Goal: Transaction & Acquisition: Purchase product/service

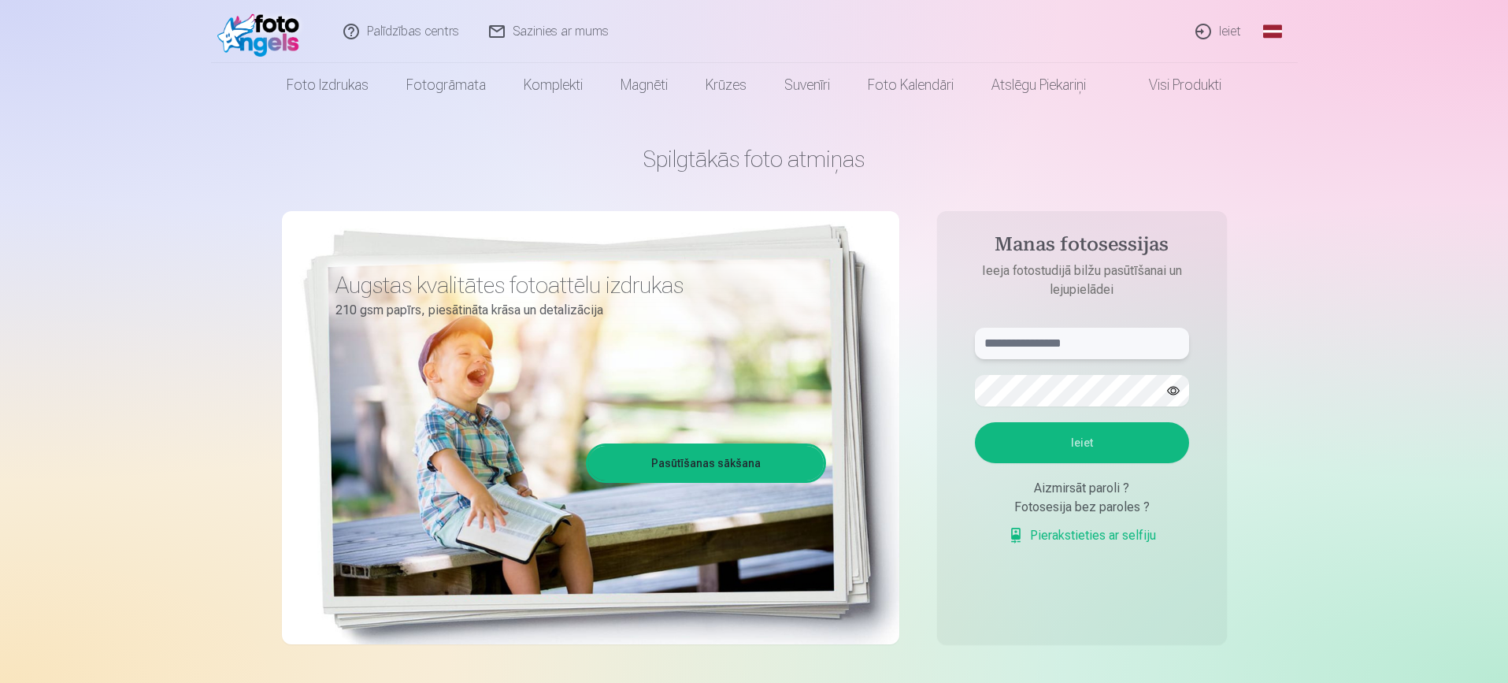
click at [1087, 339] on input "text" at bounding box center [1082, 343] width 214 height 31
type input "**********"
click at [1122, 441] on button "Ieiet" at bounding box center [1082, 442] width 214 height 41
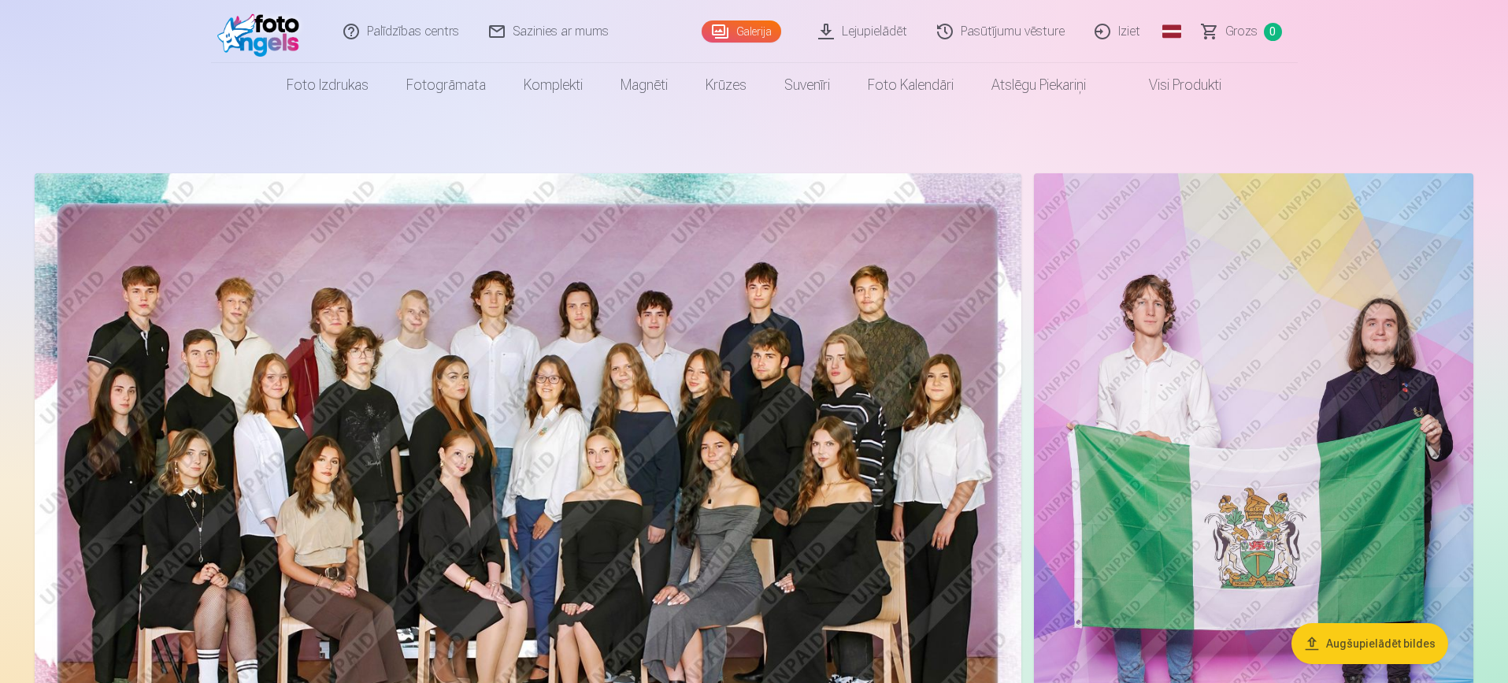
scroll to position [135, 0]
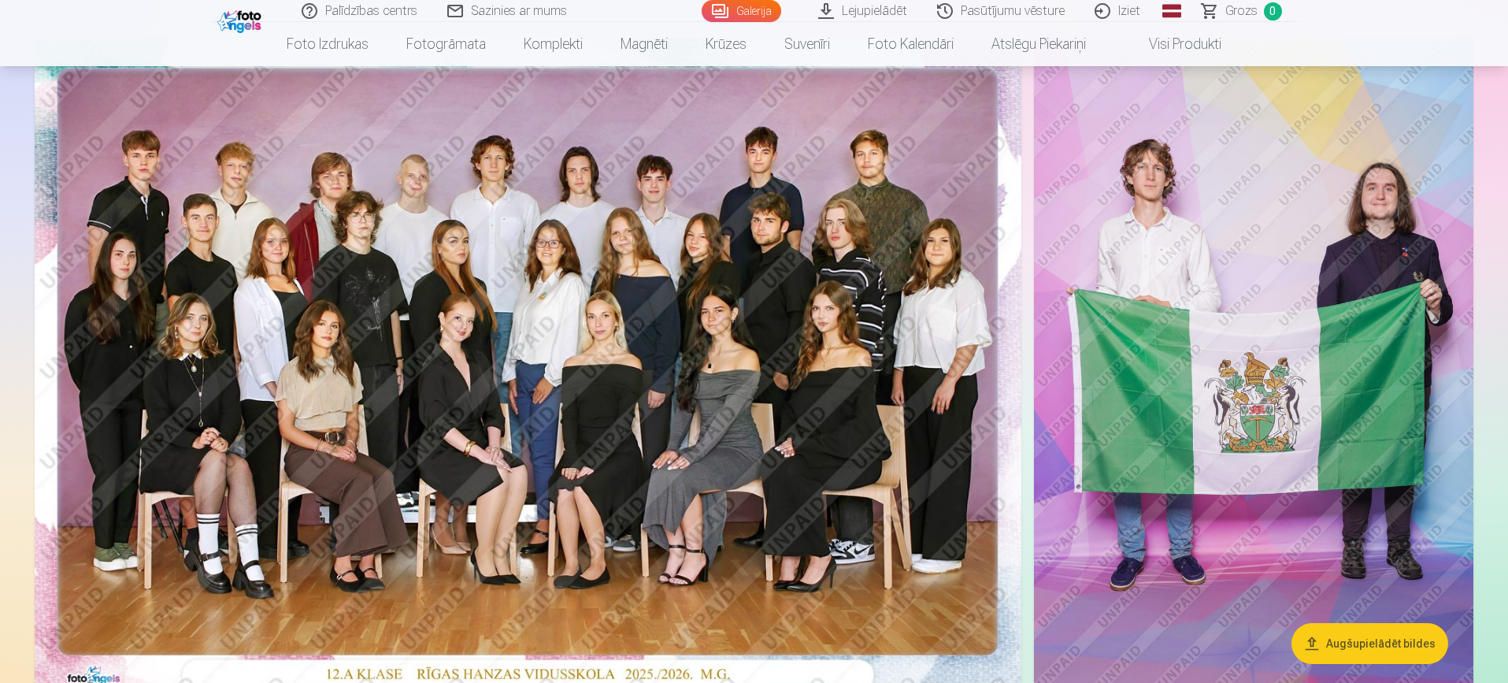
click at [1381, 647] on button "Augšupielādēt bildes" at bounding box center [1369, 643] width 157 height 41
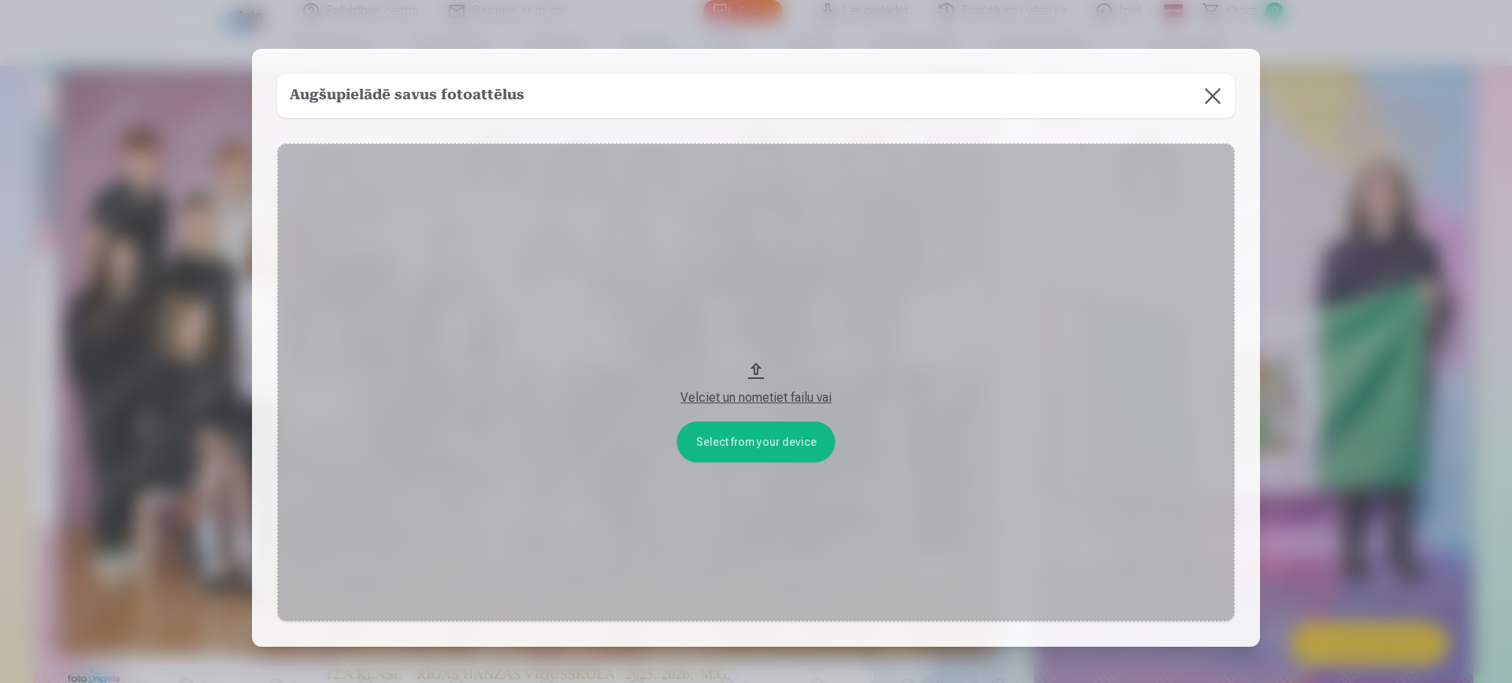
click at [795, 395] on div "Velciet un nometiet failu vai" at bounding box center [756, 397] width 926 height 19
click at [1216, 87] on button at bounding box center [1213, 96] width 44 height 44
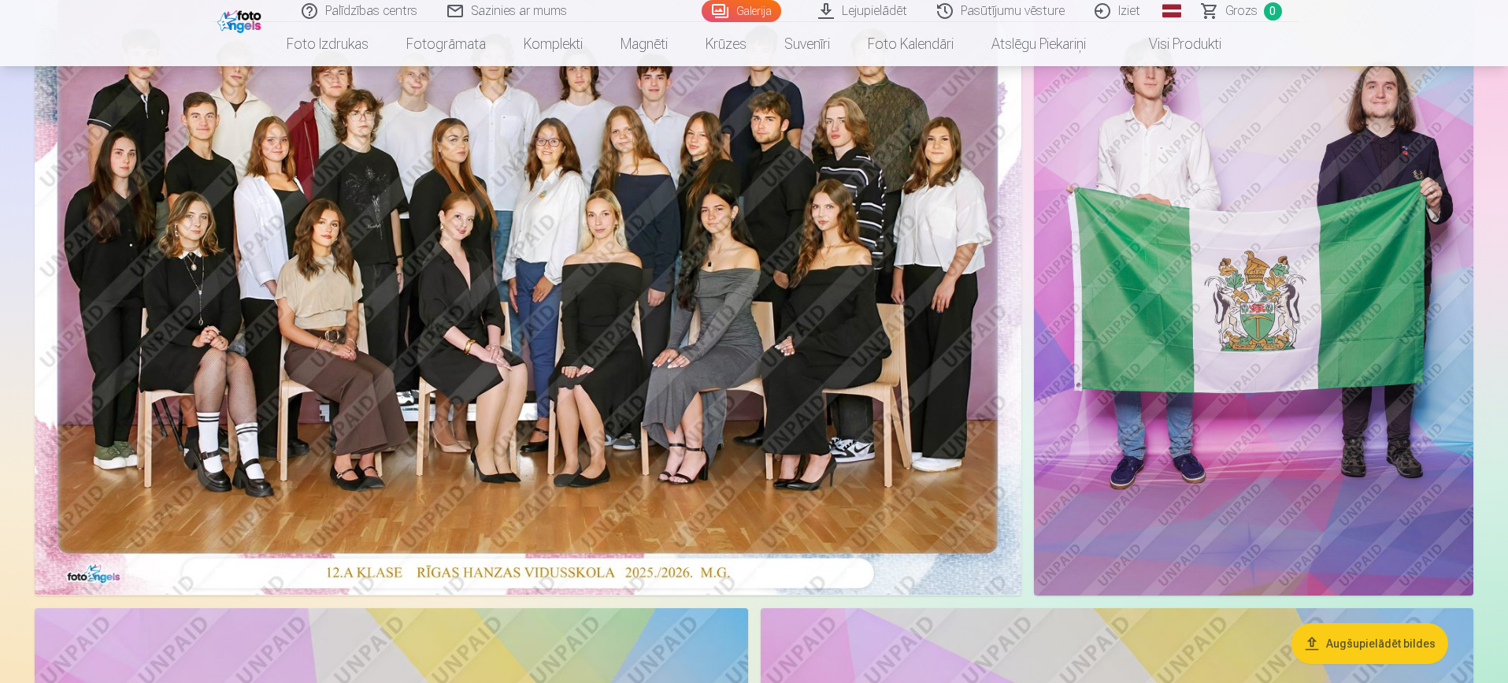
scroll to position [0, 0]
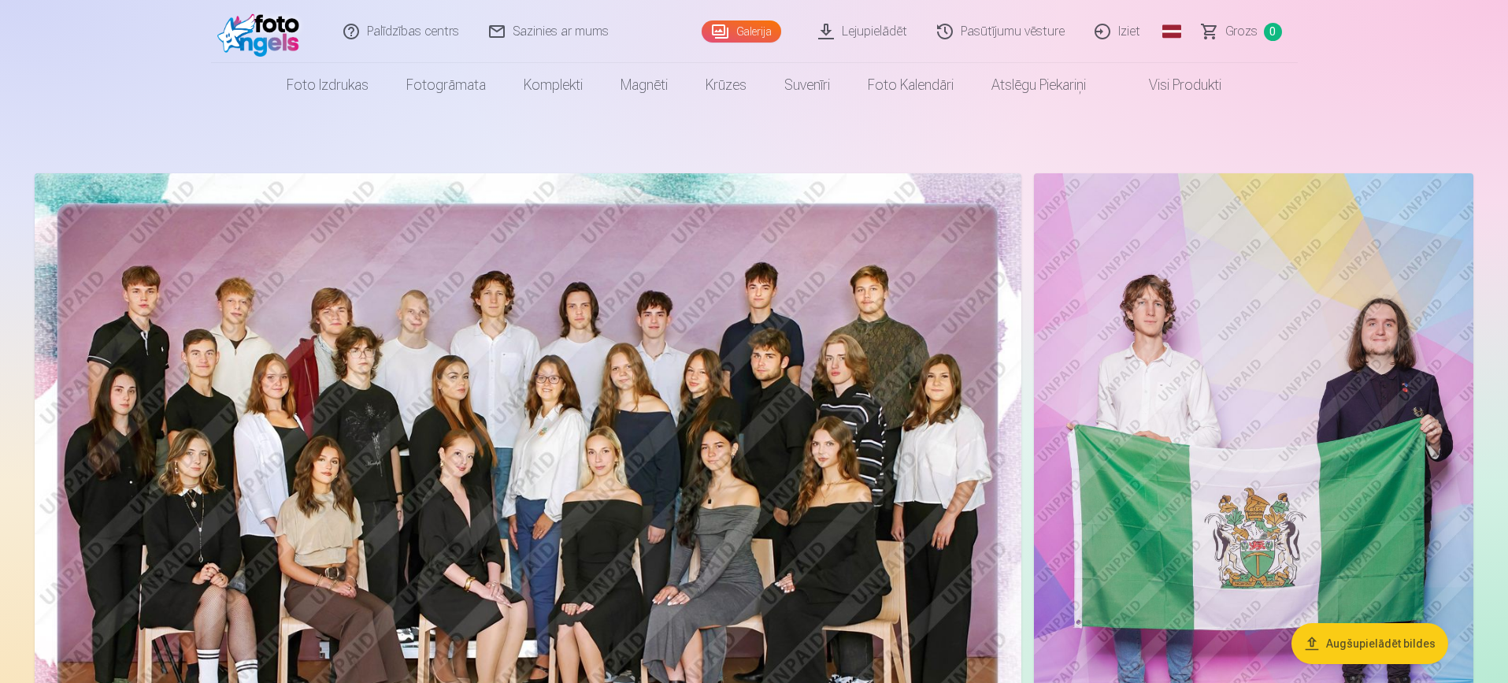
click at [627, 377] on img at bounding box center [528, 502] width 987 height 658
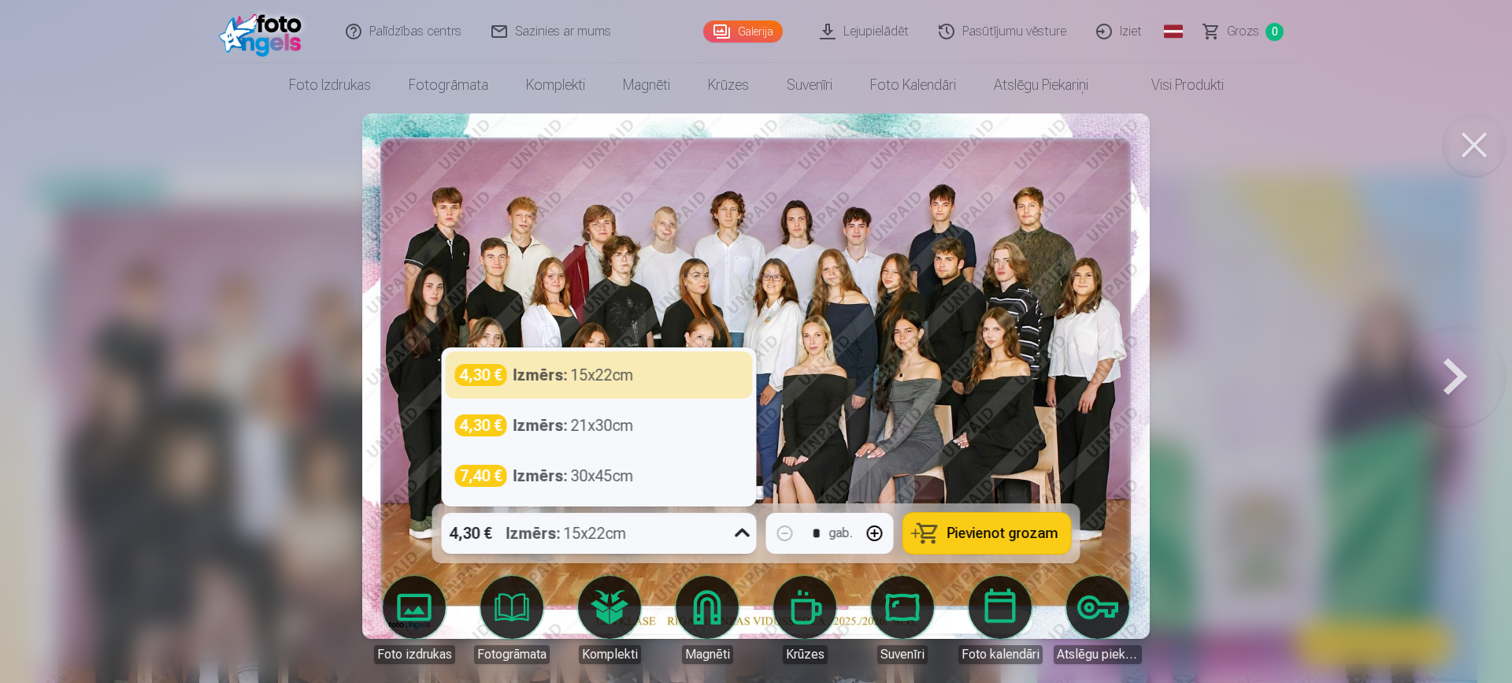
click at [731, 544] on icon at bounding box center [742, 532] width 25 height 25
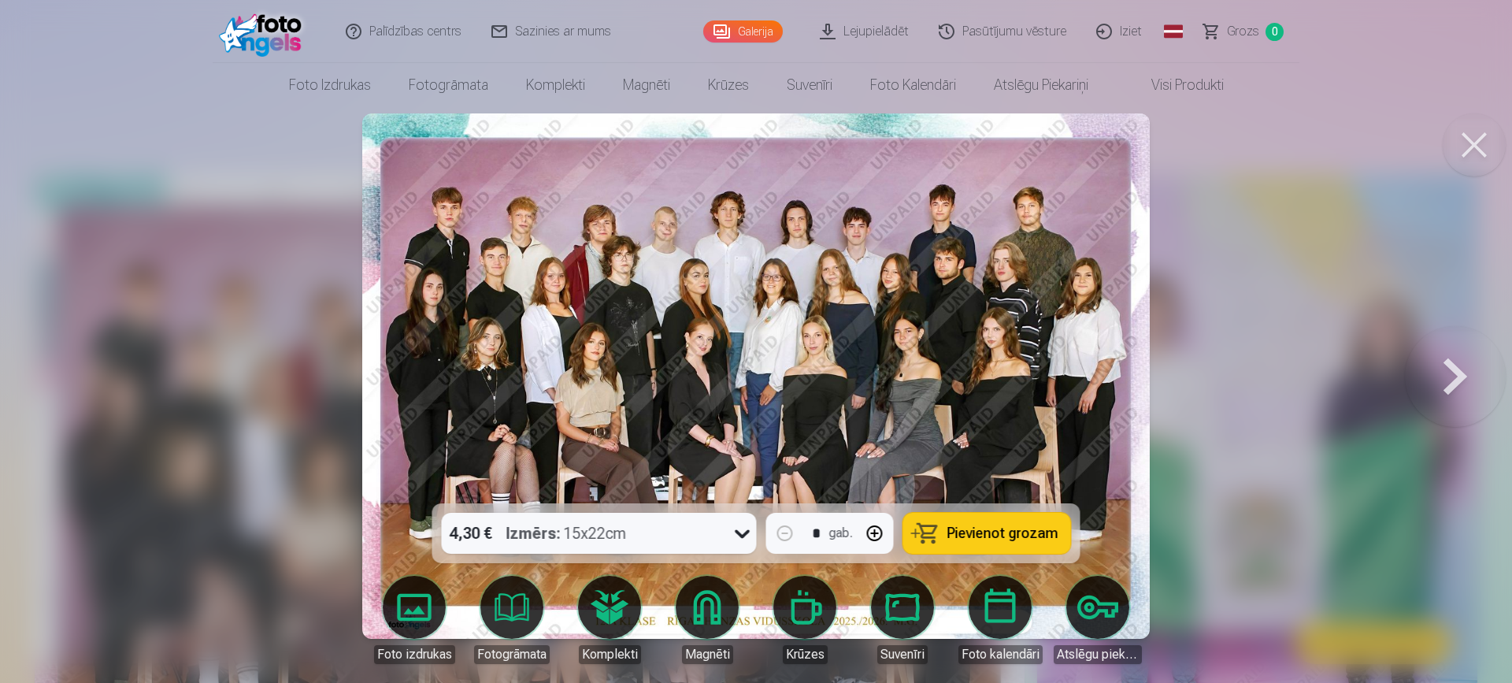
click at [187, 446] on div at bounding box center [756, 341] width 1512 height 683
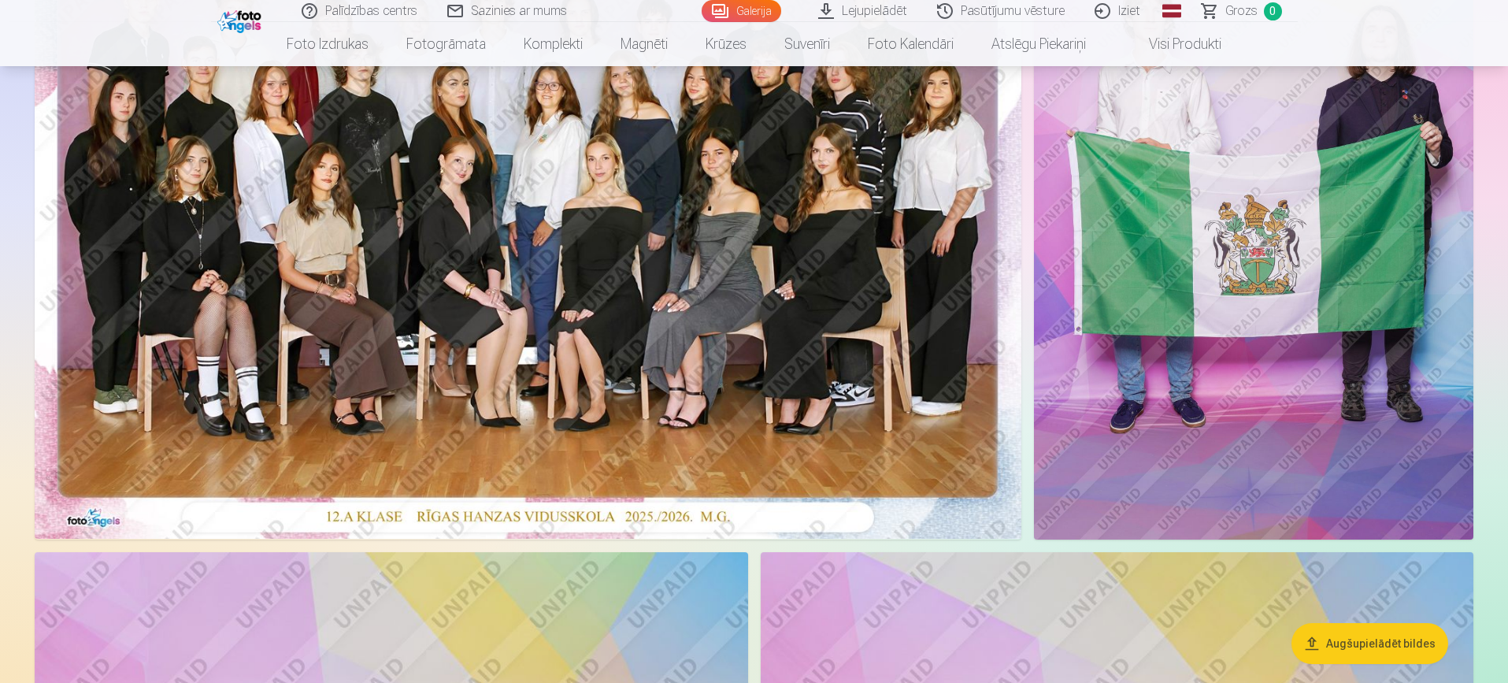
scroll to position [124, 0]
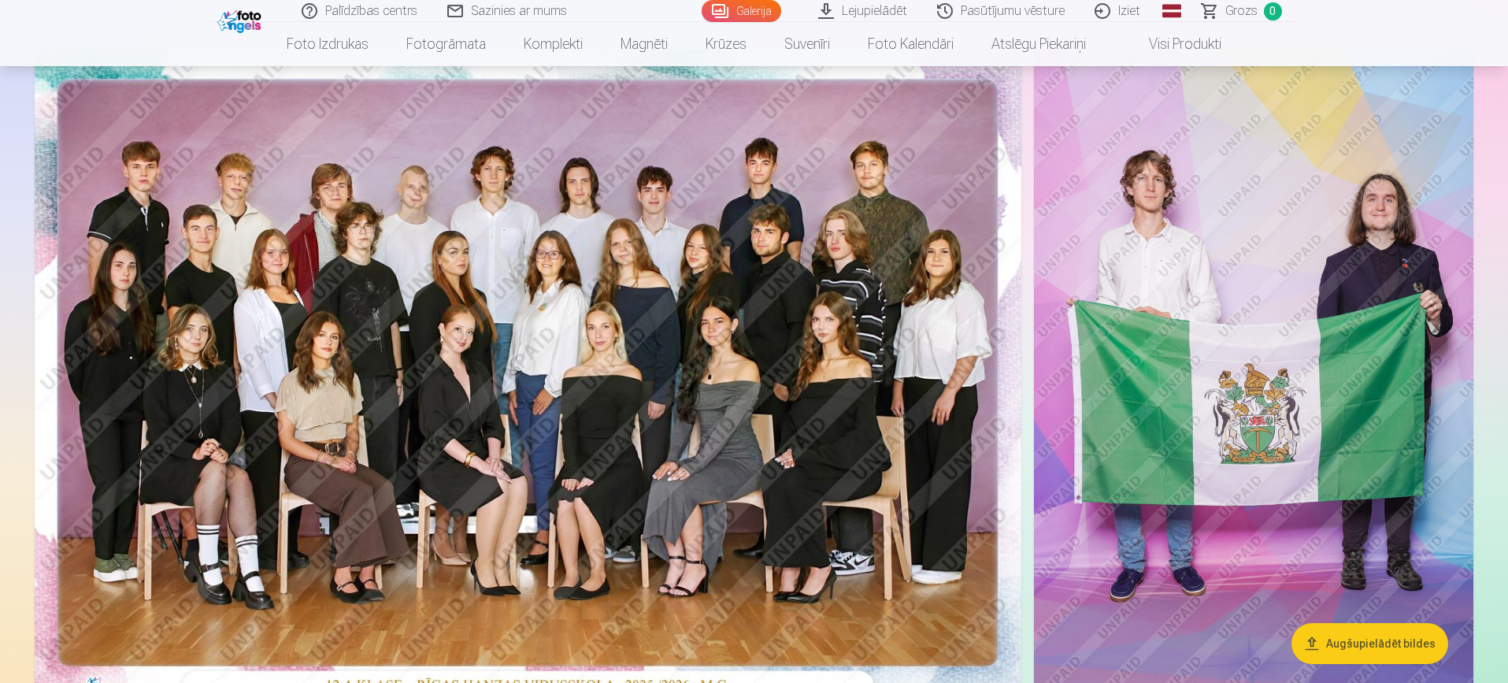
click at [702, 254] on img at bounding box center [528, 378] width 987 height 658
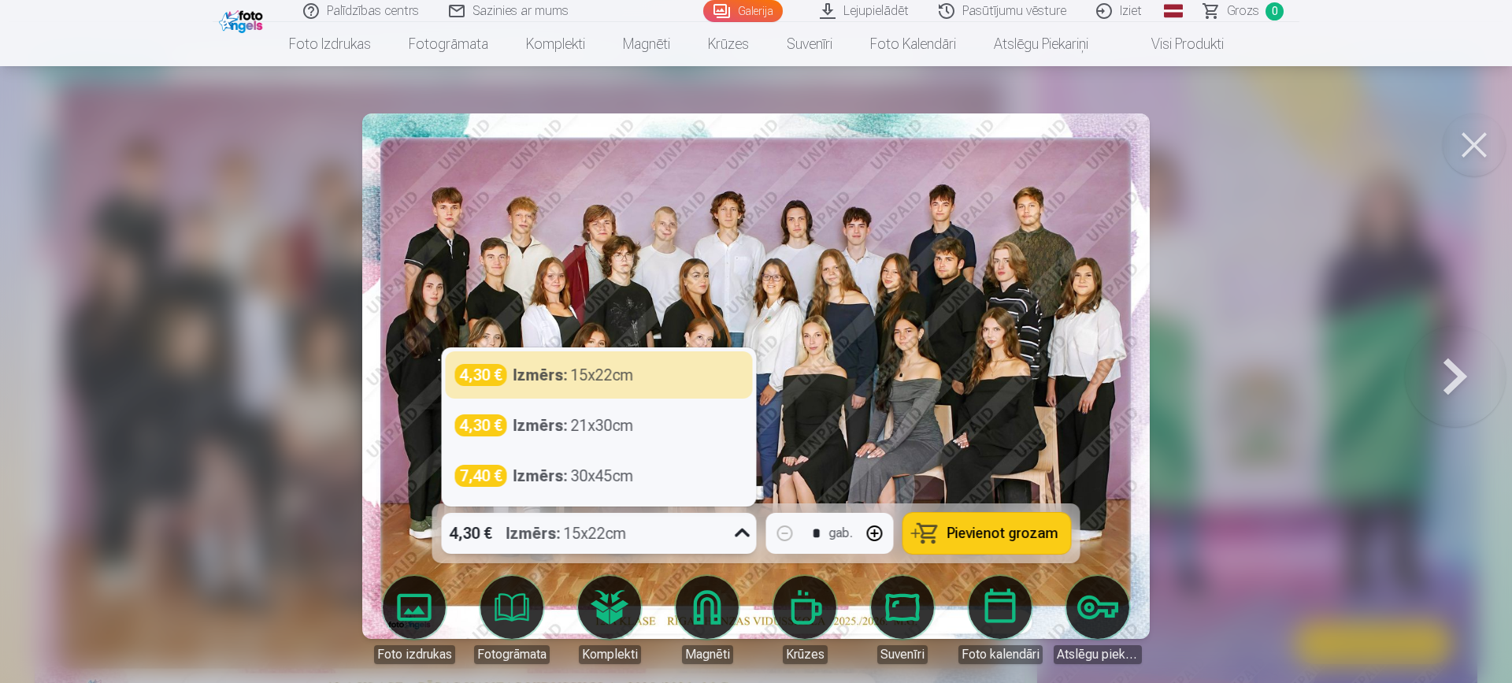
click at [735, 537] on icon at bounding box center [742, 532] width 25 height 25
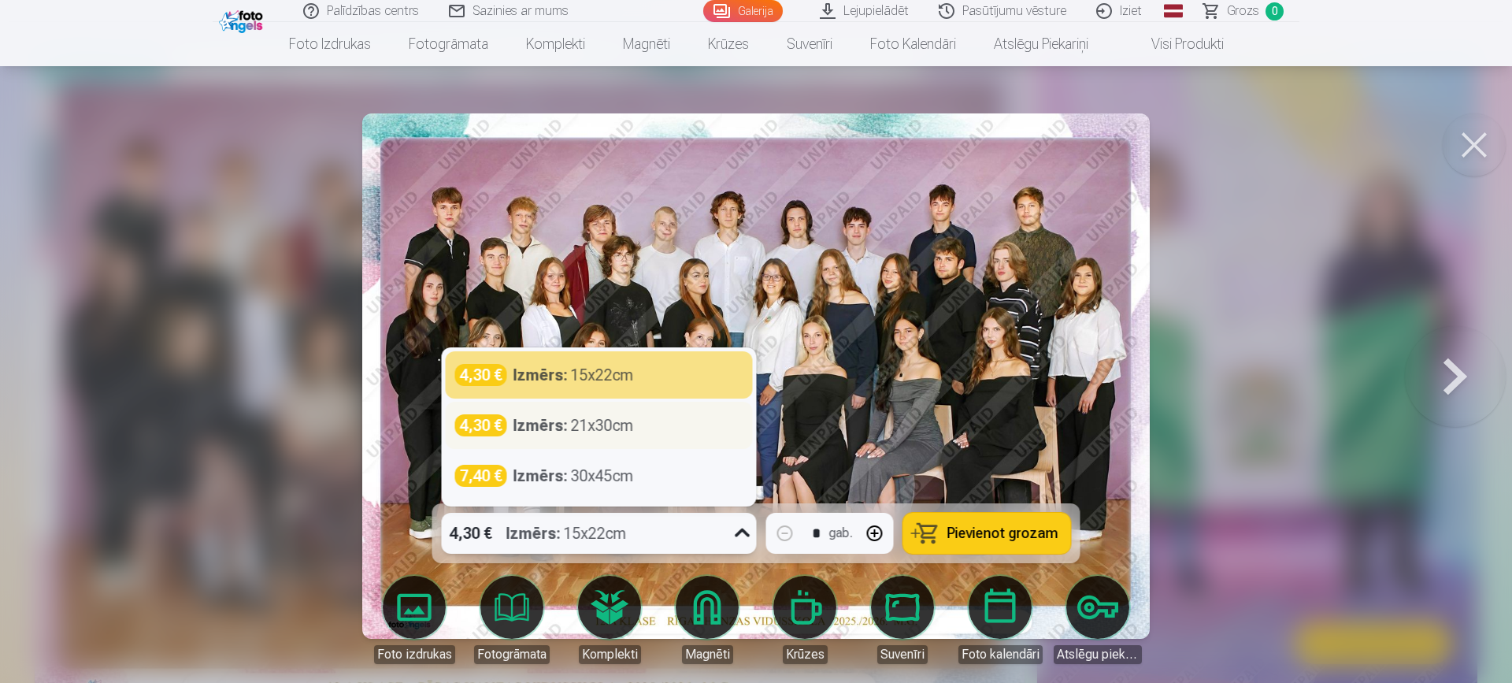
click at [673, 437] on div "4,30 € Izmērs : 21x30cm" at bounding box center [599, 425] width 307 height 47
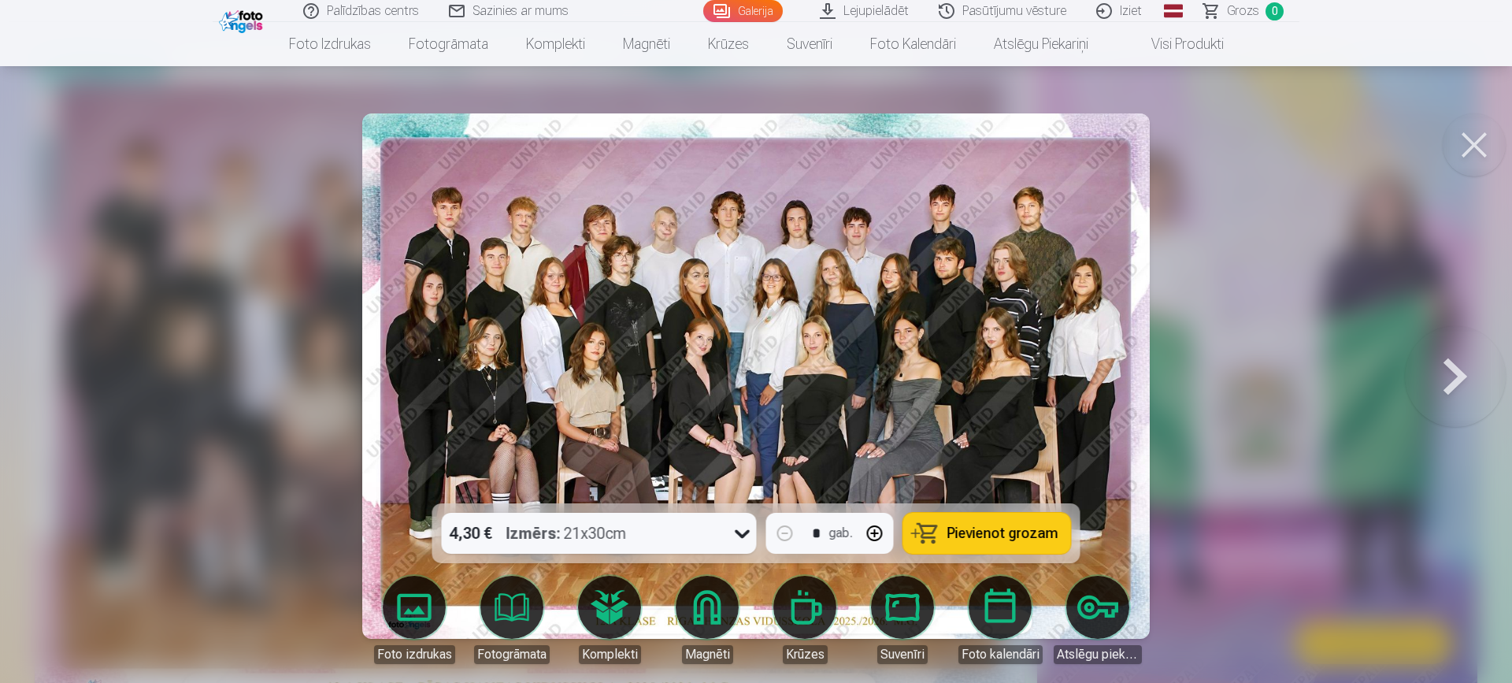
click at [995, 533] on span "Pievienot grozam" at bounding box center [1002, 533] width 111 height 14
click at [1474, 150] on button at bounding box center [1474, 144] width 63 height 63
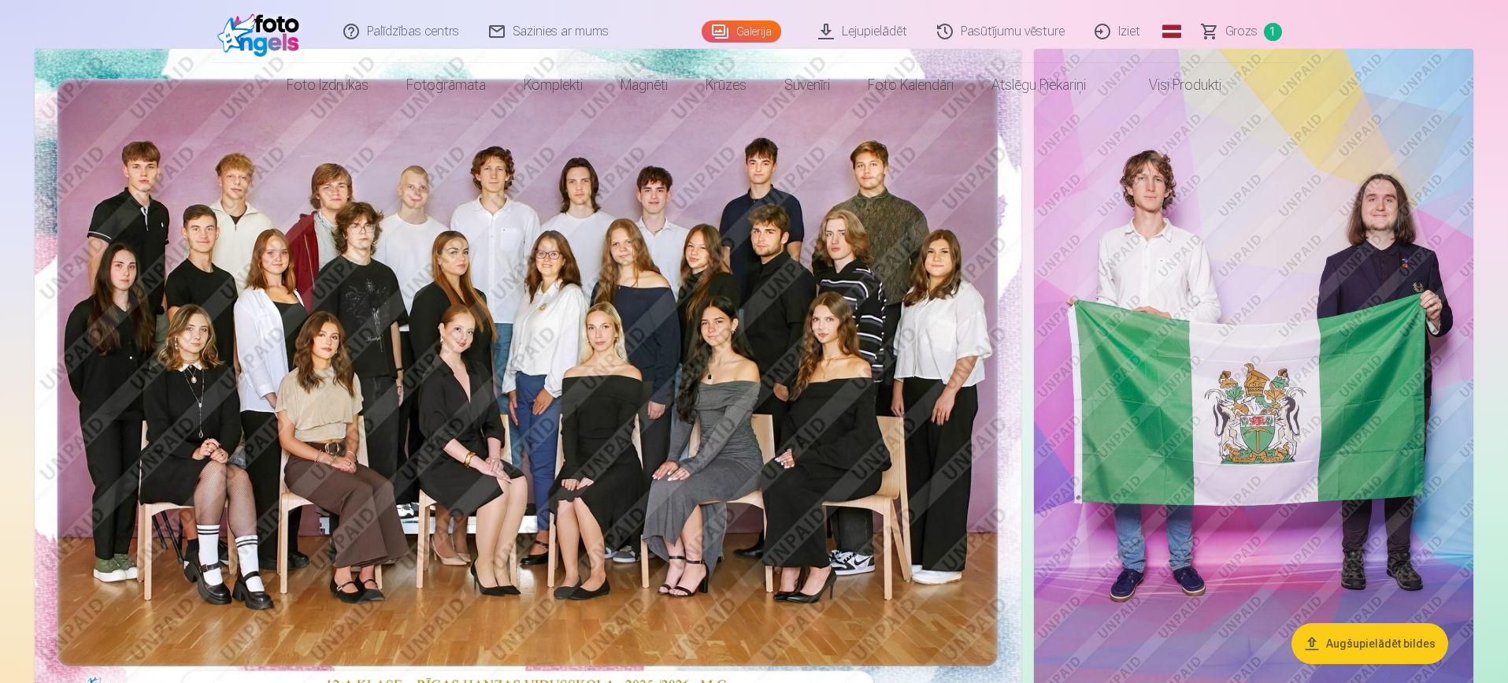
scroll to position [135, 0]
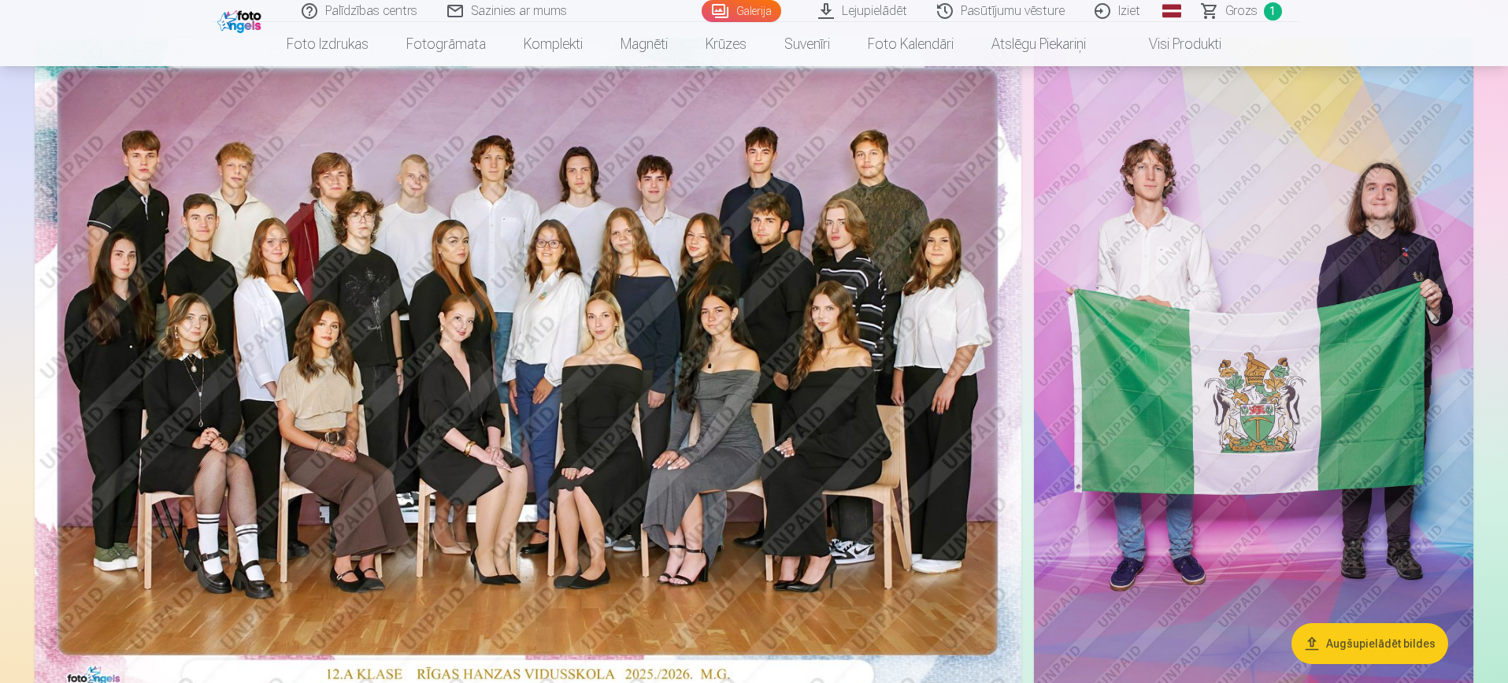
click at [1260, 259] on img at bounding box center [1253, 367] width 439 height 659
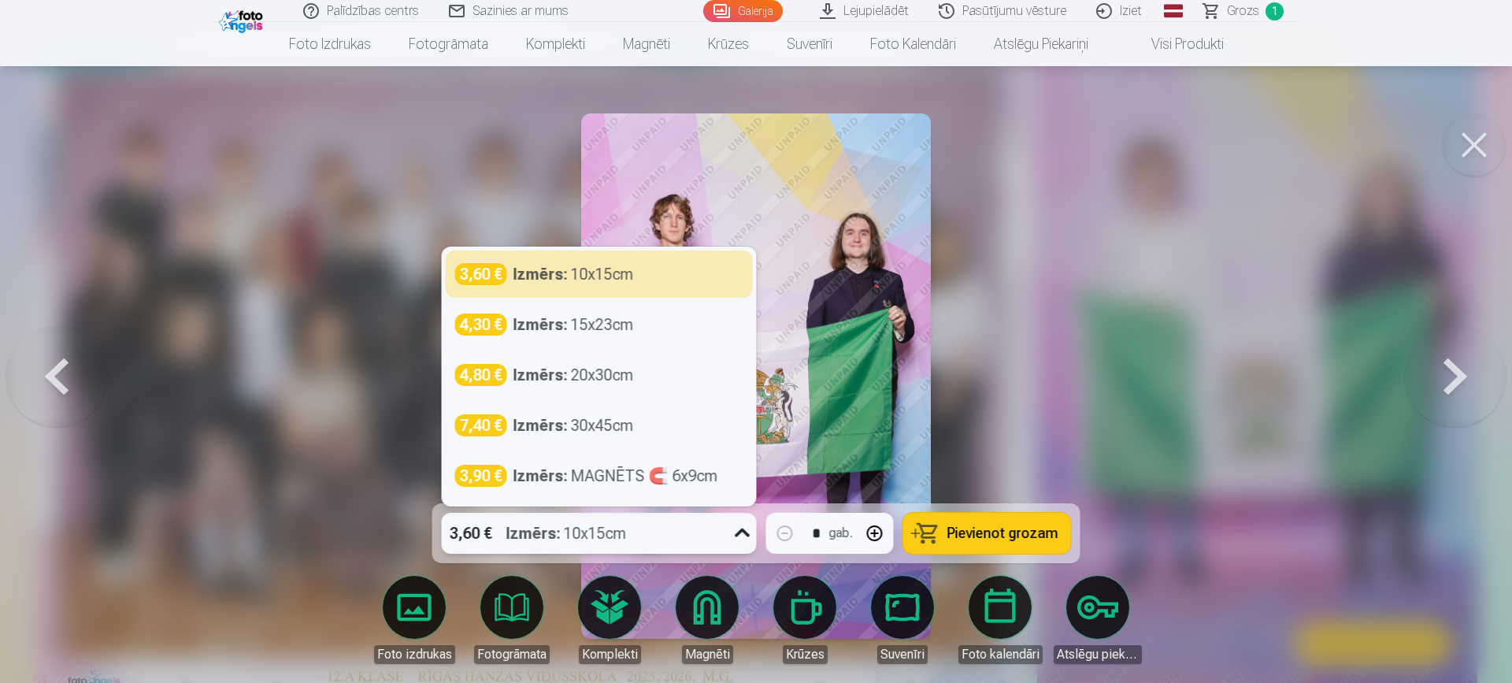
click at [739, 536] on icon at bounding box center [742, 532] width 25 height 25
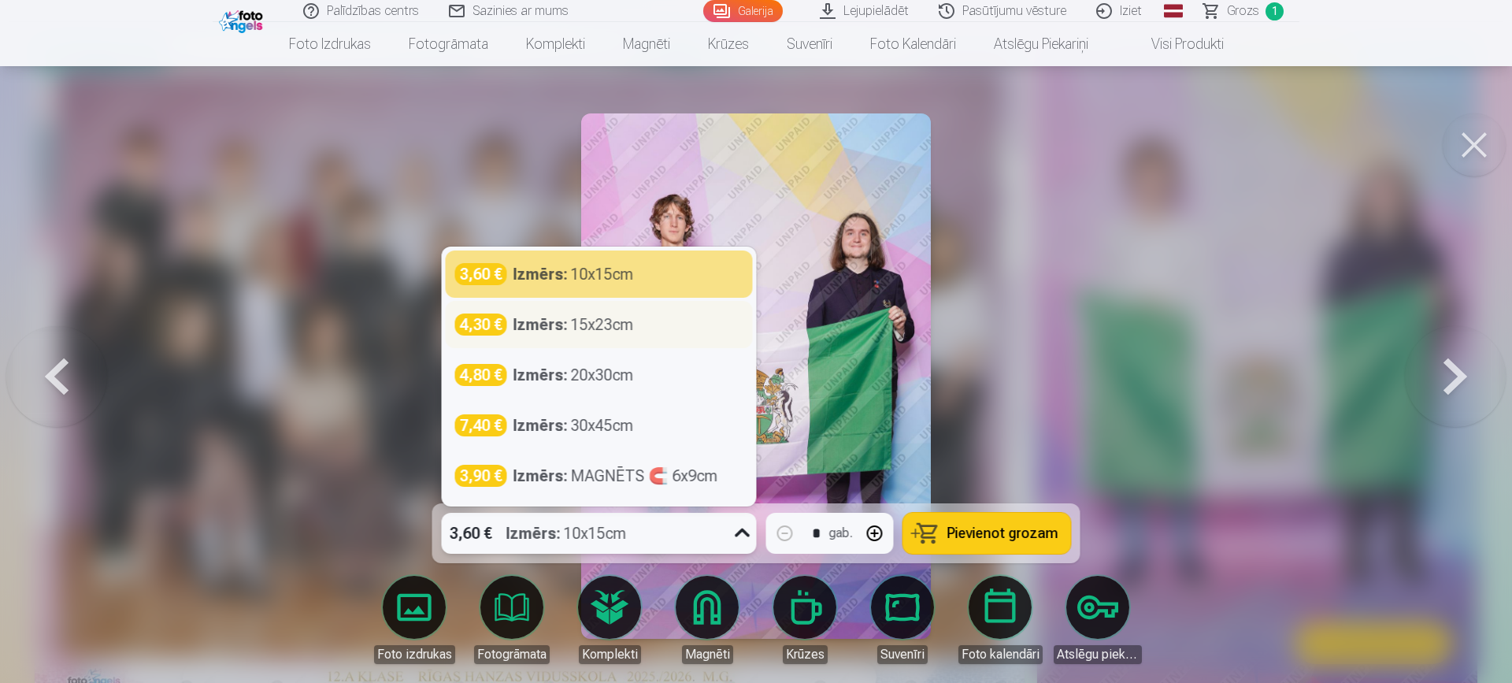
click at [636, 323] on div "4,30 € Izmērs : 15x23cm" at bounding box center [599, 324] width 288 height 22
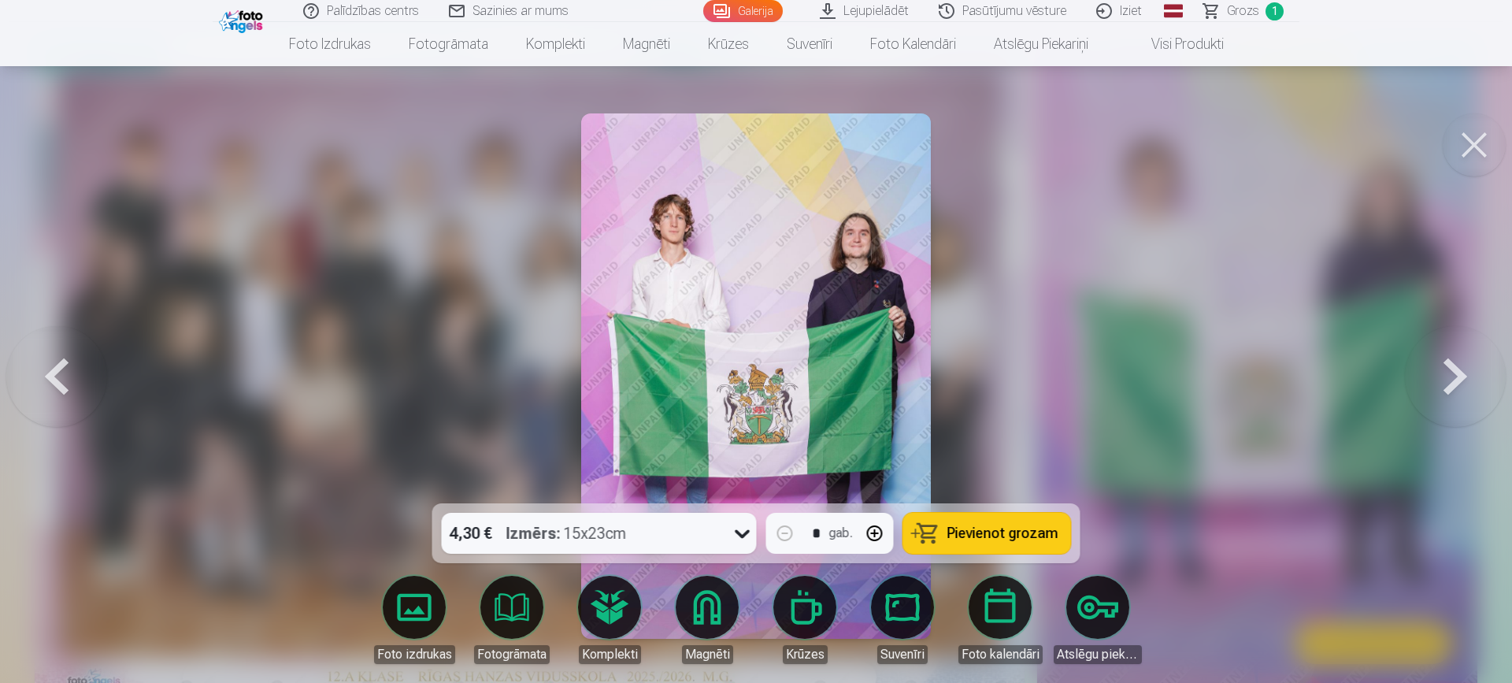
click at [1006, 526] on span "Pievienot grozam" at bounding box center [1002, 533] width 111 height 14
click at [1472, 145] on button at bounding box center [1474, 144] width 63 height 63
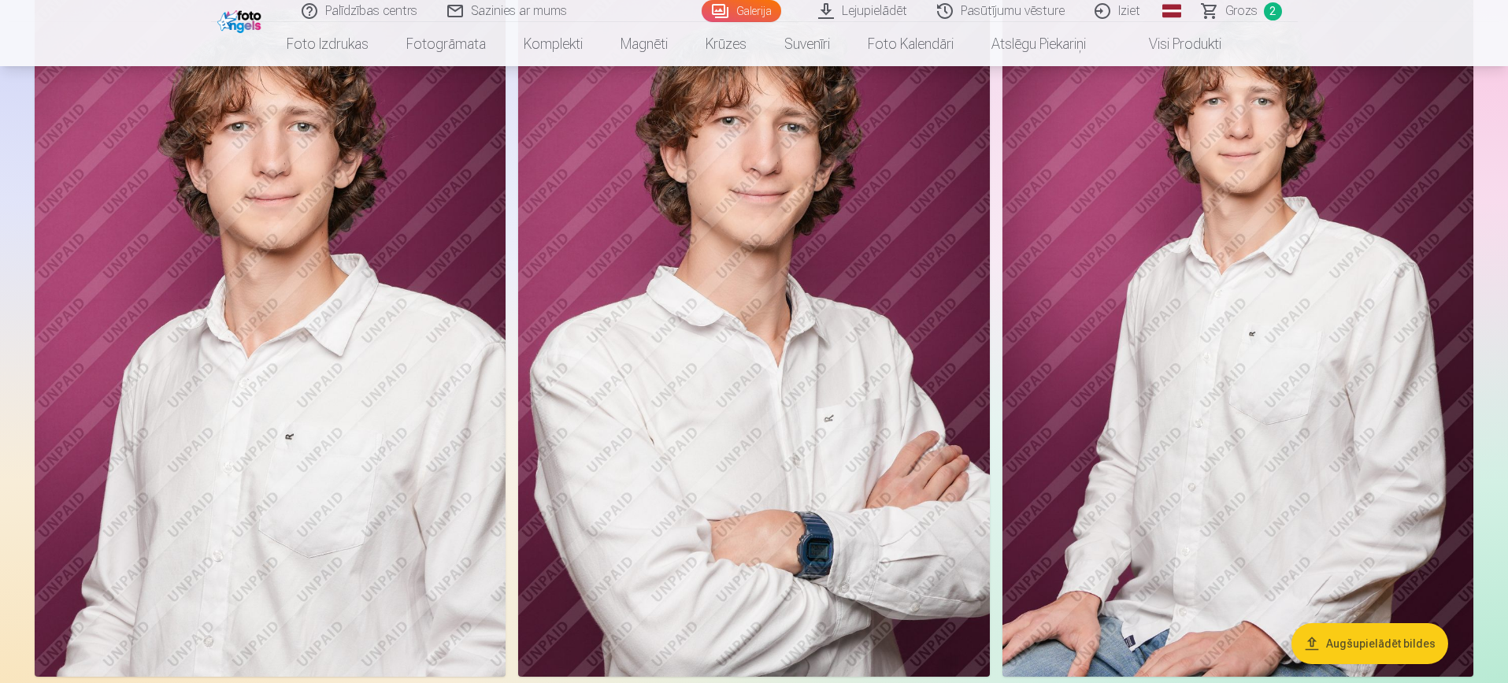
scroll to position [2617, 0]
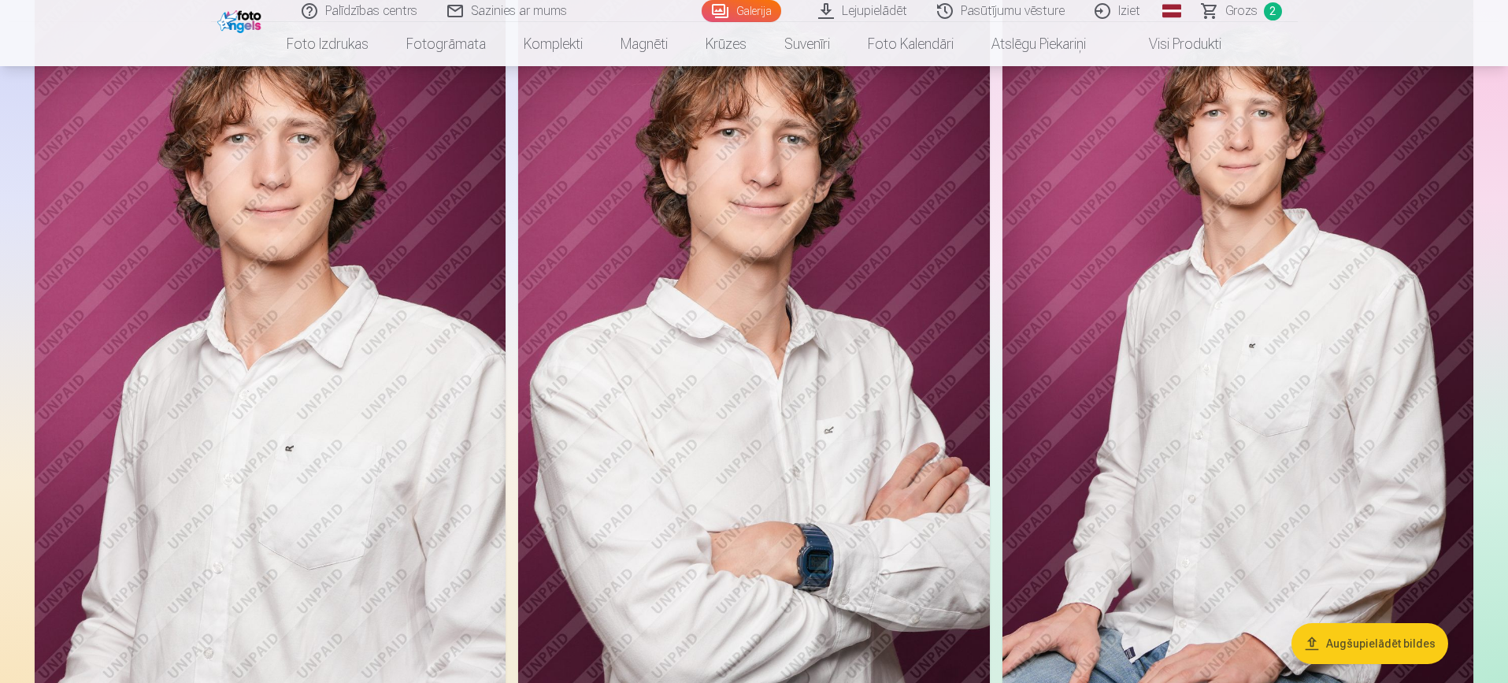
click at [850, 287] on img at bounding box center [753, 334] width 471 height 707
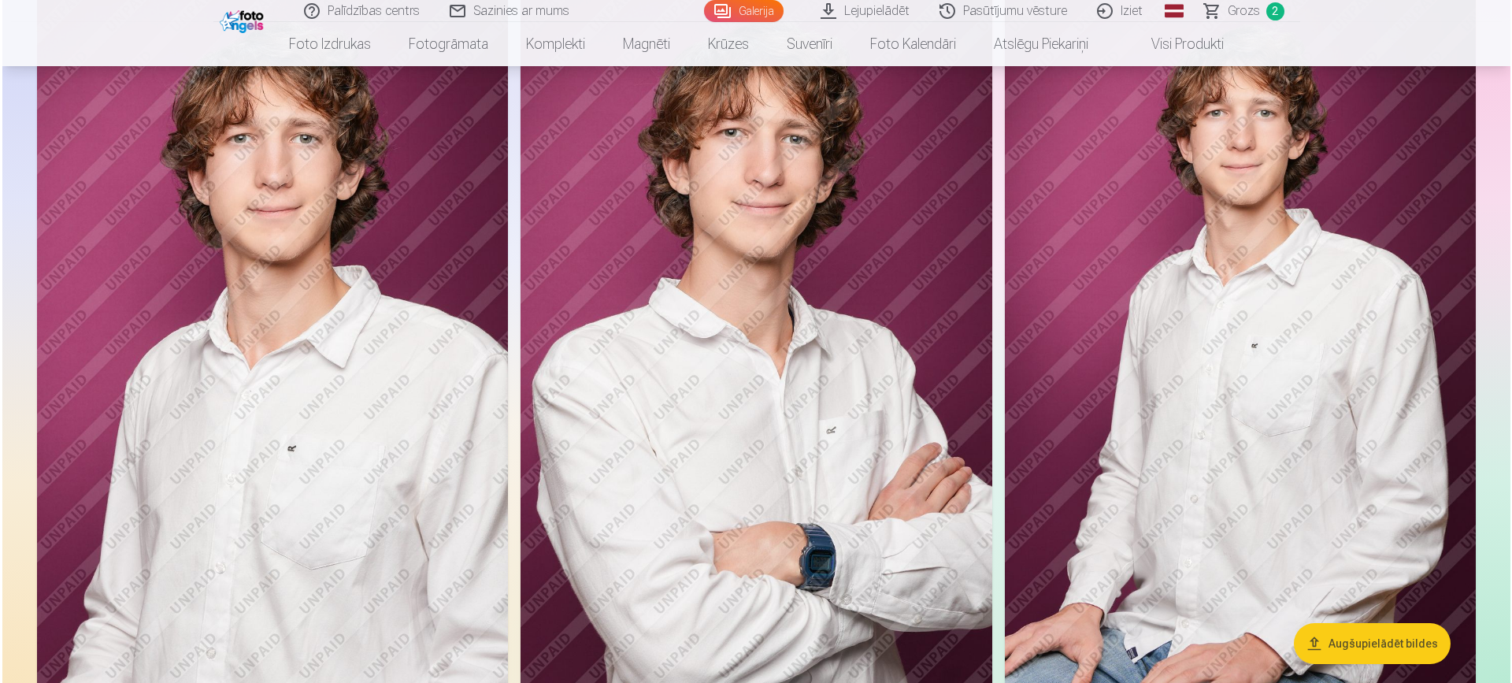
scroll to position [2624, 0]
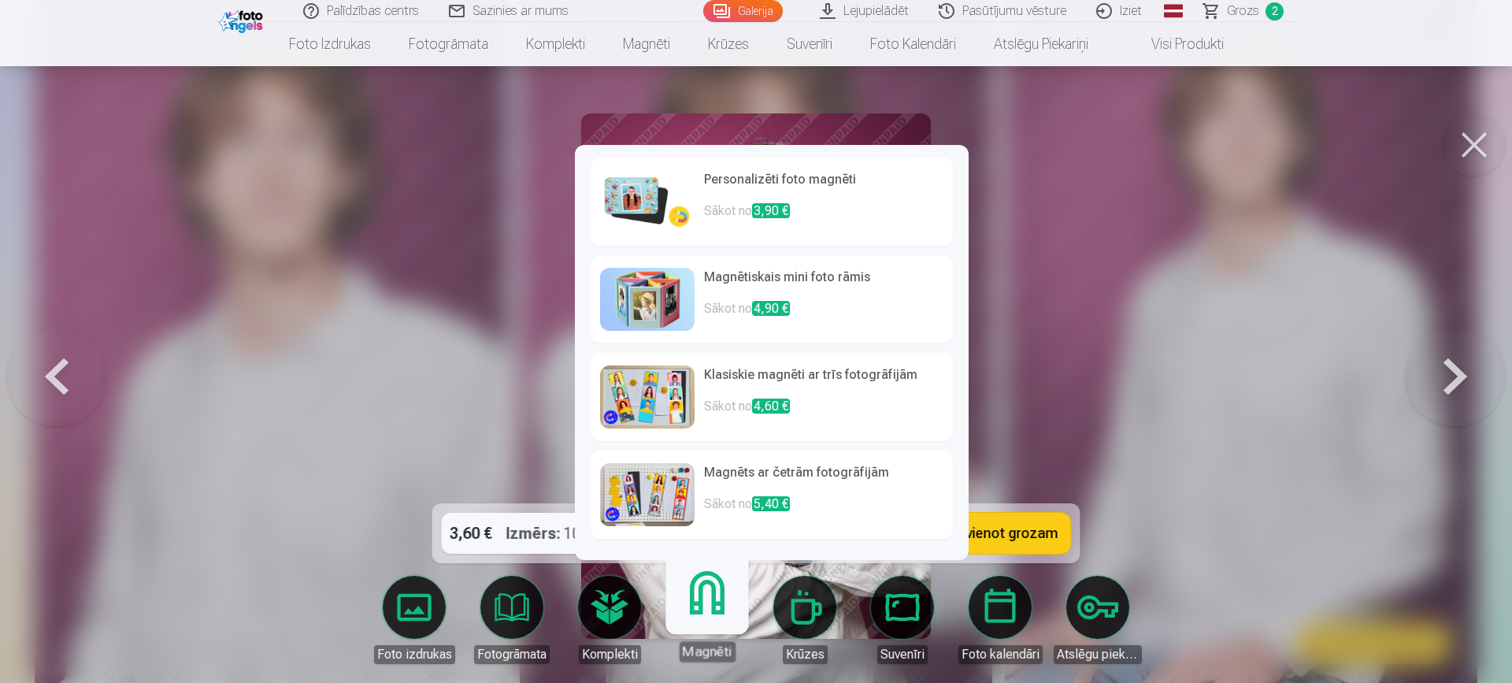
click at [714, 610] on link "Magnēti" at bounding box center [706, 613] width 97 height 97
click at [849, 205] on p "Sākot no 3,90 €" at bounding box center [823, 217] width 239 height 31
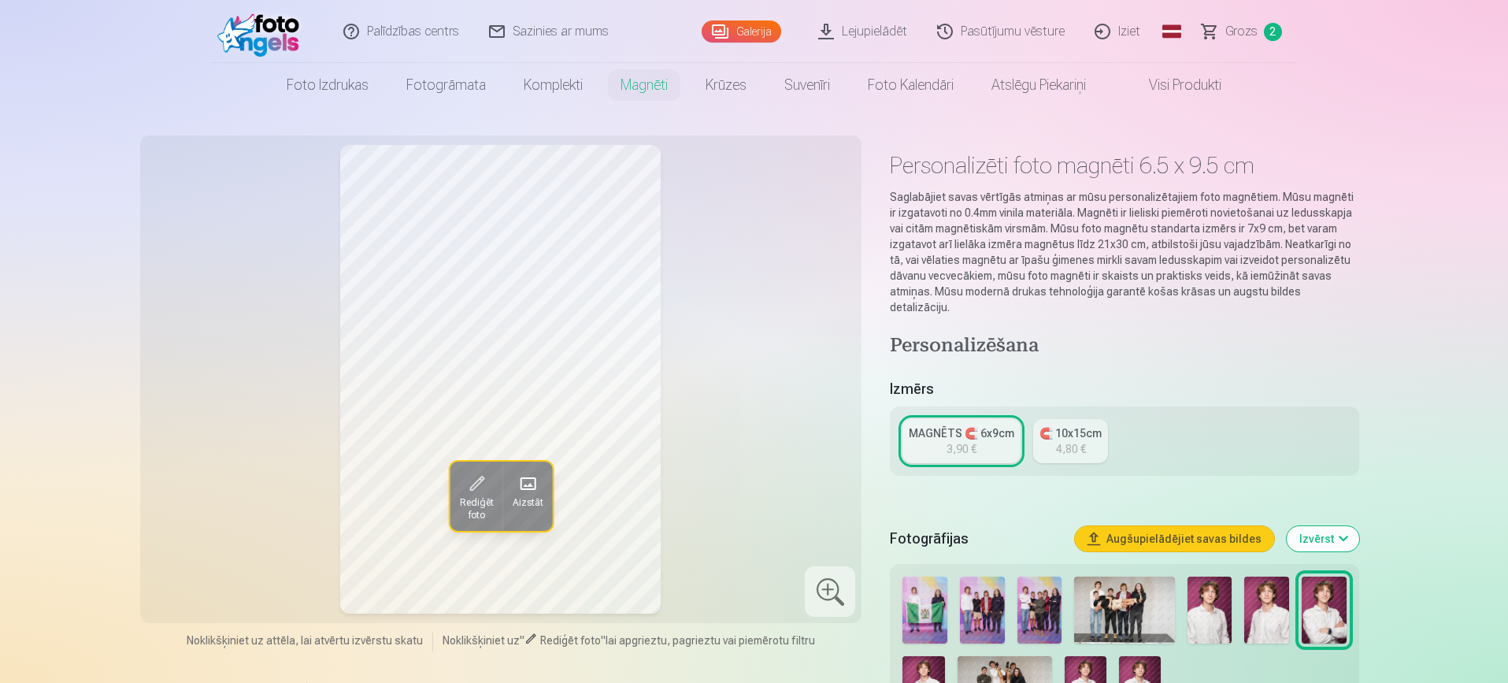
click at [958, 425] on div "MAGNĒTS 🧲 6x9cm" at bounding box center [962, 433] width 106 height 16
click at [986, 432] on link "MAGNĒTS 🧲 6x9cm 3,90 €" at bounding box center [961, 441] width 118 height 44
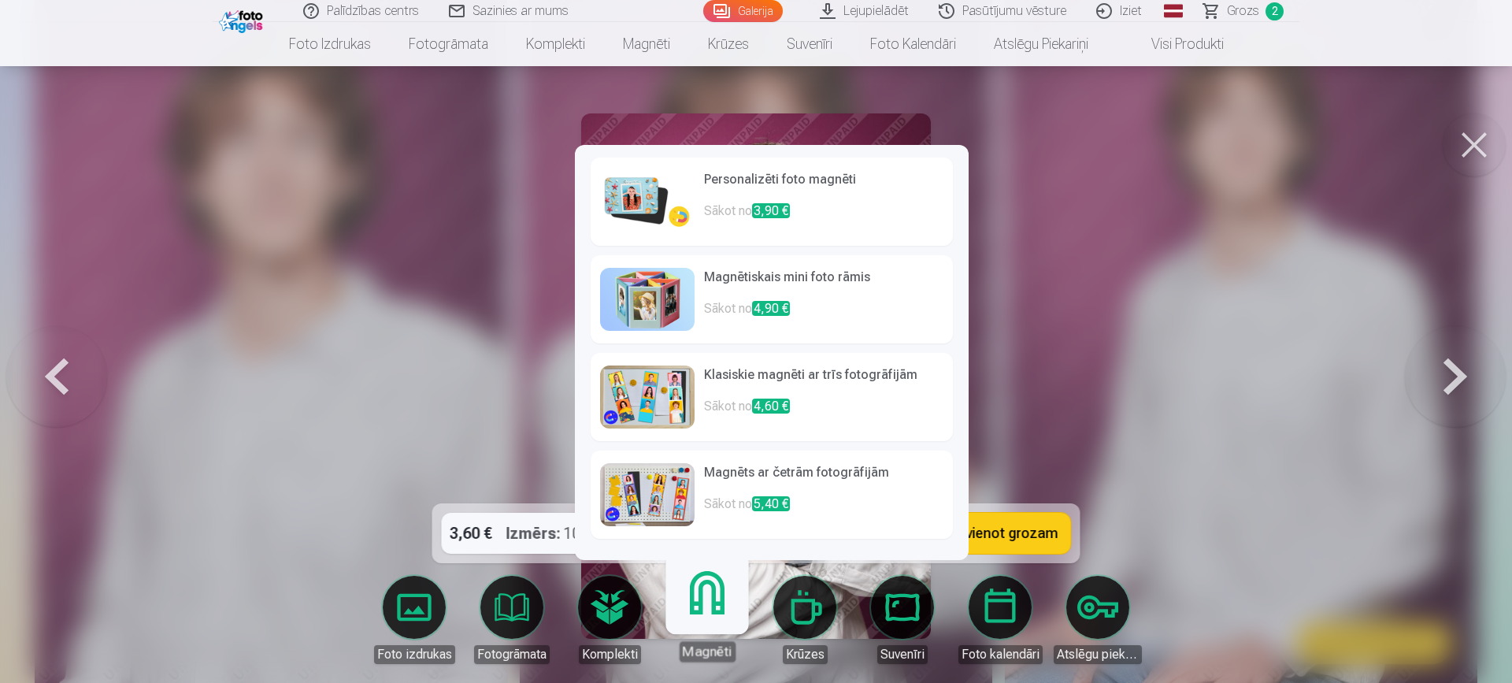
click at [728, 606] on link "Magnēti" at bounding box center [706, 613] width 97 height 97
click at [877, 206] on p "Sākot no 3,90 €" at bounding box center [823, 217] width 239 height 31
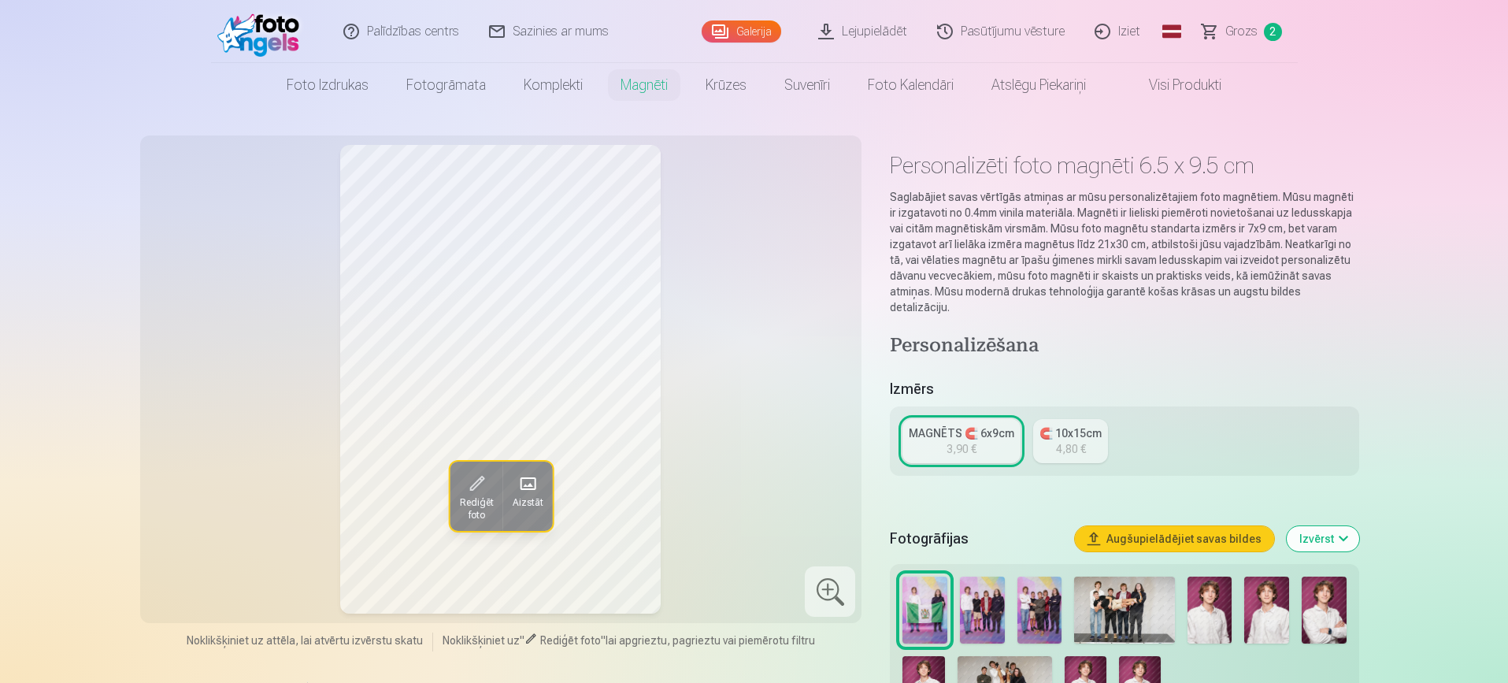
click at [478, 496] on span "Rediģēt foto" at bounding box center [476, 508] width 34 height 25
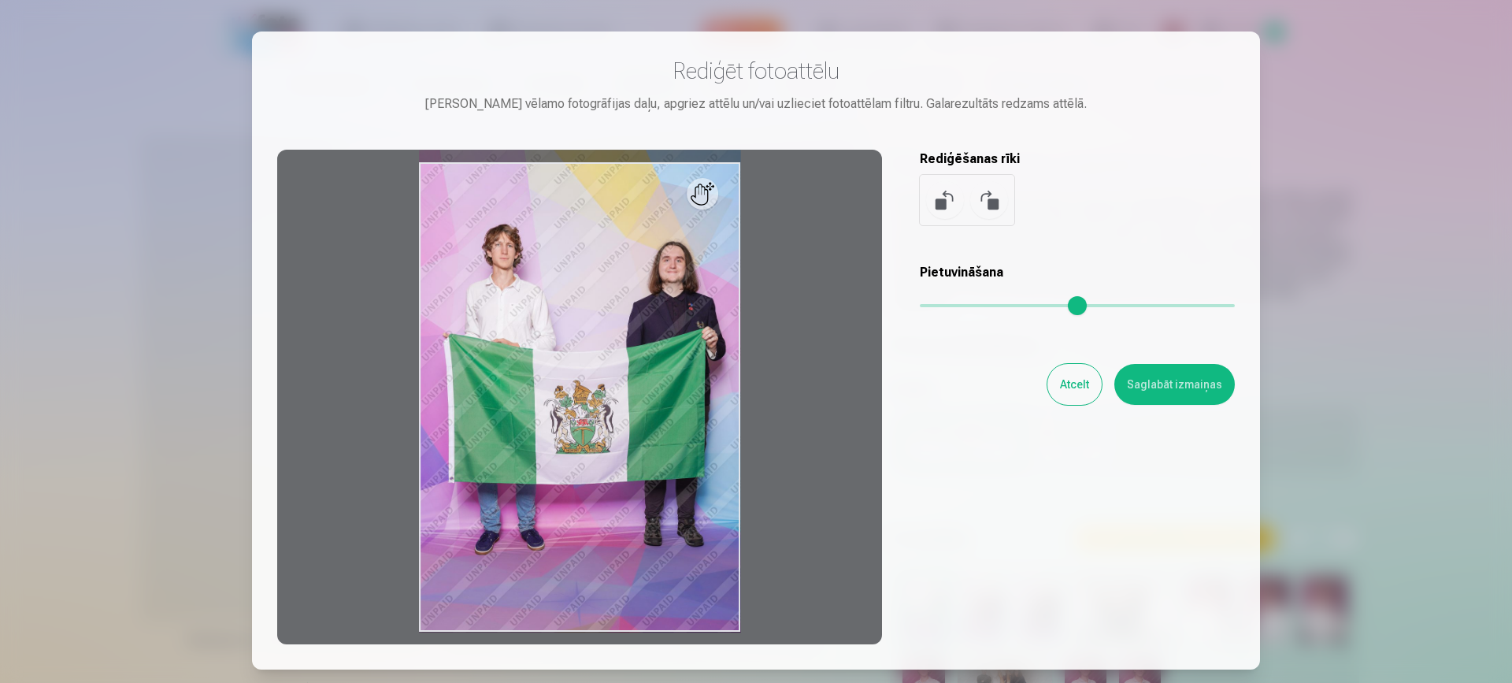
scroll to position [2624, 0]
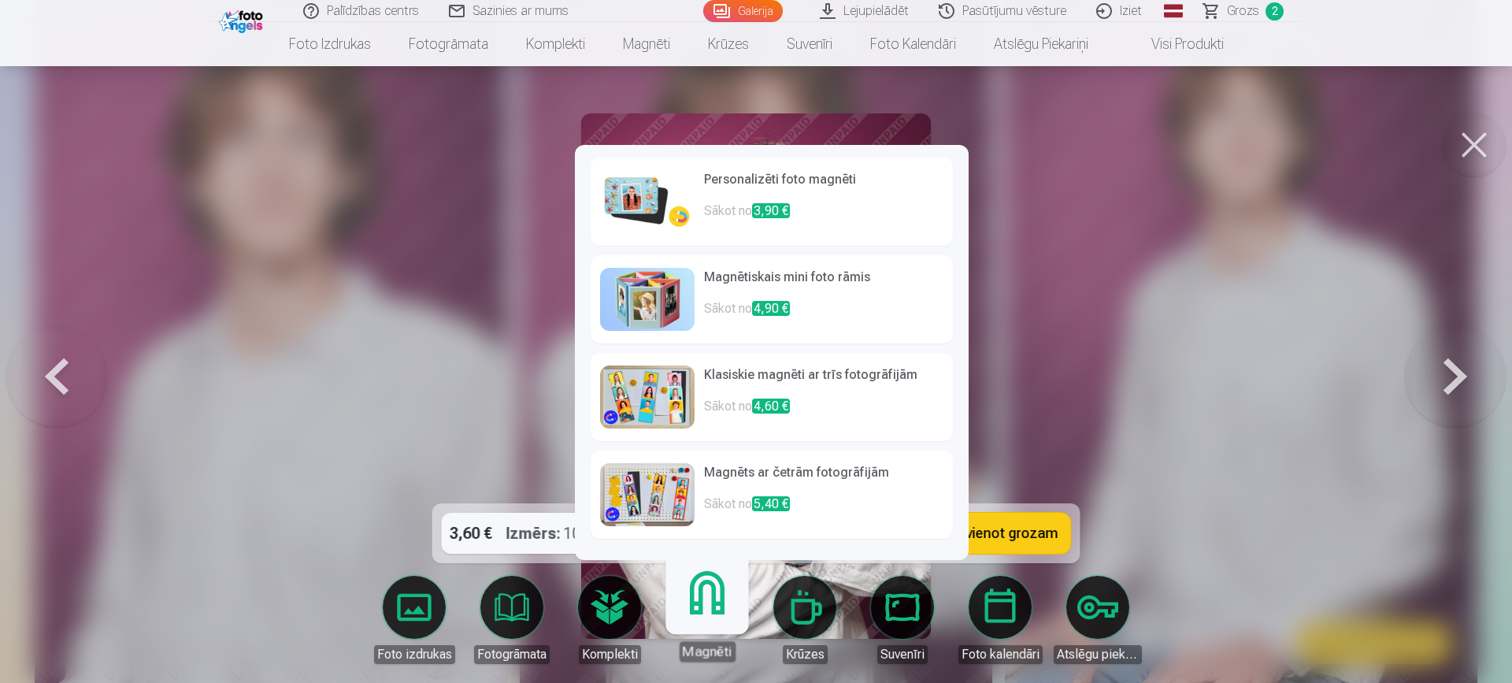
click at [698, 602] on link "Magnēti" at bounding box center [706, 613] width 97 height 97
click at [873, 202] on p "Sākot no 3,90 €" at bounding box center [823, 217] width 239 height 31
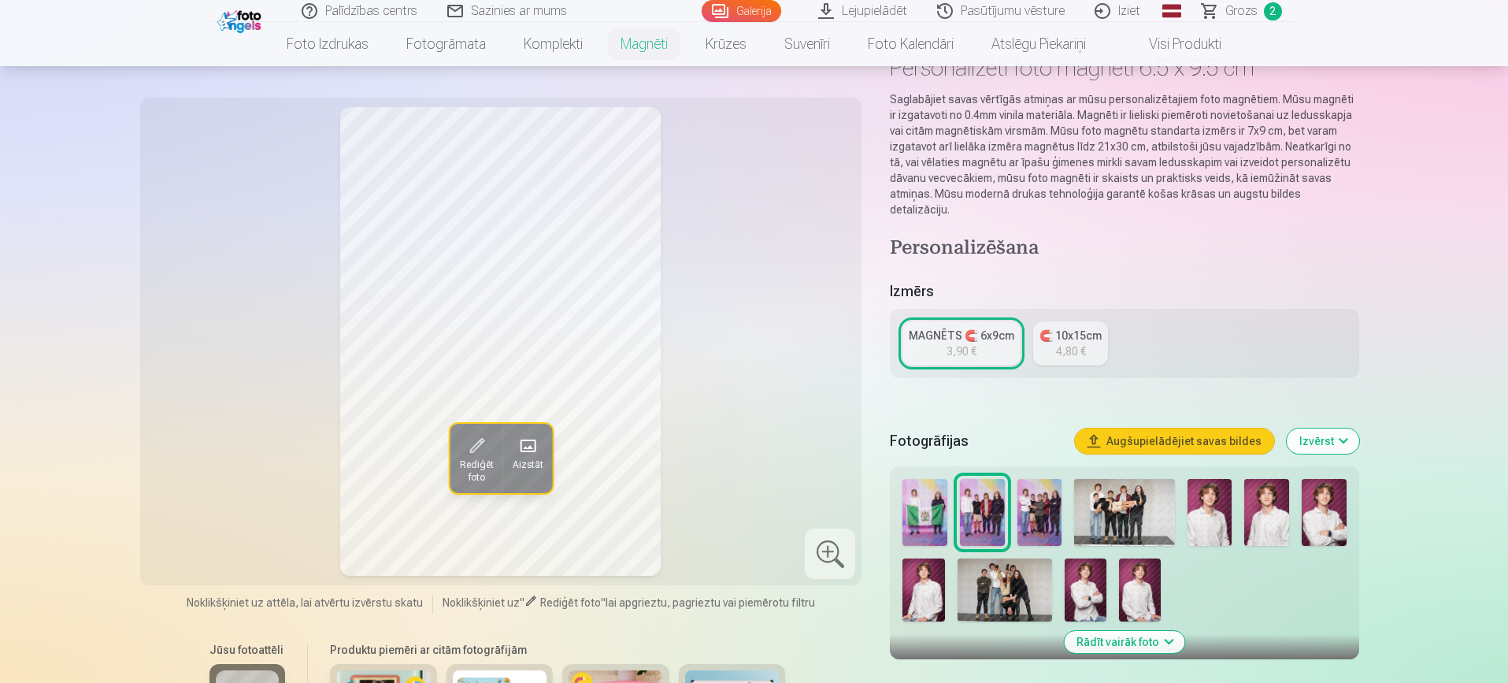
scroll to position [163, 0]
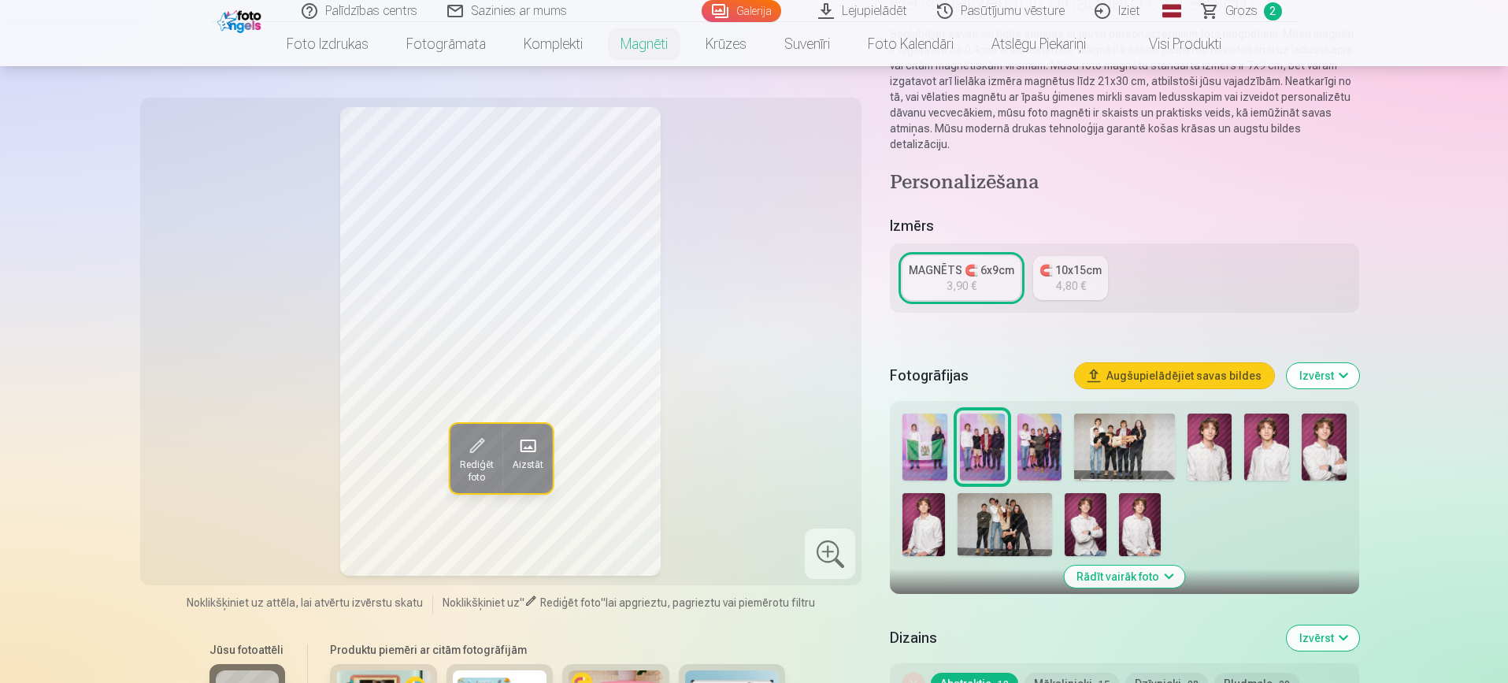
click at [1323, 428] on img at bounding box center [1324, 446] width 45 height 67
click at [473, 461] on span "Rediģēt foto" at bounding box center [476, 470] width 34 height 25
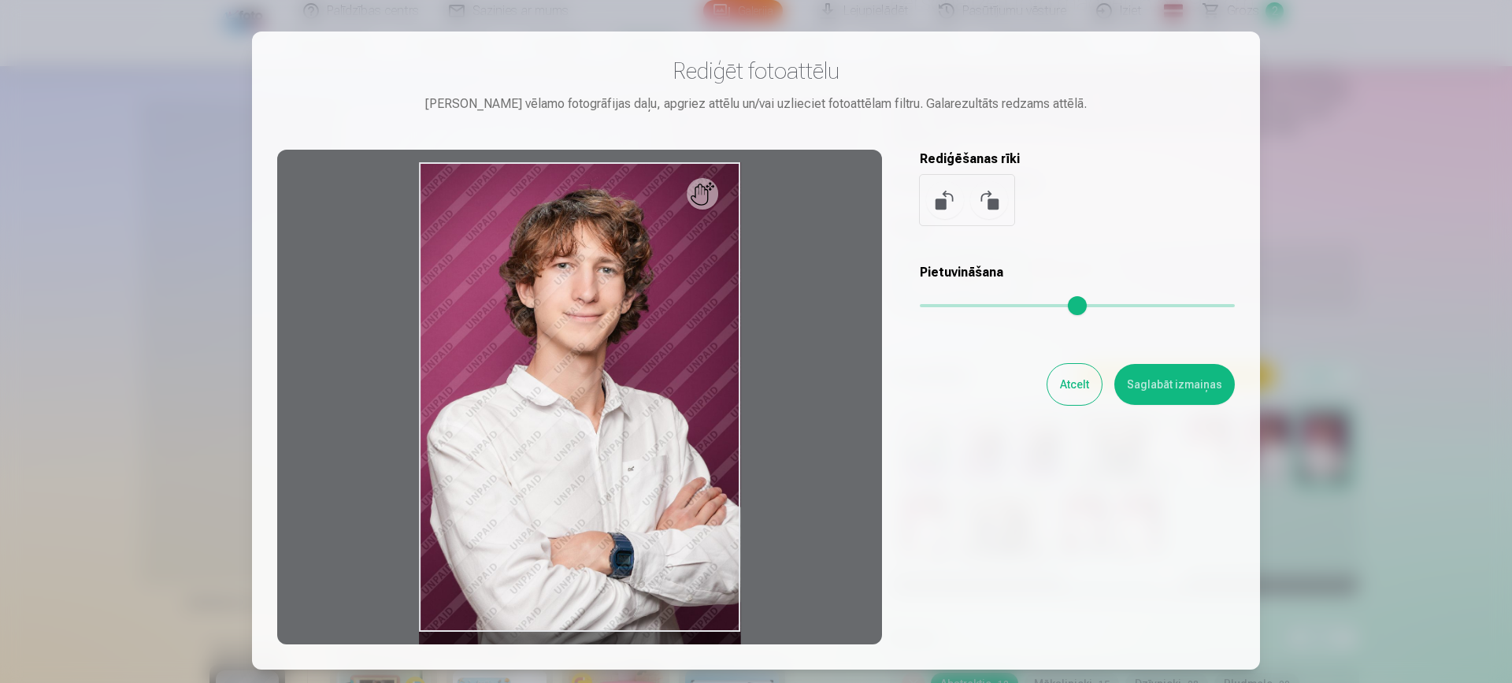
click at [594, 410] on div at bounding box center [579, 397] width 605 height 495
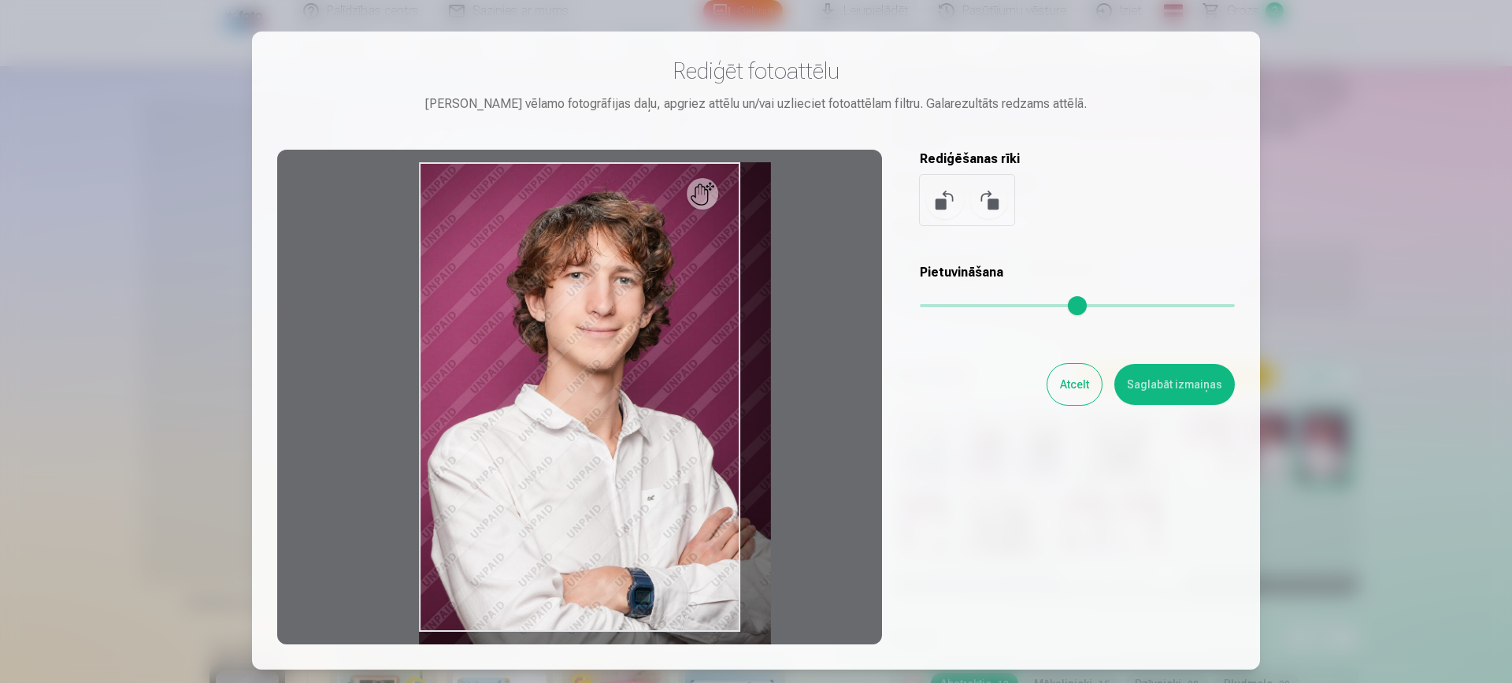
type input "*"
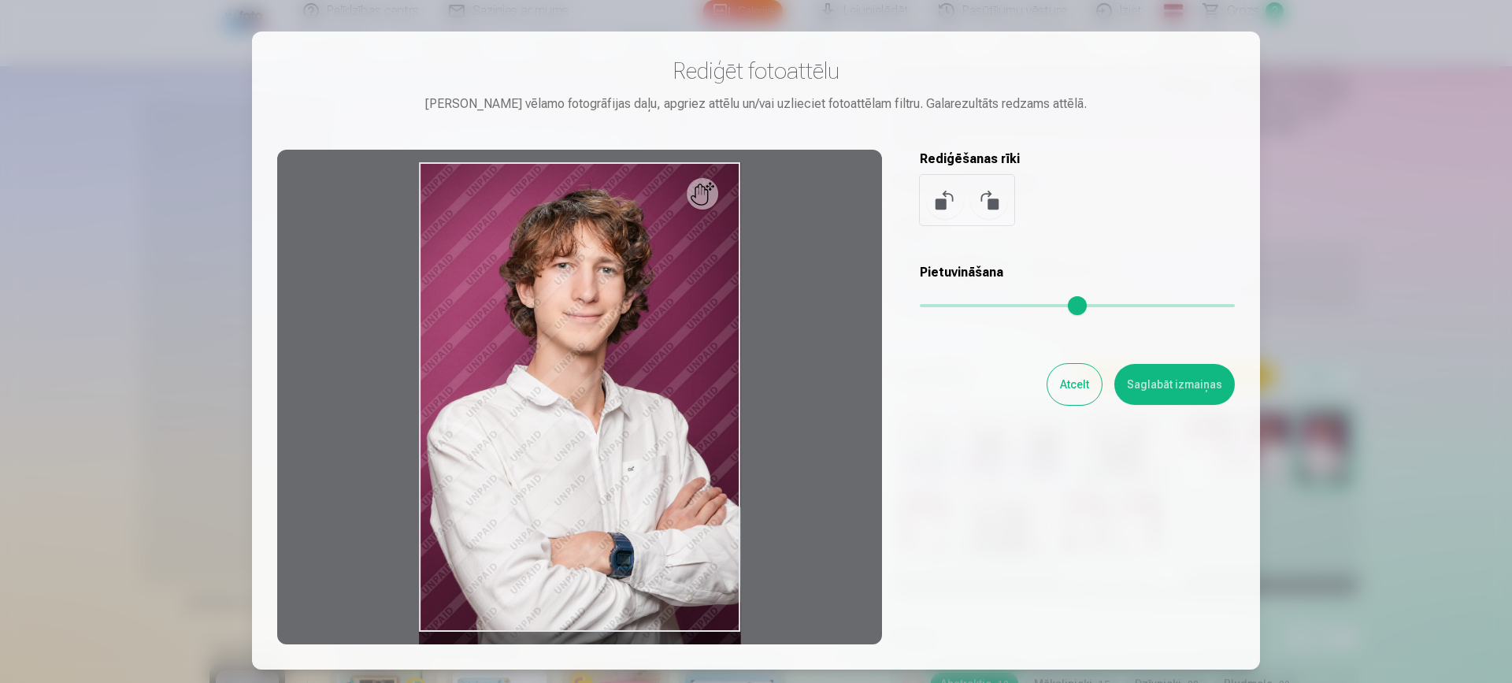
drag, startPoint x: 927, startPoint y: 296, endPoint x: 926, endPoint y: 288, distance: 7.9
click at [926, 304] on input "range" at bounding box center [1077, 305] width 315 height 3
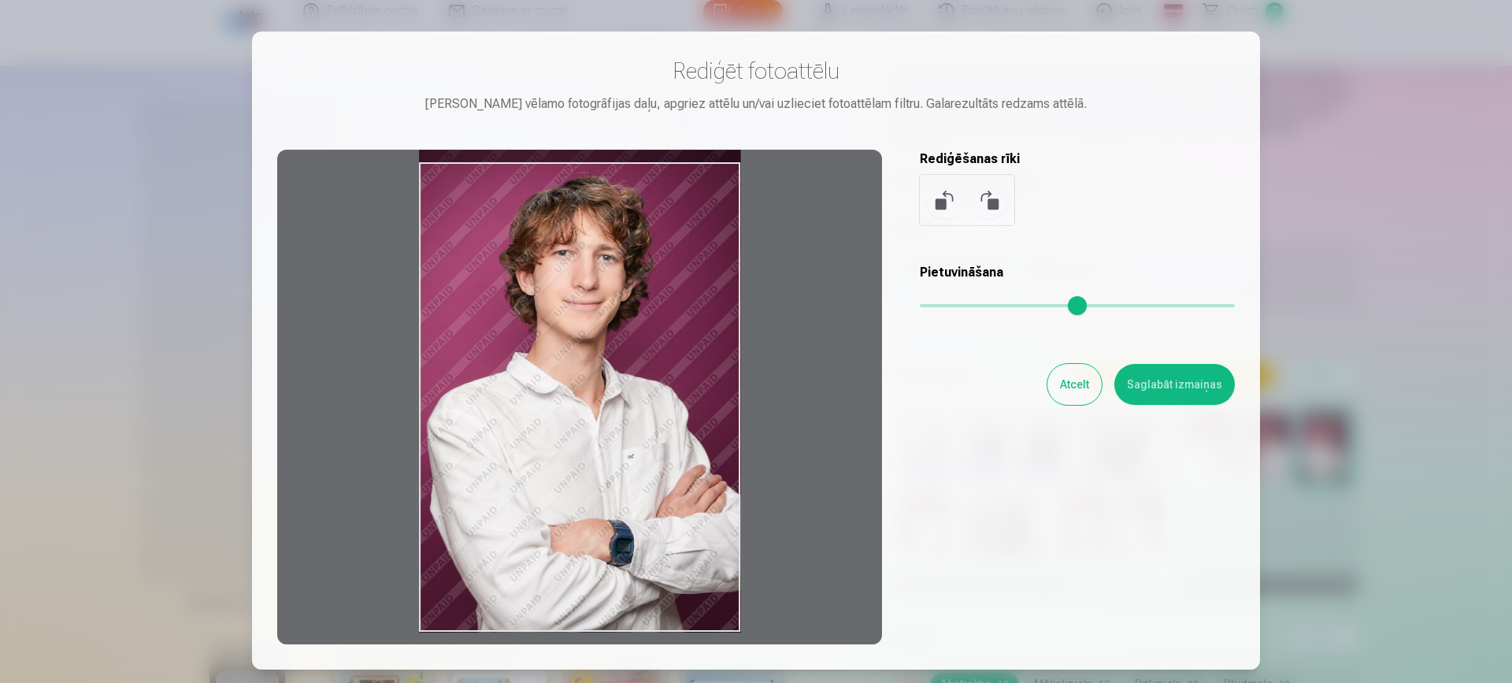
drag, startPoint x: 680, startPoint y: 628, endPoint x: 688, endPoint y: 473, distance: 154.6
click at [688, 473] on div at bounding box center [579, 397] width 605 height 495
click at [1184, 384] on button "Saglabāt izmaiņas" at bounding box center [1174, 384] width 120 height 41
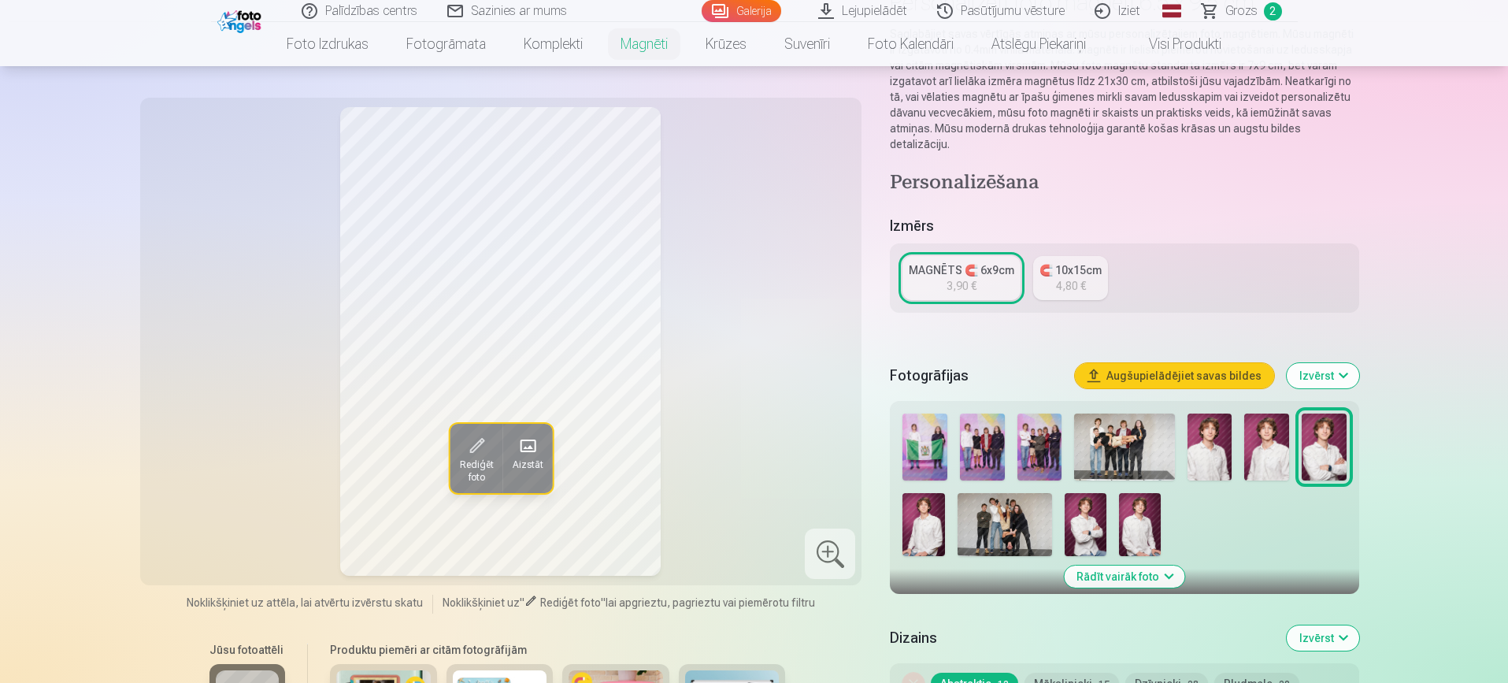
click at [986, 262] on div "MAGNĒTS 🧲 6x9cm" at bounding box center [962, 270] width 106 height 16
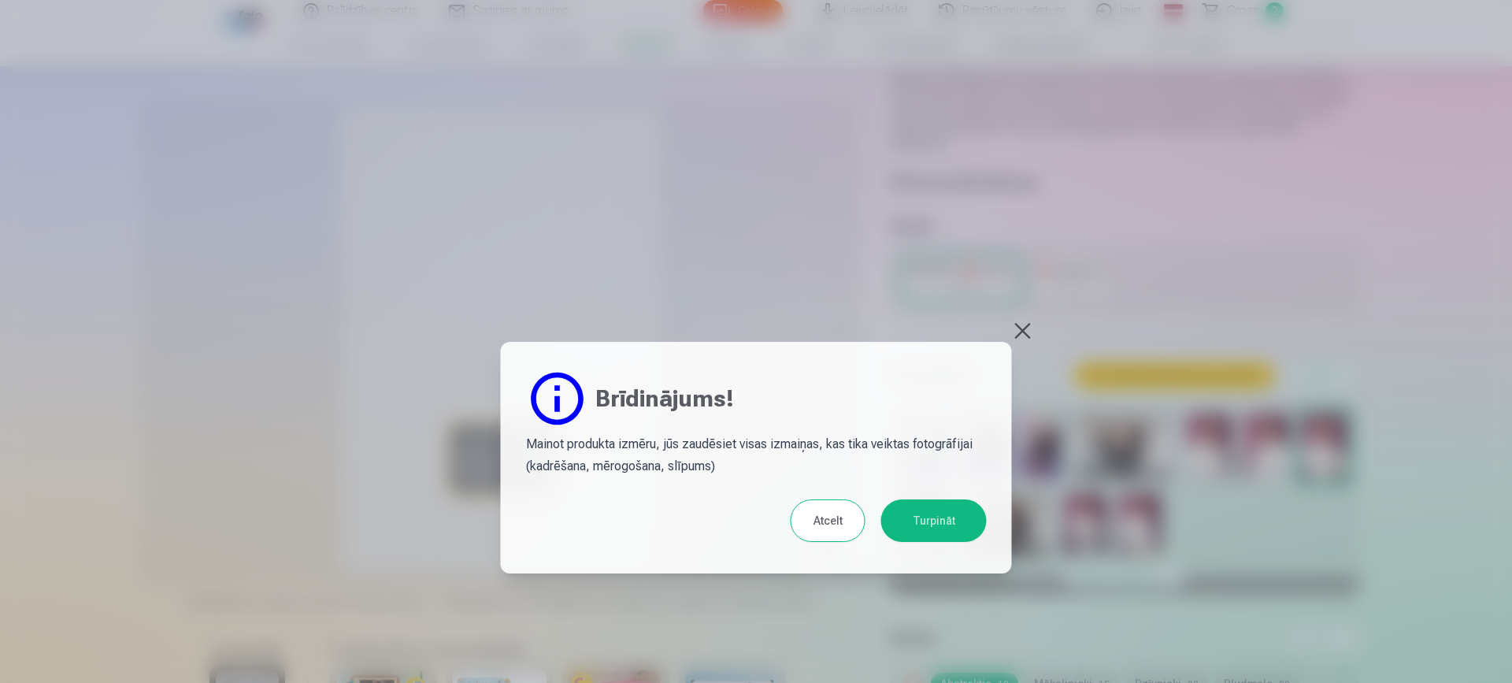
click at [924, 529] on button "Turpināt" at bounding box center [934, 520] width 106 height 43
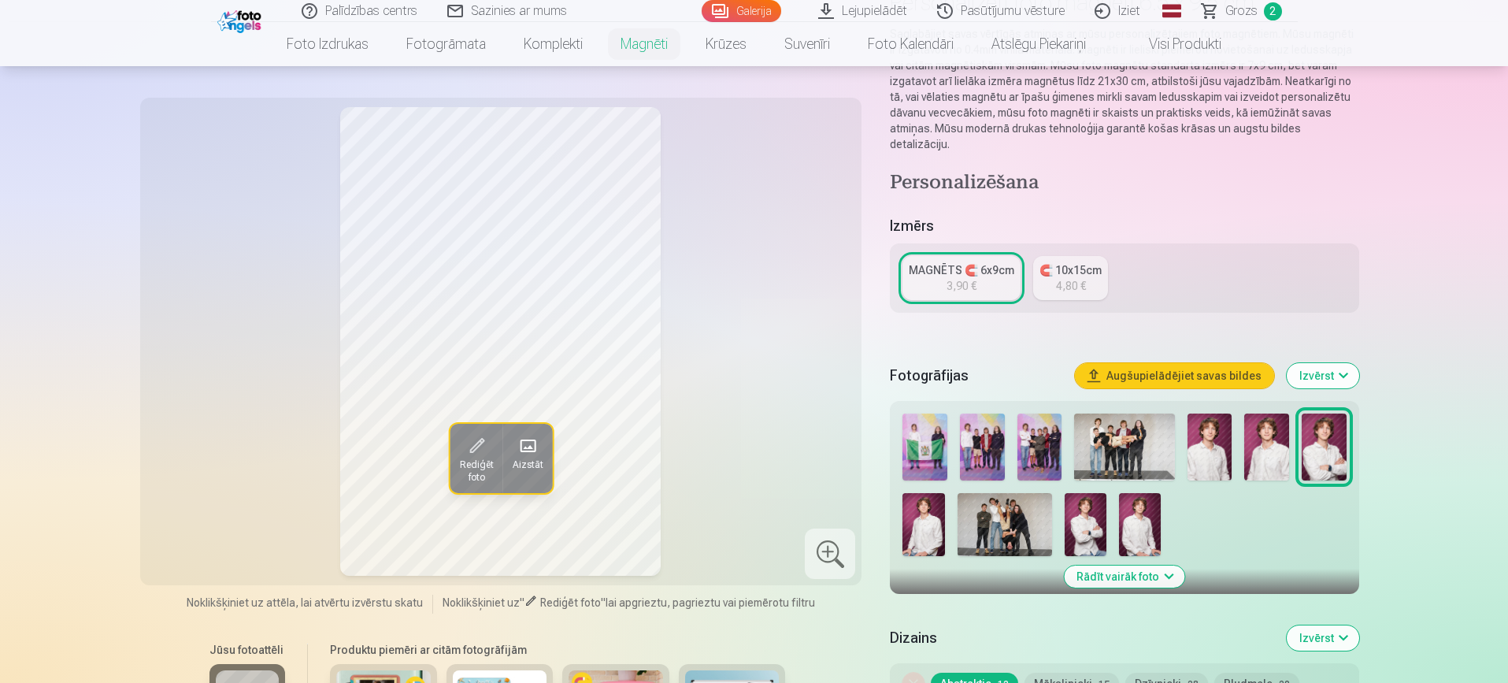
scroll to position [0, 0]
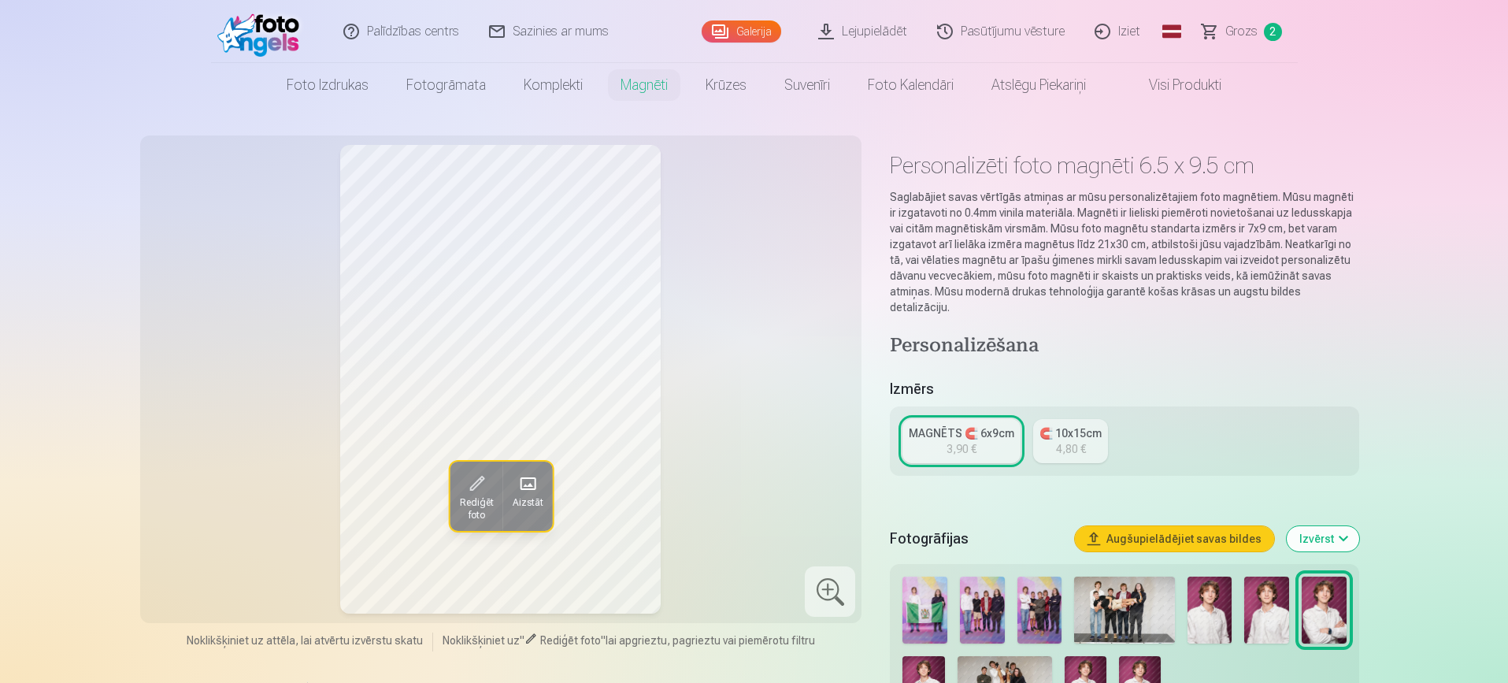
click at [1256, 23] on span "Grozs" at bounding box center [1241, 31] width 32 height 19
click at [935, 436] on link "MAGNĒTS 🧲 6x9cm 3,90 €" at bounding box center [961, 441] width 118 height 44
click at [456, 465] on button "Rediģēt foto" at bounding box center [476, 495] width 53 height 69
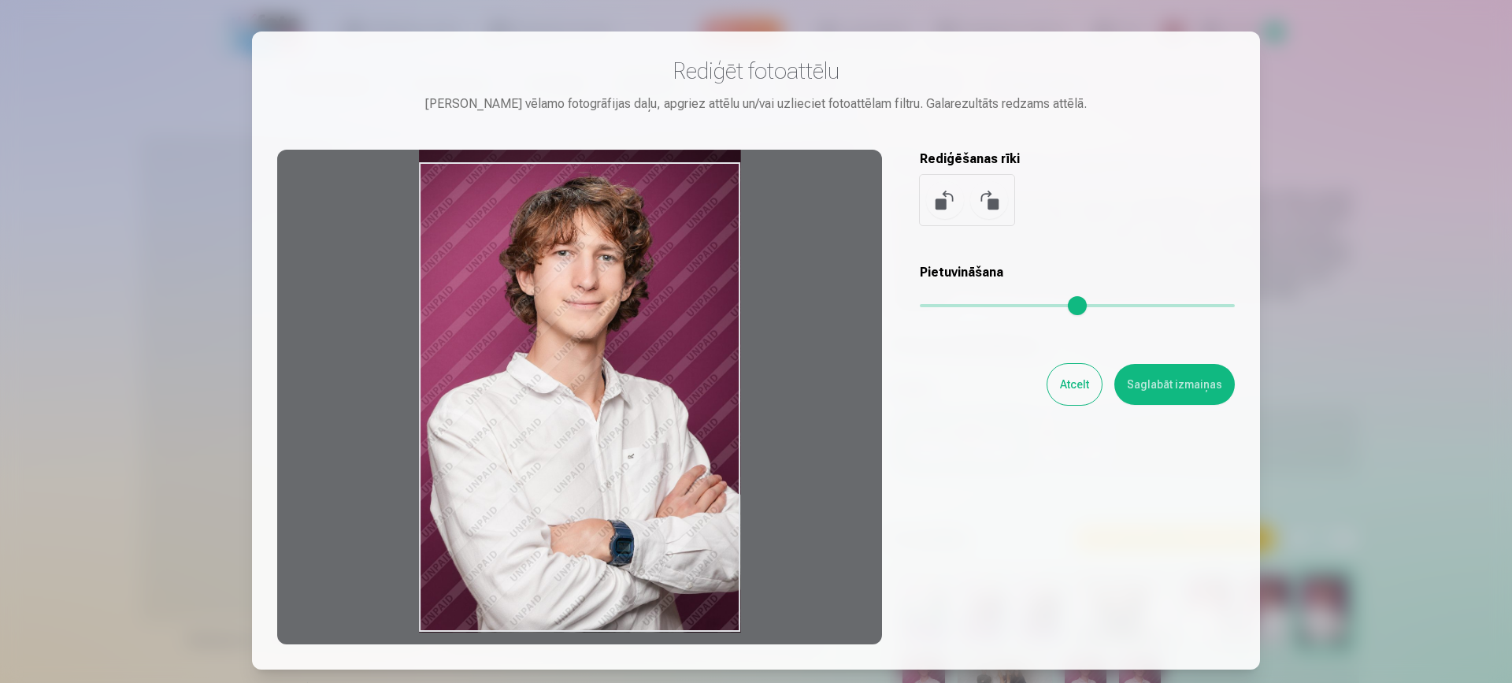
drag, startPoint x: 583, startPoint y: 526, endPoint x: 620, endPoint y: 417, distance: 115.5
click at [620, 417] on div at bounding box center [579, 397] width 605 height 495
click at [1178, 380] on button "Saglabāt izmaiņas" at bounding box center [1174, 384] width 120 height 41
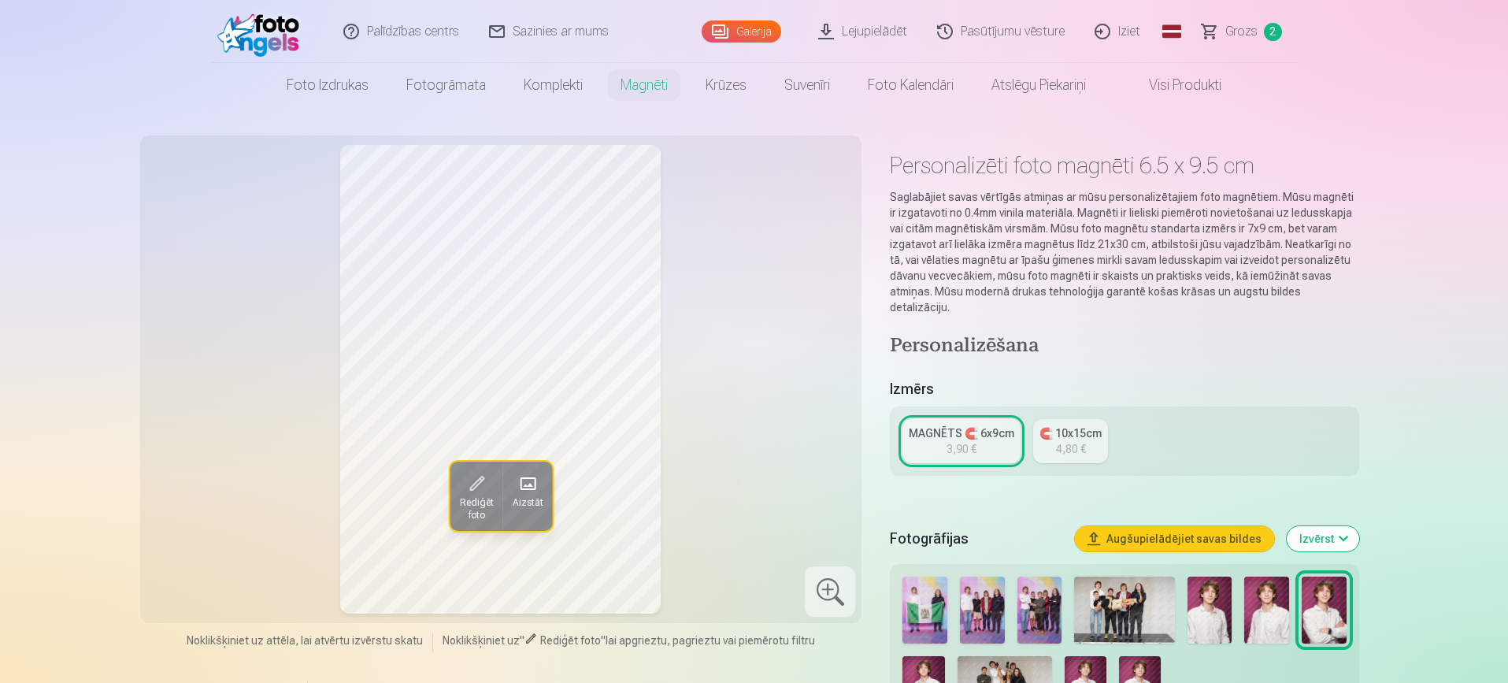
click at [1330, 526] on button "Izvērst" at bounding box center [1323, 538] width 72 height 25
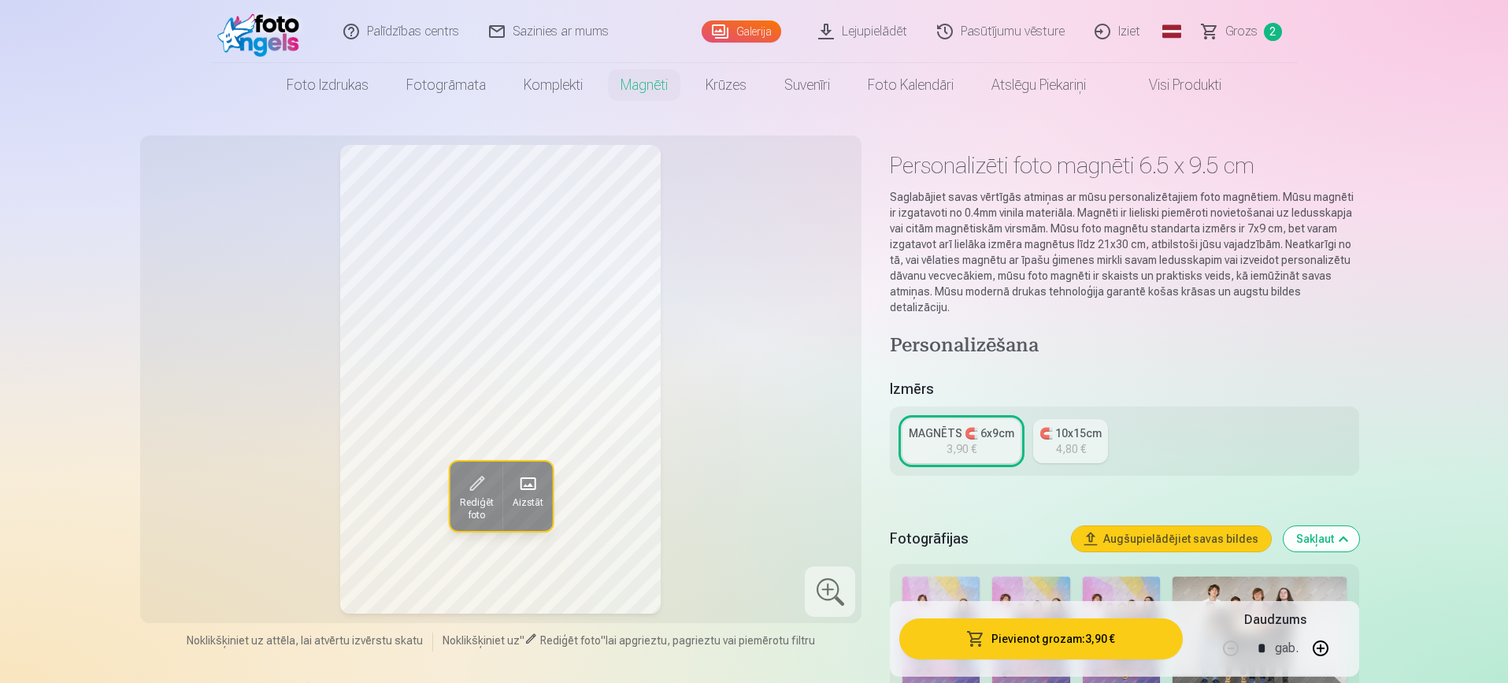
click at [1126, 650] on button "Pievienot grozam : 3,90 €" at bounding box center [1040, 638] width 283 height 41
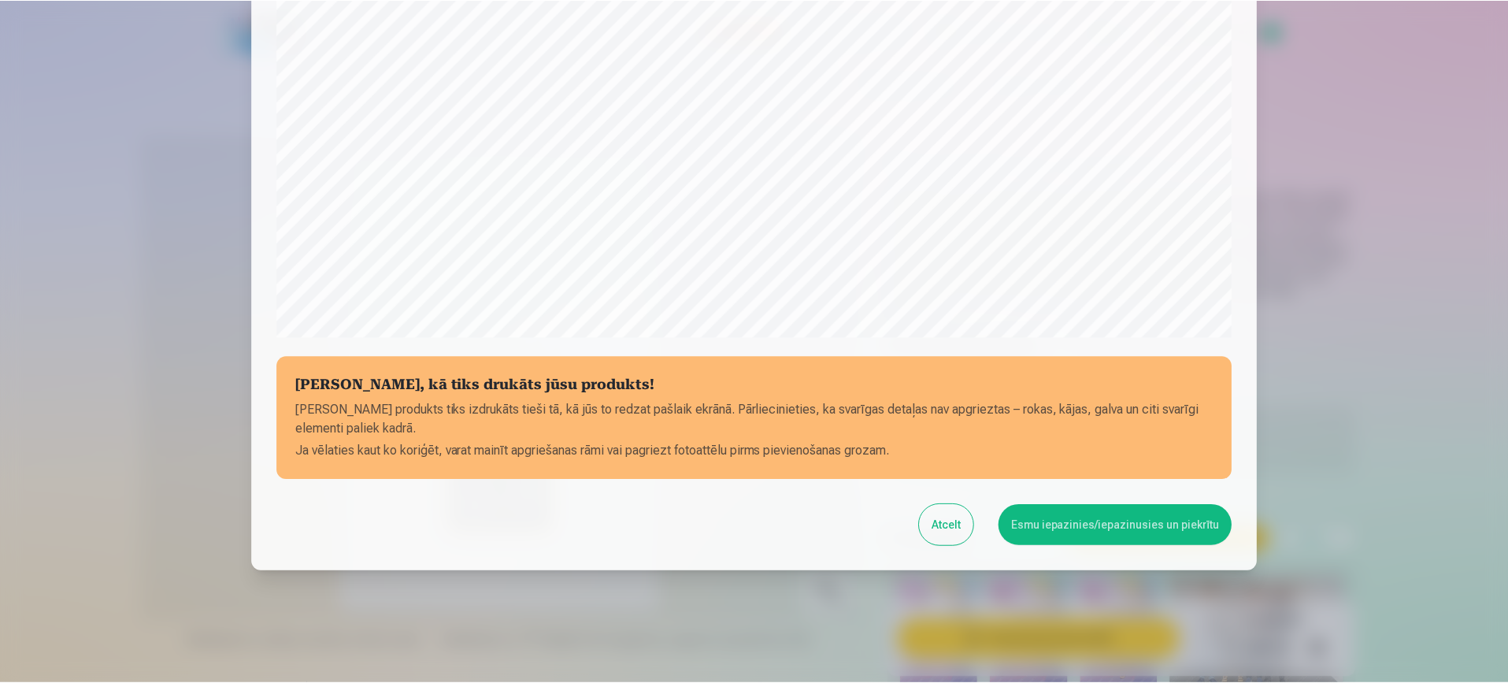
scroll to position [451, 0]
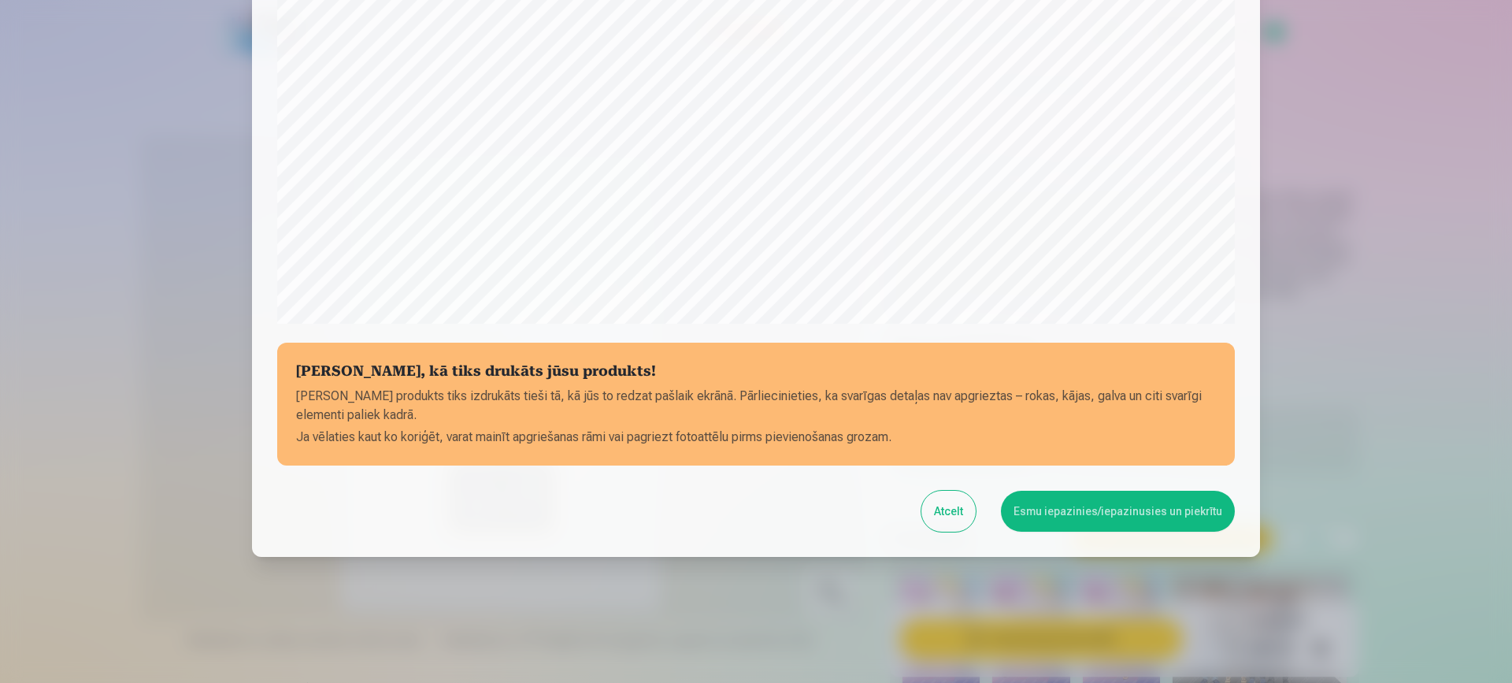
click at [1163, 521] on button "Esmu iepazinies/iepazinusies un piekrītu" at bounding box center [1118, 511] width 234 height 41
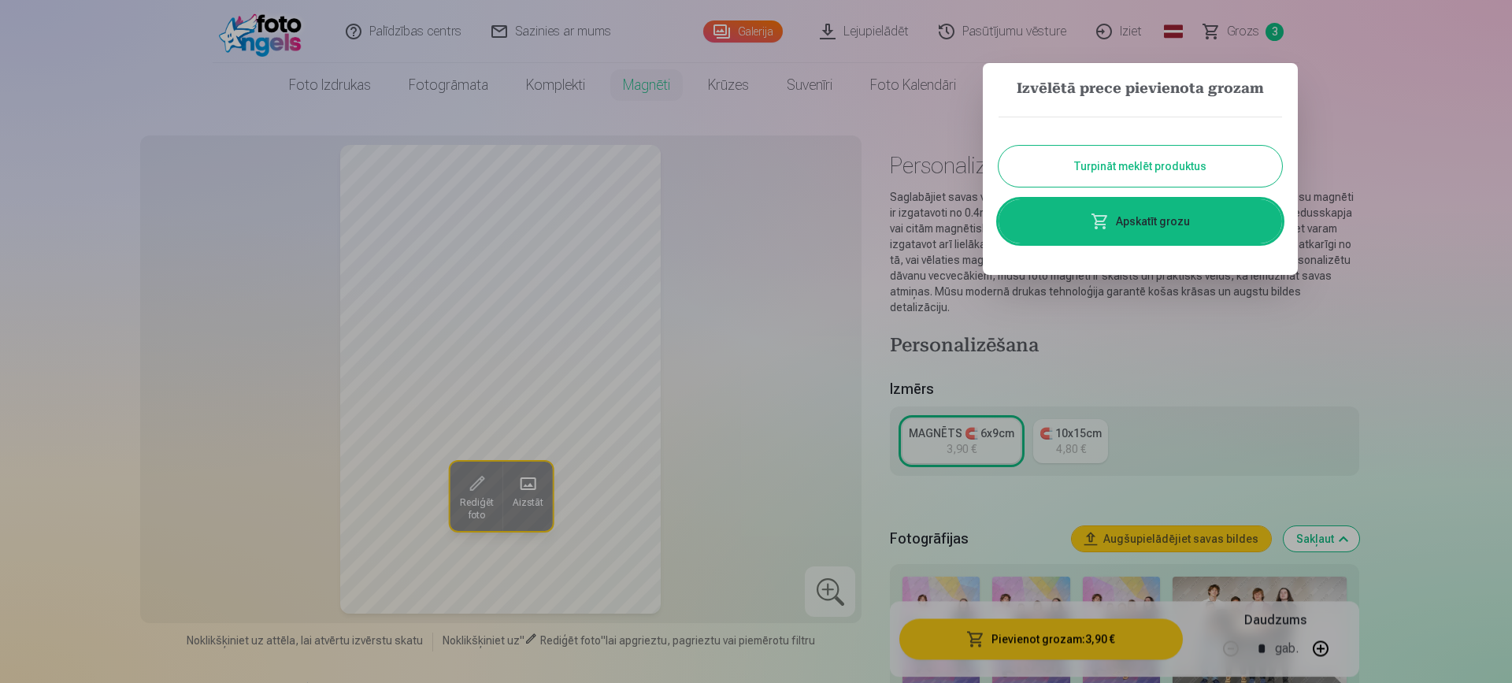
click at [1187, 157] on button "Turpināt meklēt produktus" at bounding box center [1139, 166] width 283 height 41
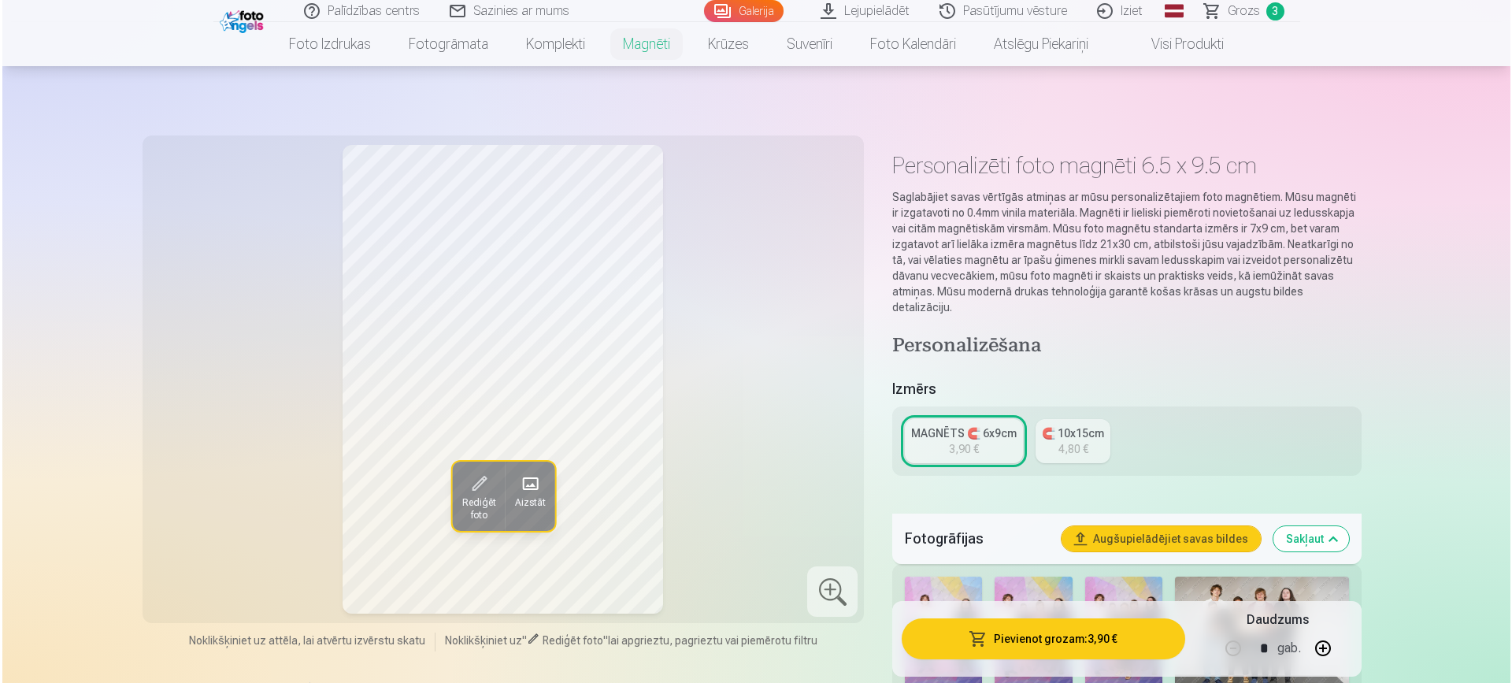
scroll to position [2624, 0]
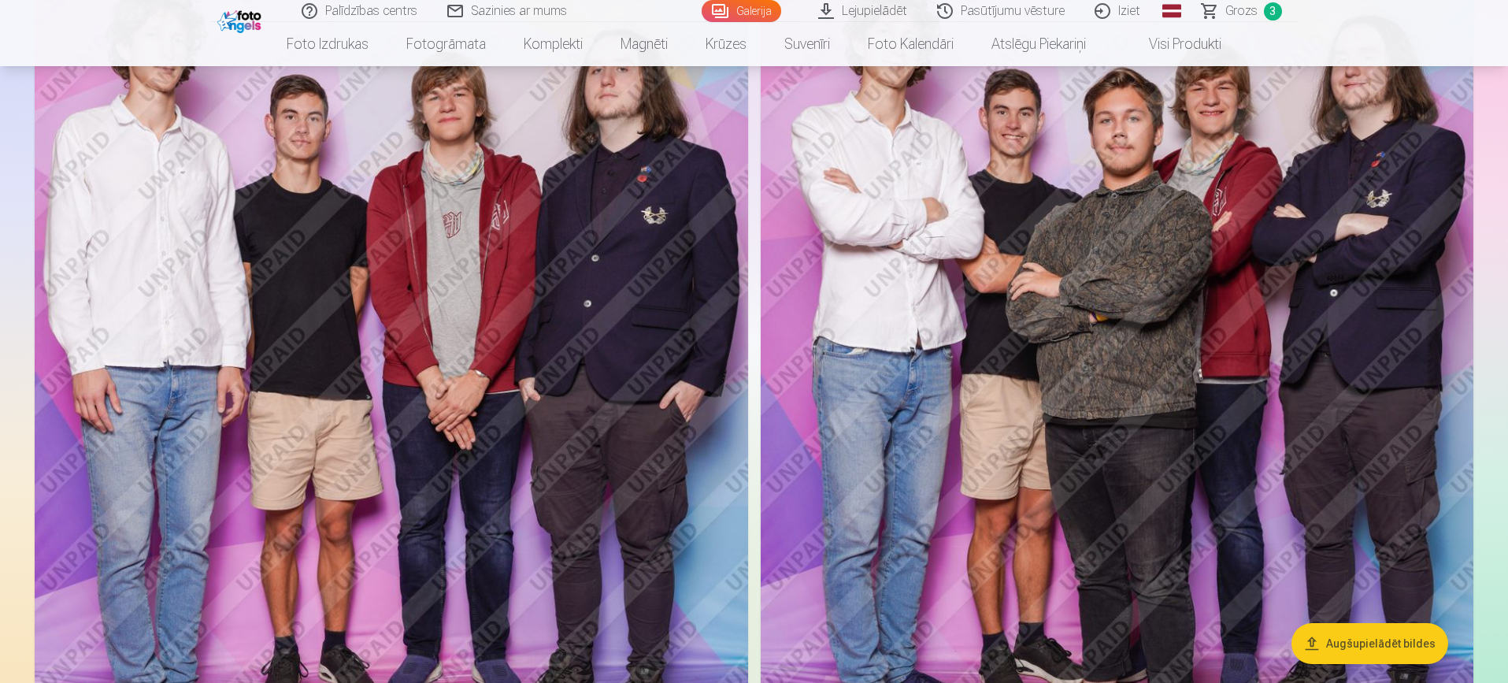
scroll to position [947, 0]
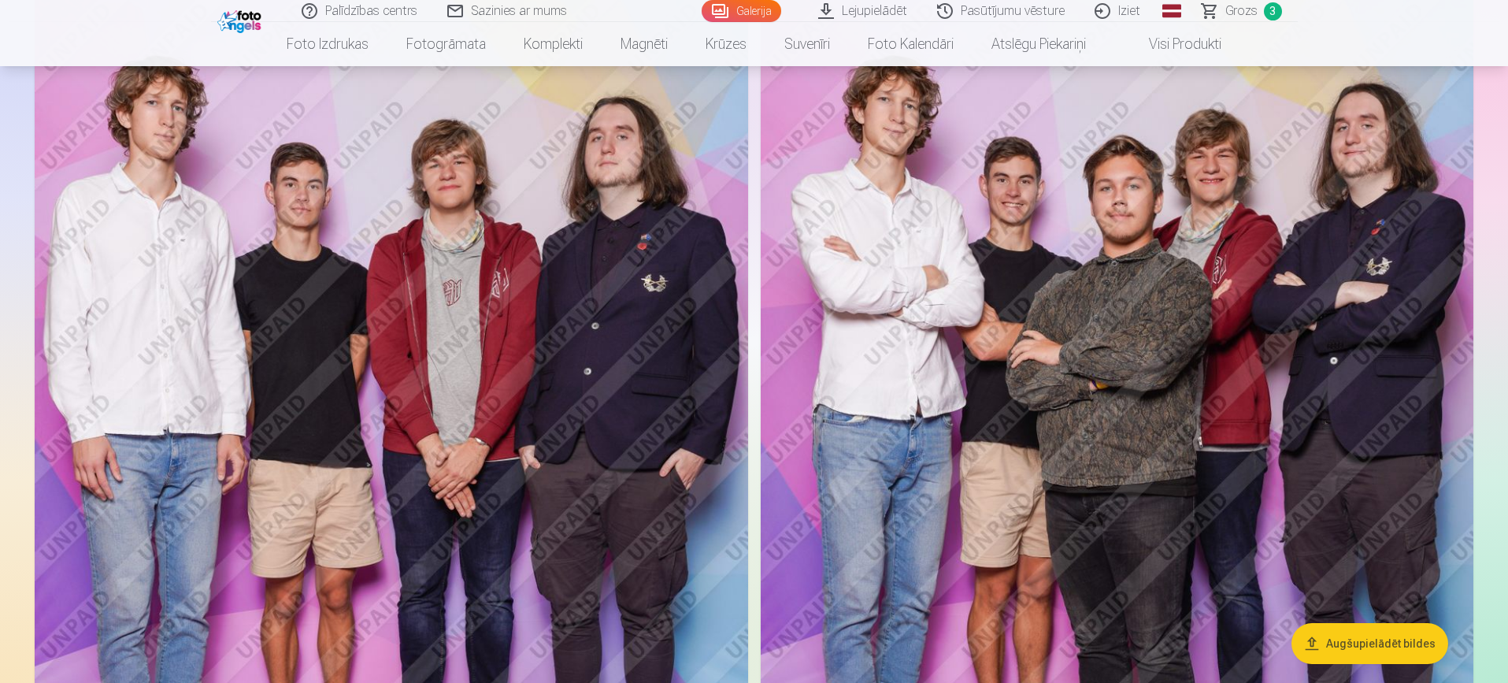
click at [1317, 239] on img at bounding box center [1117, 433] width 713 height 1070
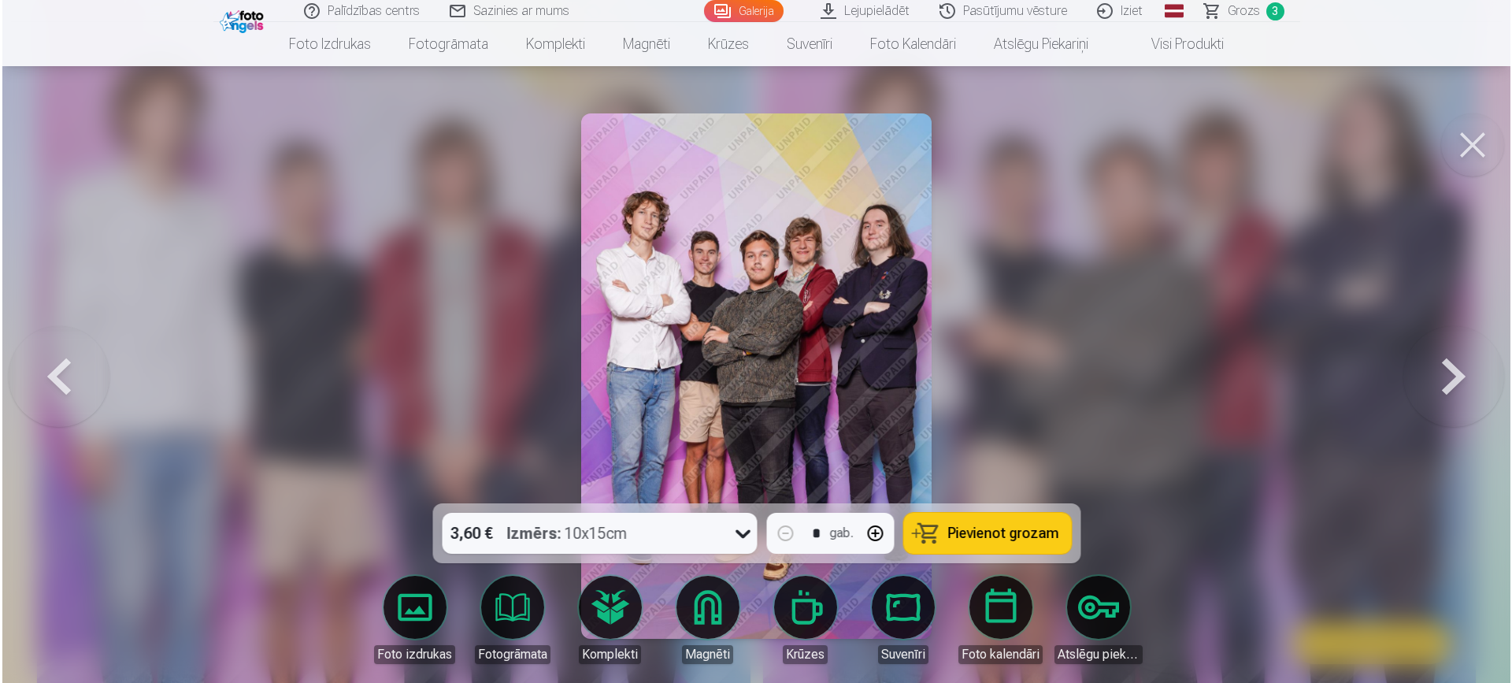
scroll to position [949, 0]
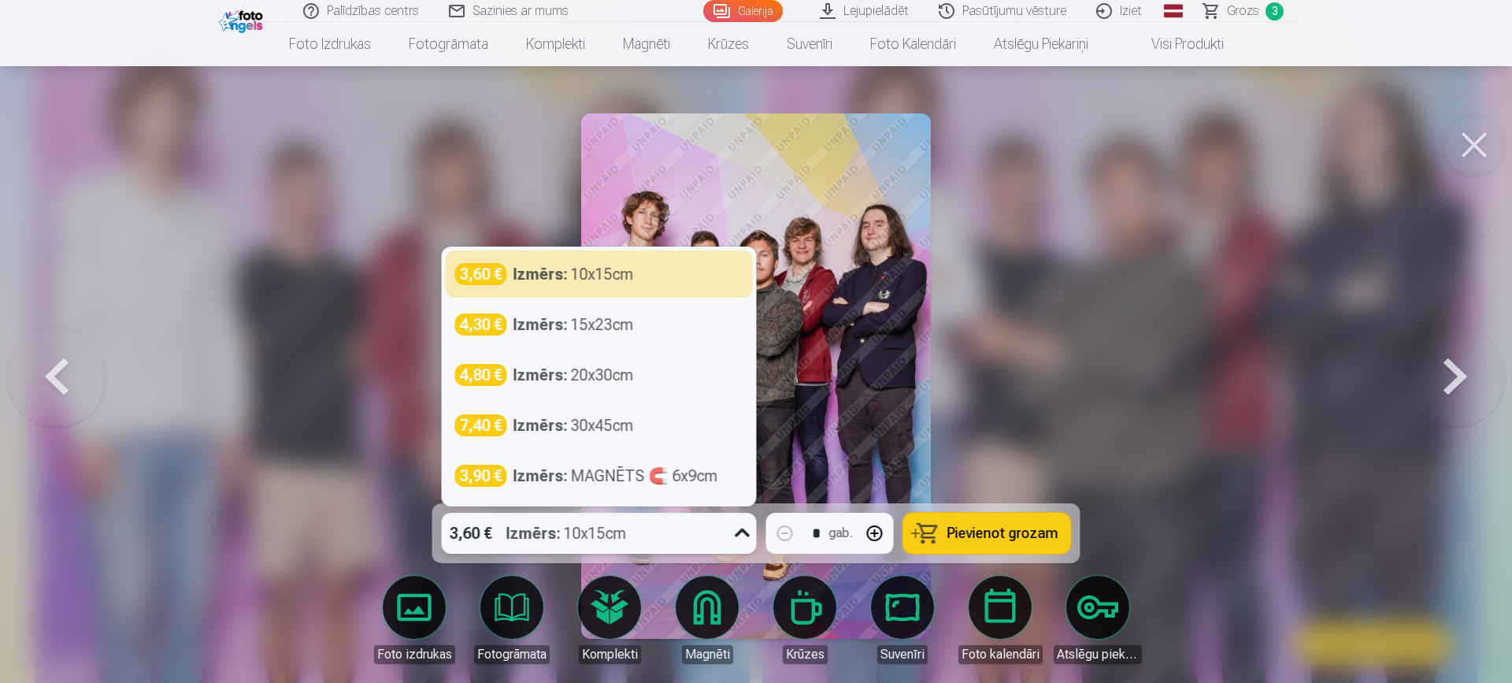
click at [741, 530] on icon at bounding box center [742, 532] width 25 height 25
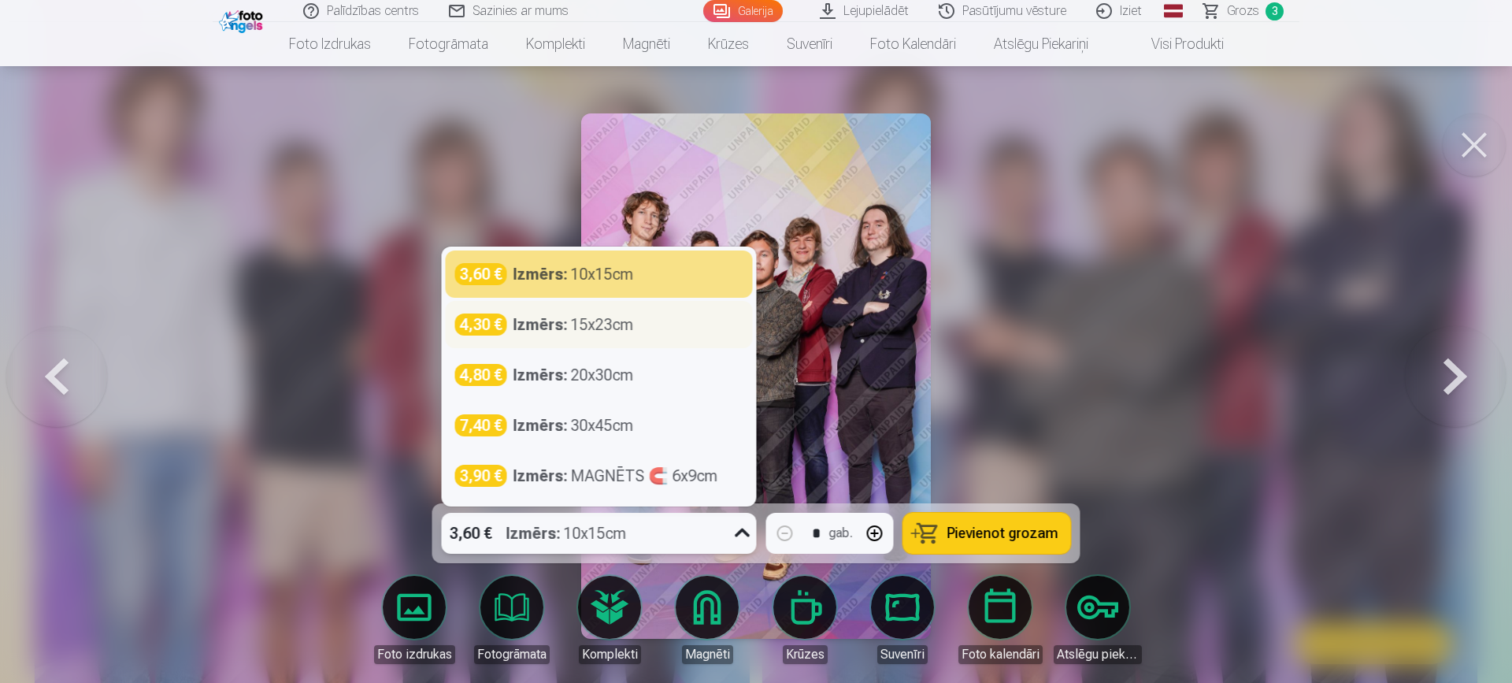
click at [653, 329] on div "4,30 € Izmērs : 15x23cm" at bounding box center [599, 324] width 288 height 22
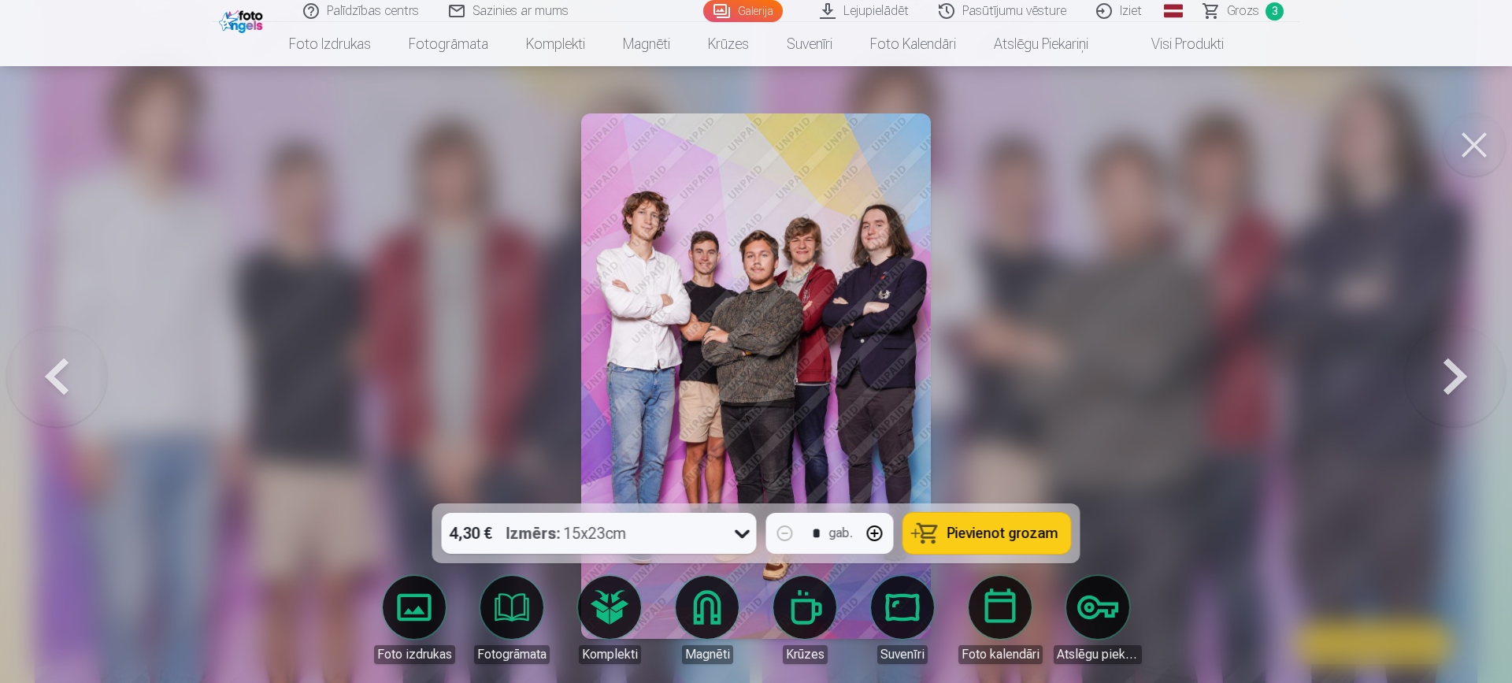
click at [991, 526] on span "Pievienot grozam" at bounding box center [1002, 533] width 111 height 14
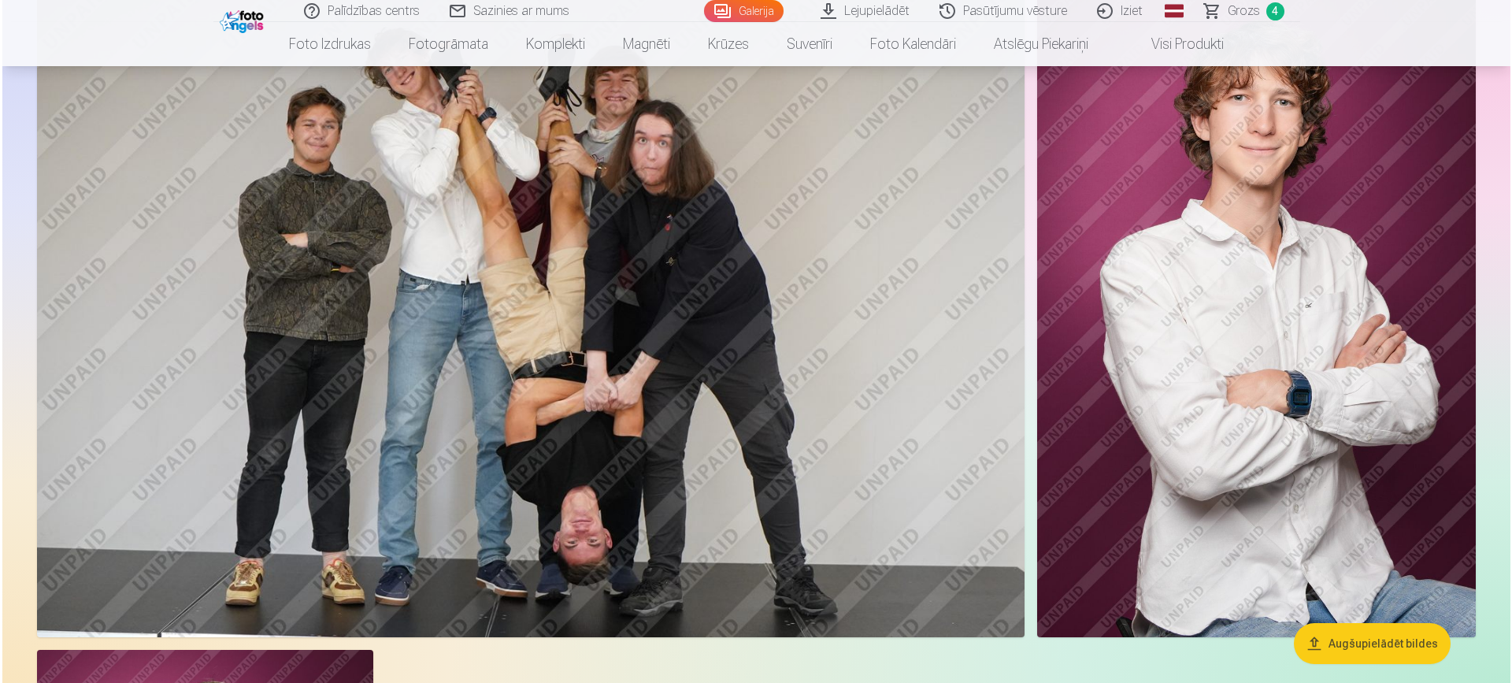
scroll to position [3350, 0]
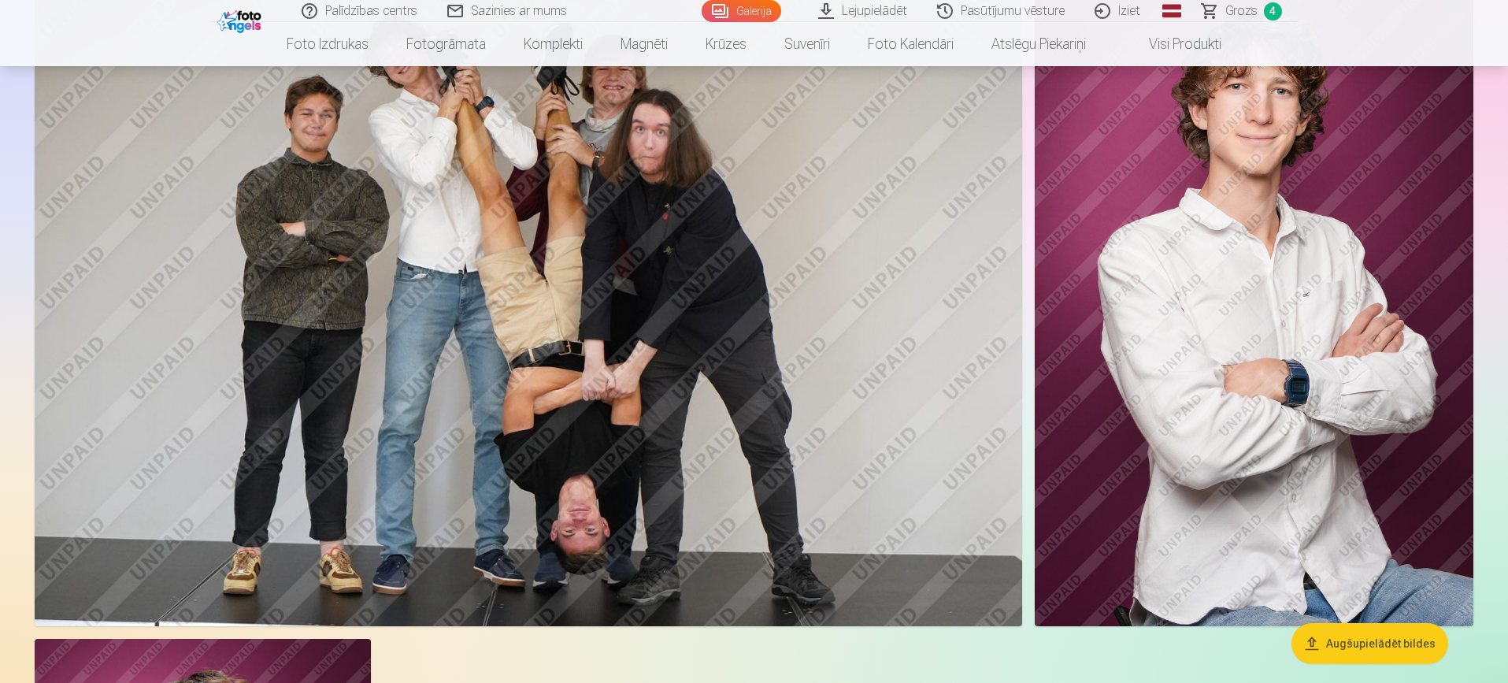
click at [913, 295] on img at bounding box center [528, 297] width 987 height 658
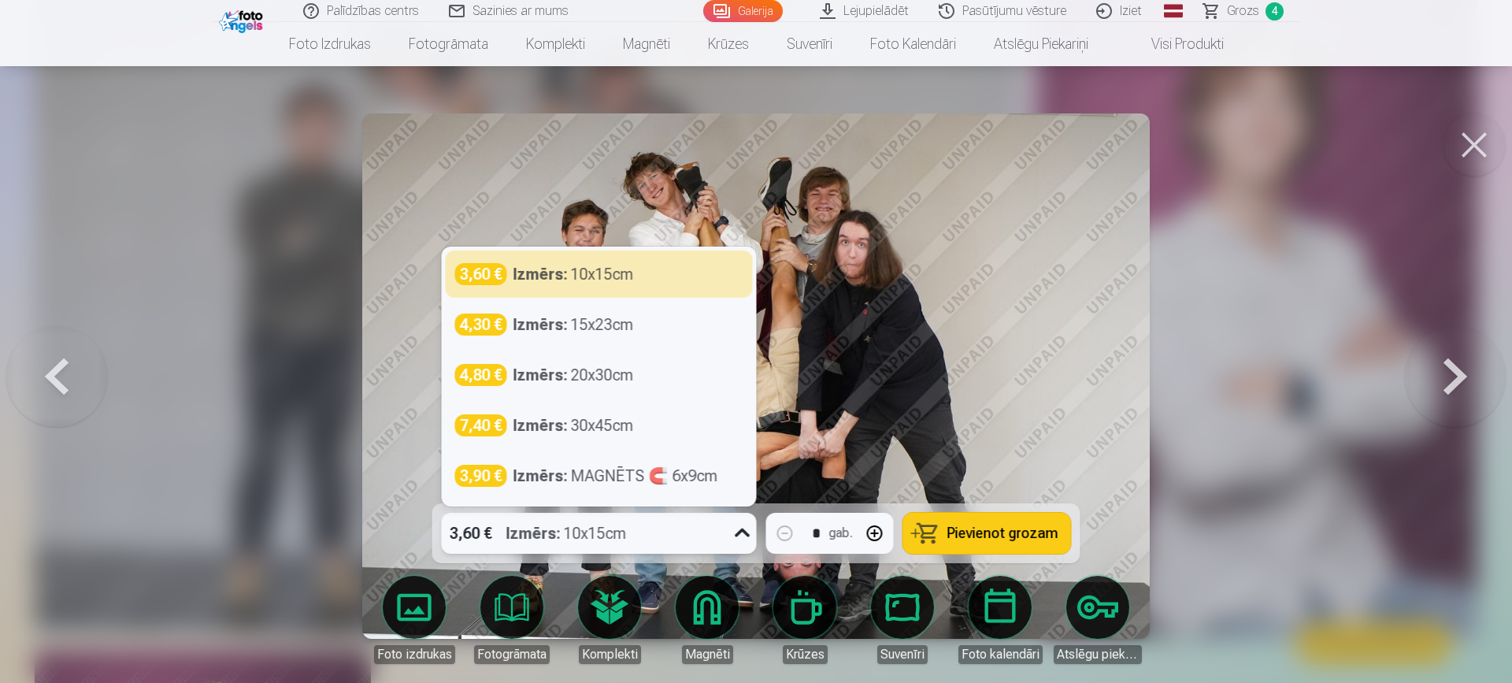
click at [737, 543] on icon at bounding box center [742, 532] width 25 height 25
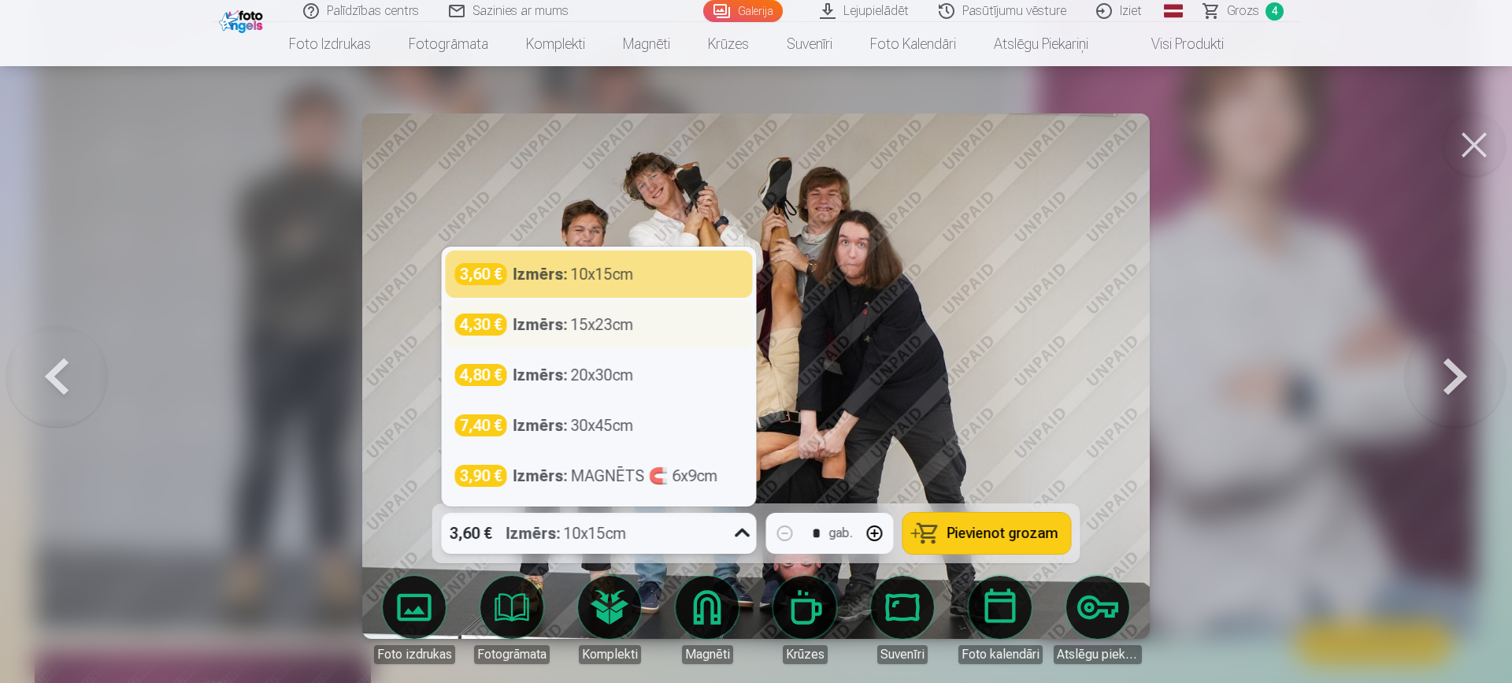
click at [633, 324] on div "Izmērs : 15x23cm" at bounding box center [573, 324] width 120 height 22
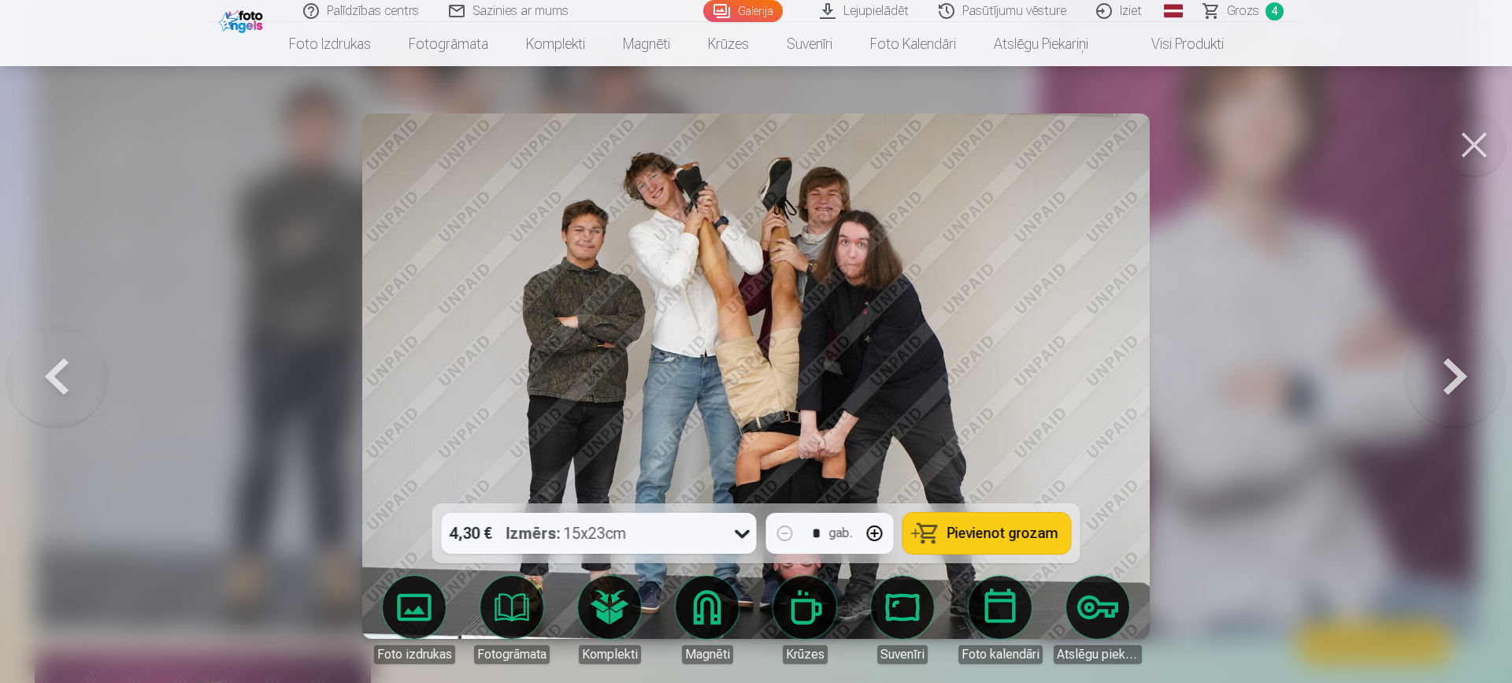
click at [1007, 537] on span "Pievienot grozam" at bounding box center [1002, 533] width 111 height 14
click at [1246, 14] on span "Grozs" at bounding box center [1243, 11] width 32 height 19
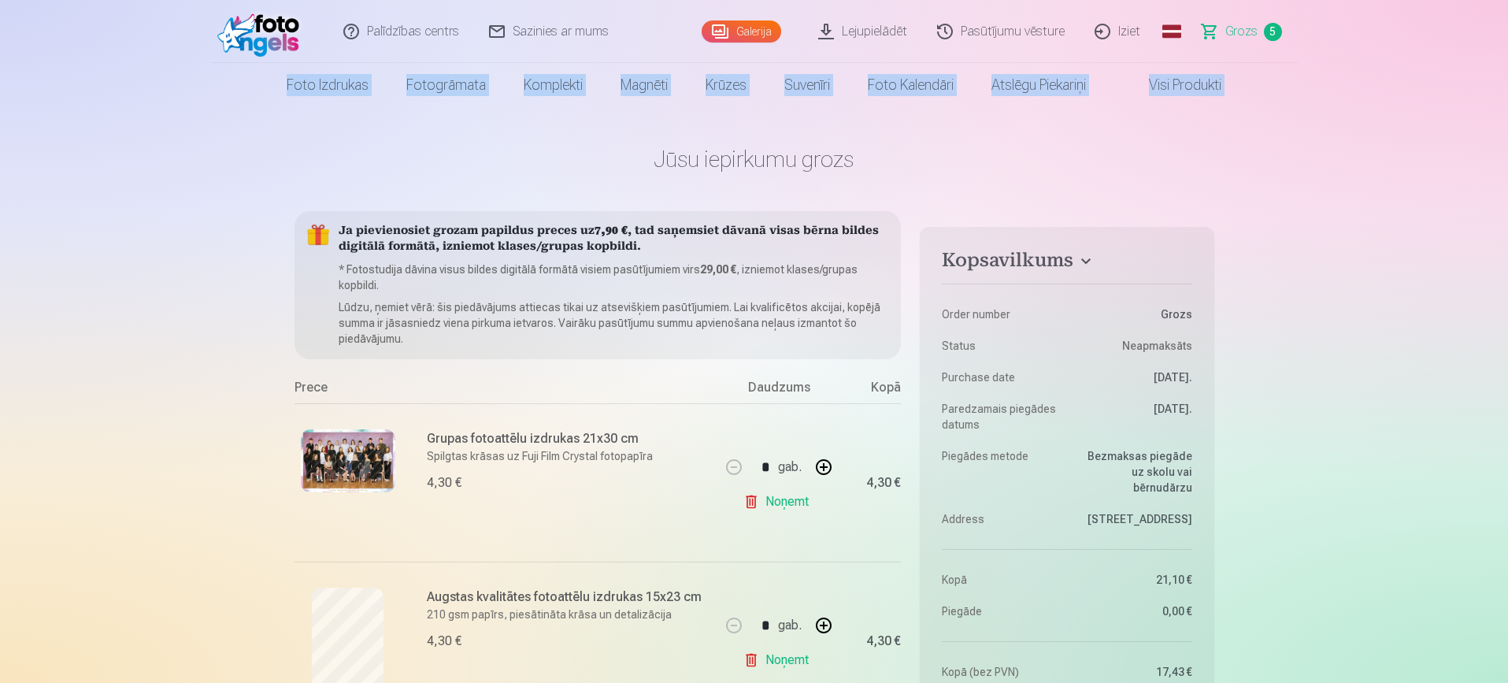
drag, startPoint x: 1507, startPoint y: 39, endPoint x: 1508, endPoint y: 50, distance: 10.3
click at [1507, 50] on html "Palīdzības centrs Sazinies ar mums Galerija Lejupielādēt Pasūtījumu vēsture Izi…" at bounding box center [754, 341] width 1508 height 683
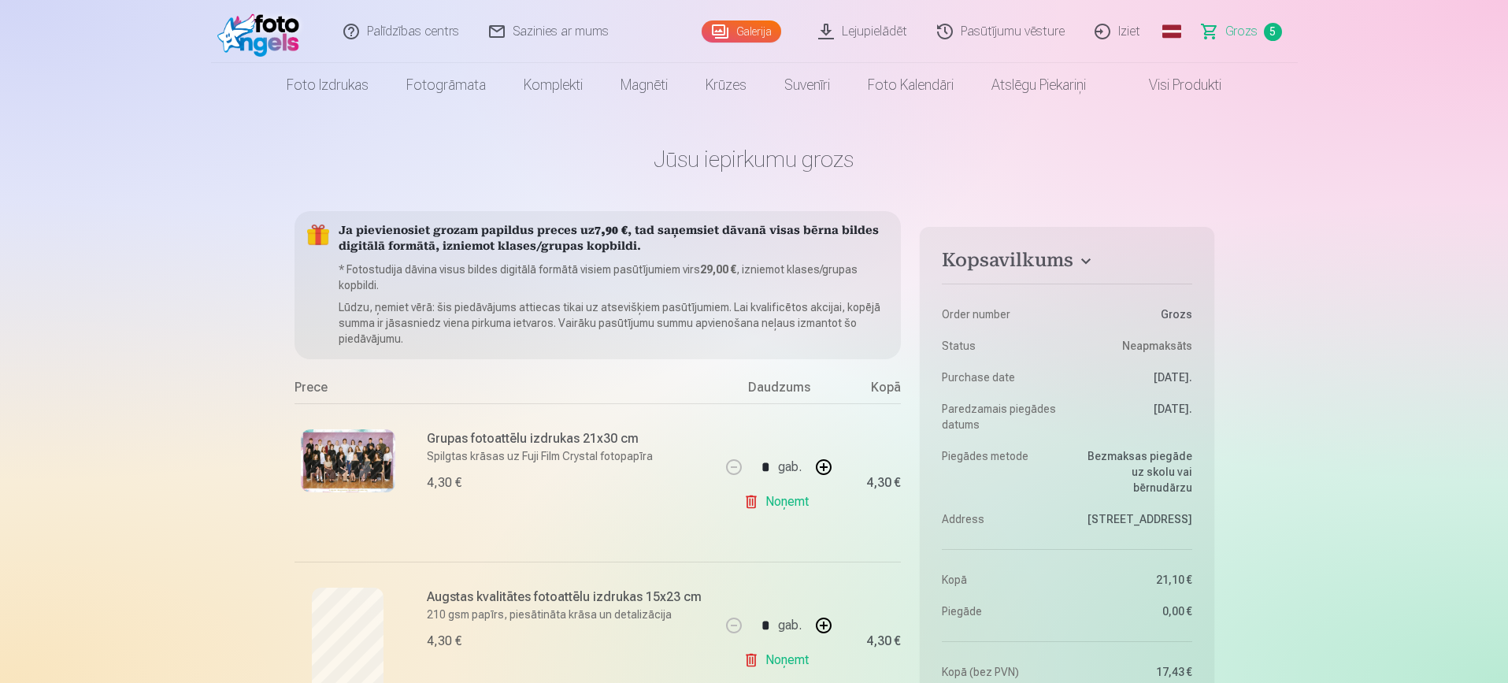
click at [747, 29] on link "Galerija" at bounding box center [742, 31] width 80 height 22
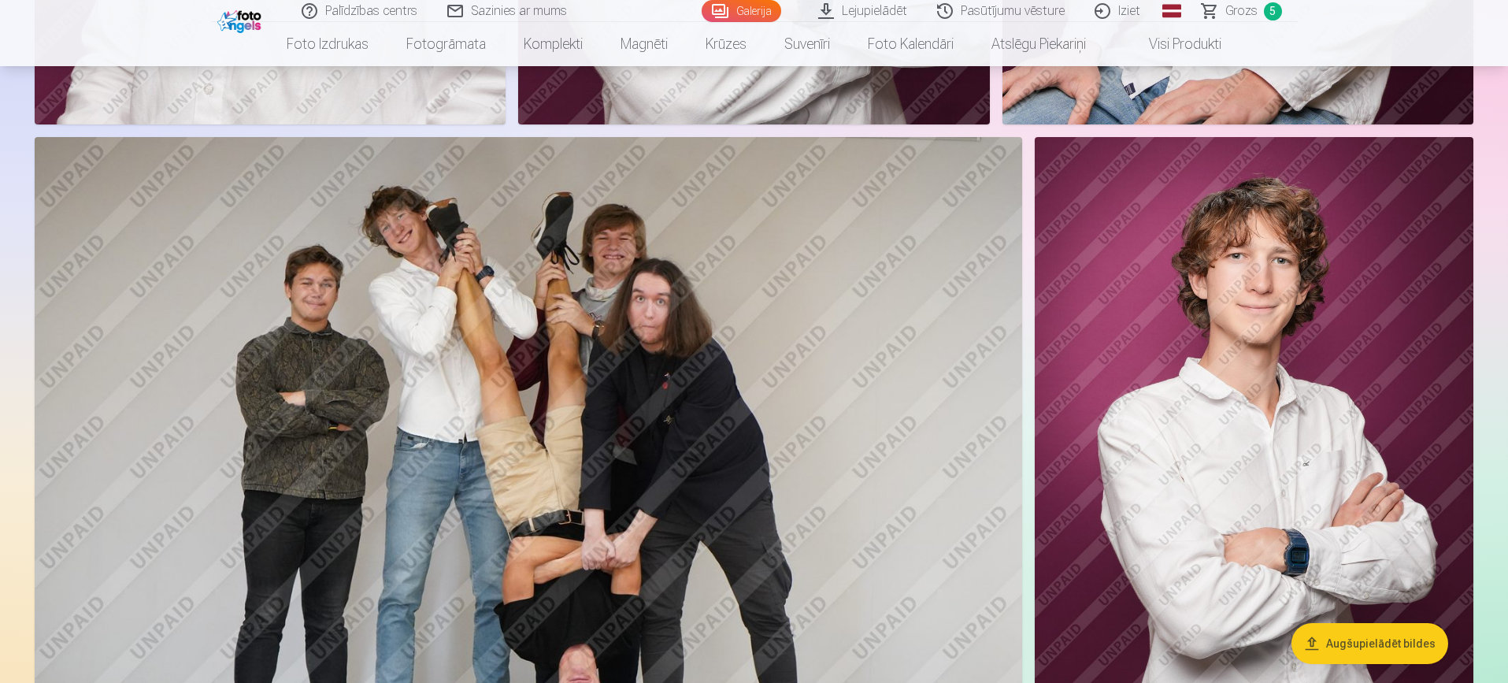
scroll to position [3316, 0]
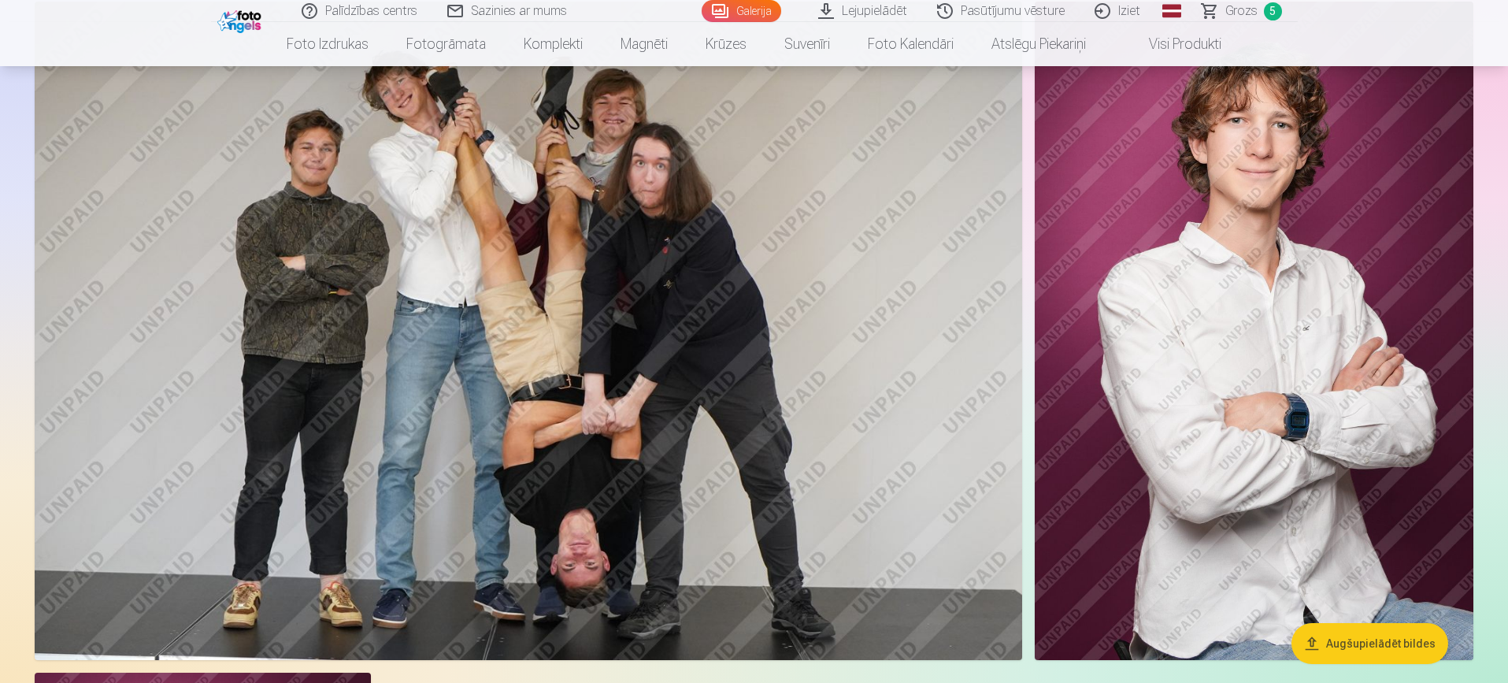
drag, startPoint x: 1507, startPoint y: 265, endPoint x: 1511, endPoint y: 237, distance: 28.6
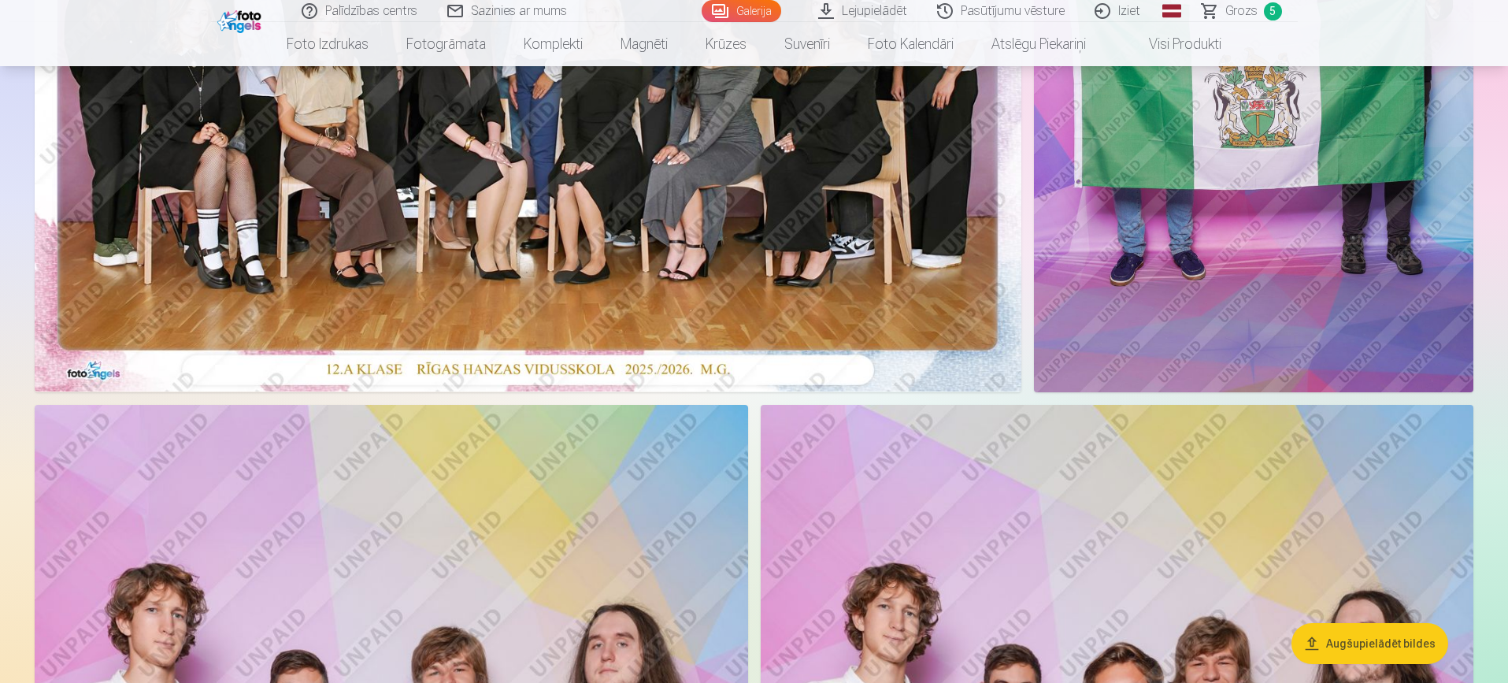
scroll to position [0, 0]
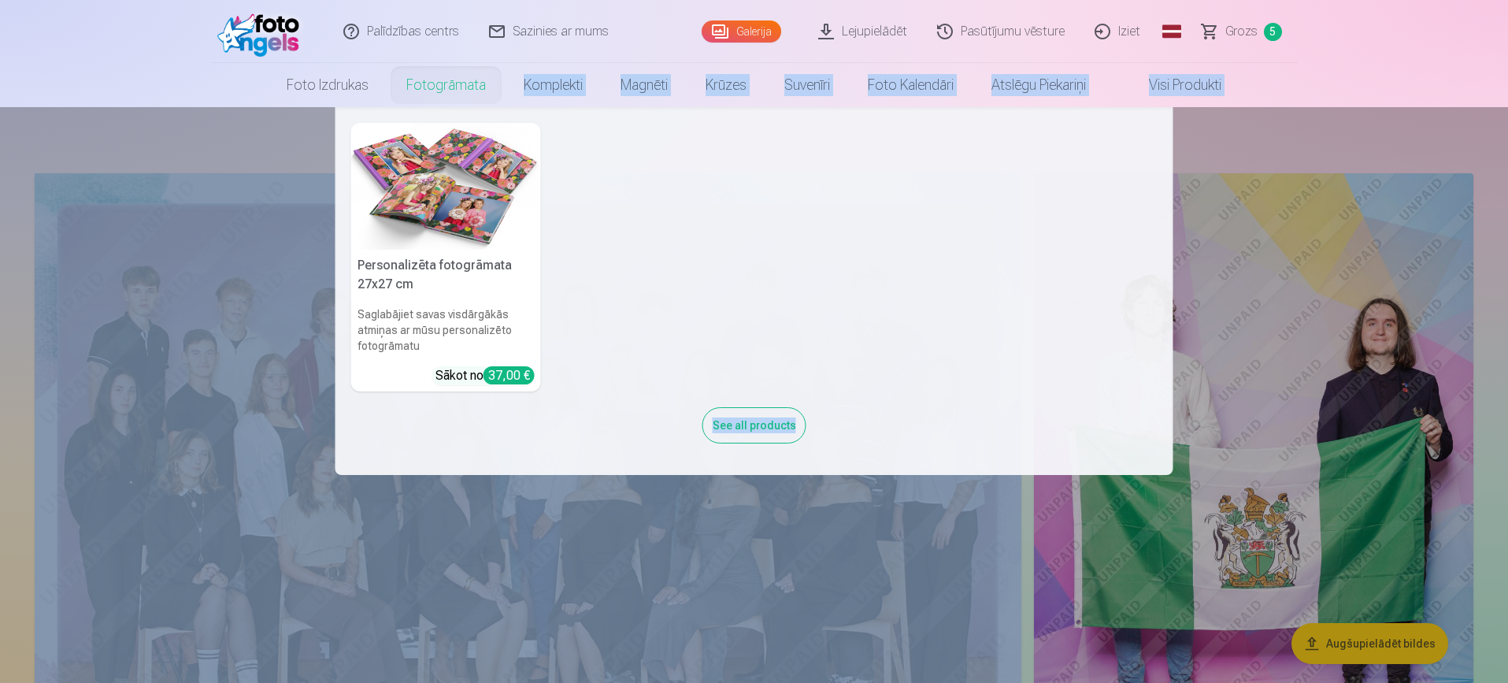
drag, startPoint x: 468, startPoint y: 117, endPoint x: 508, endPoint y: 133, distance: 43.4
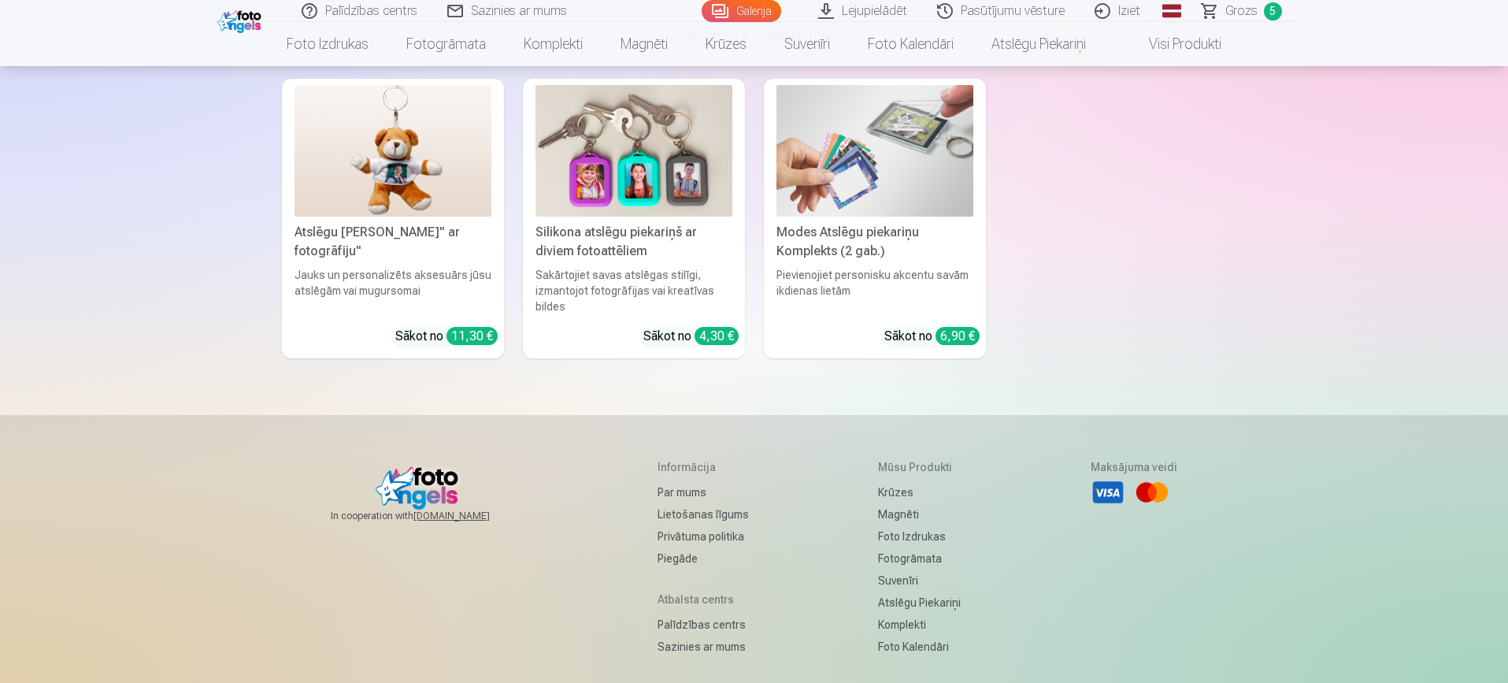
scroll to position [8922, 0]
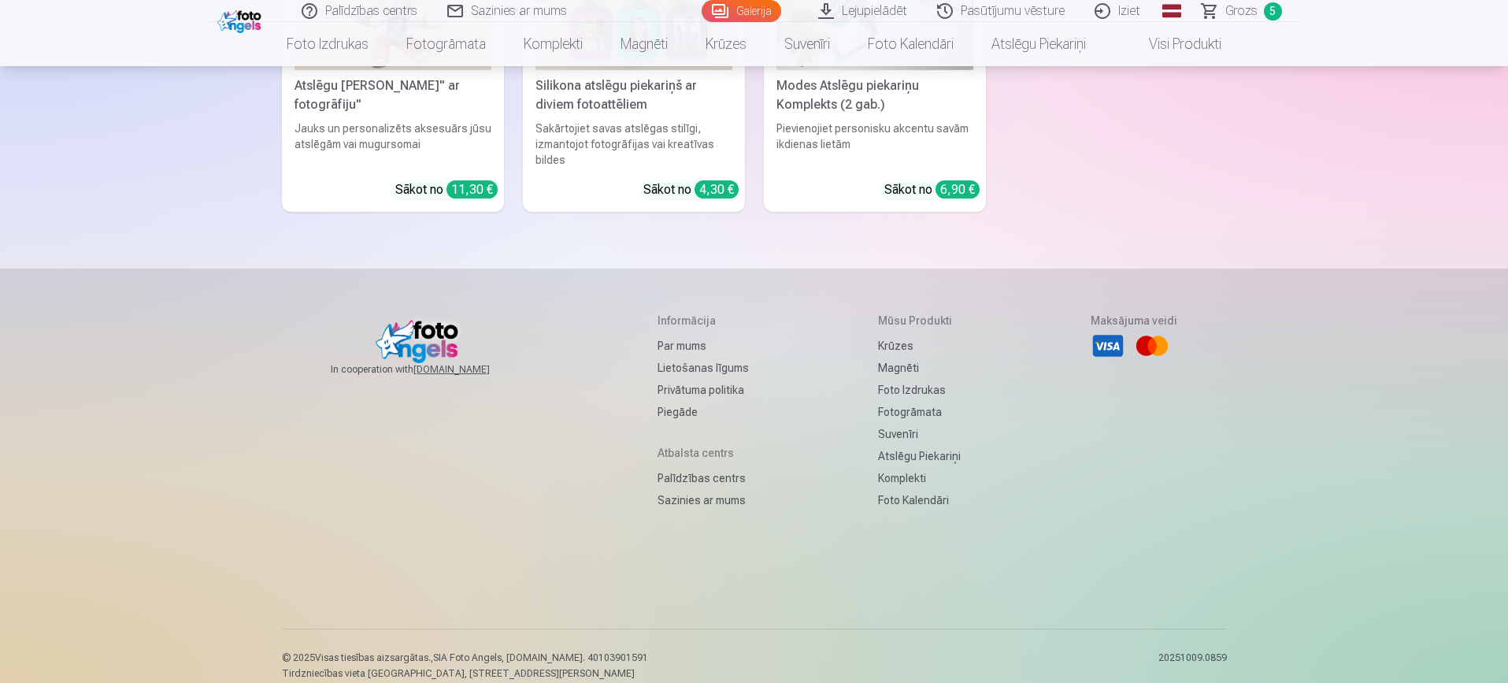
click at [666, 401] on link "Piegāde" at bounding box center [703, 412] width 91 height 22
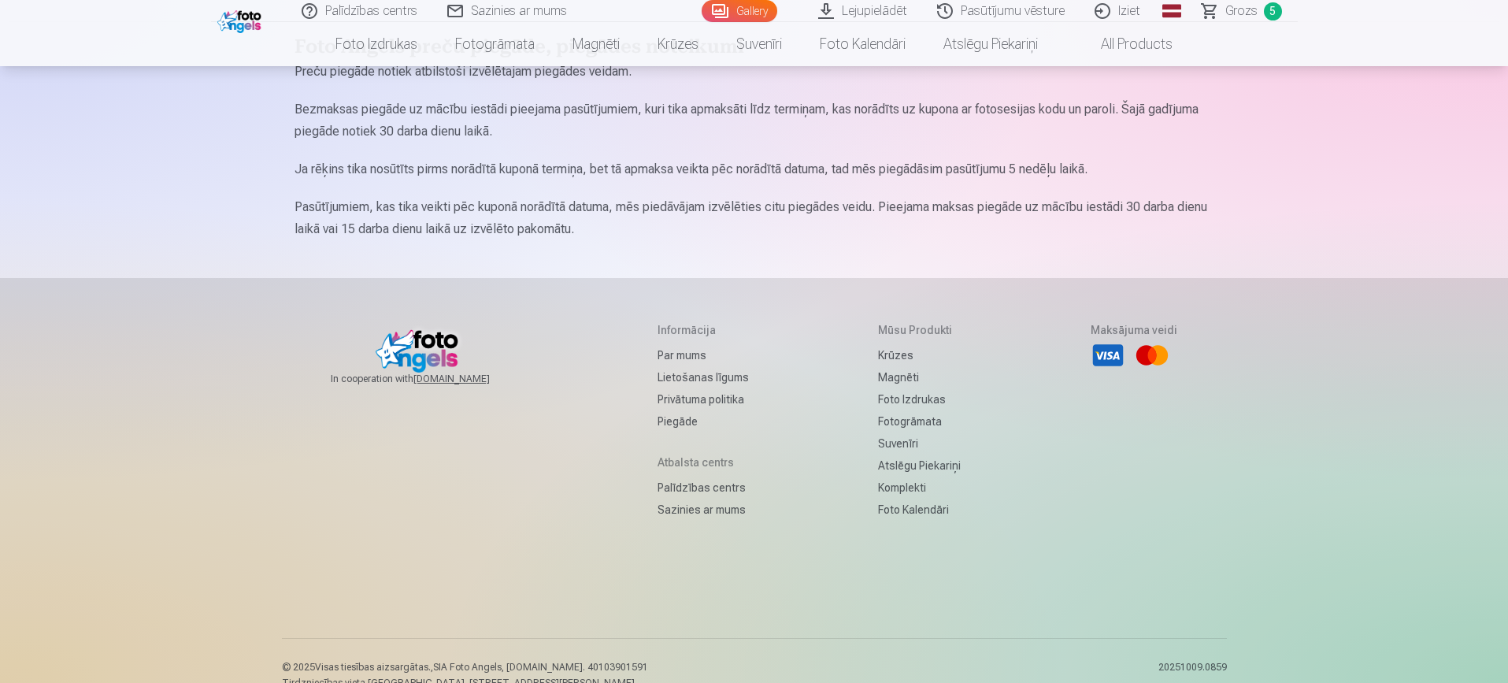
scroll to position [204, 0]
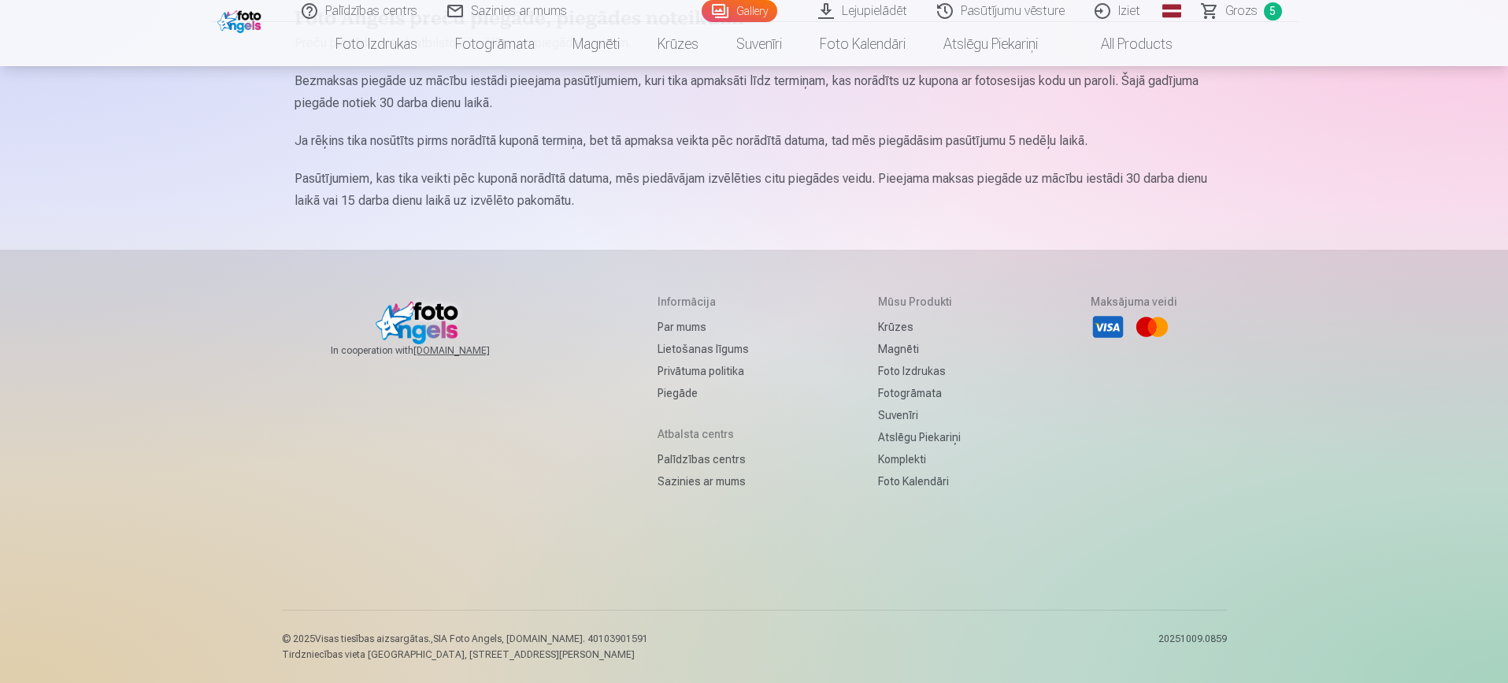
drag, startPoint x: 1506, startPoint y: 465, endPoint x: 1511, endPoint y: 101, distance: 364.6
click at [1507, 101] on html "Palīdzības centrs Sazinies ar mums Gallery Lejupielādēt Pasūtījumu vēsture Izie…" at bounding box center [754, 137] width 1508 height 683
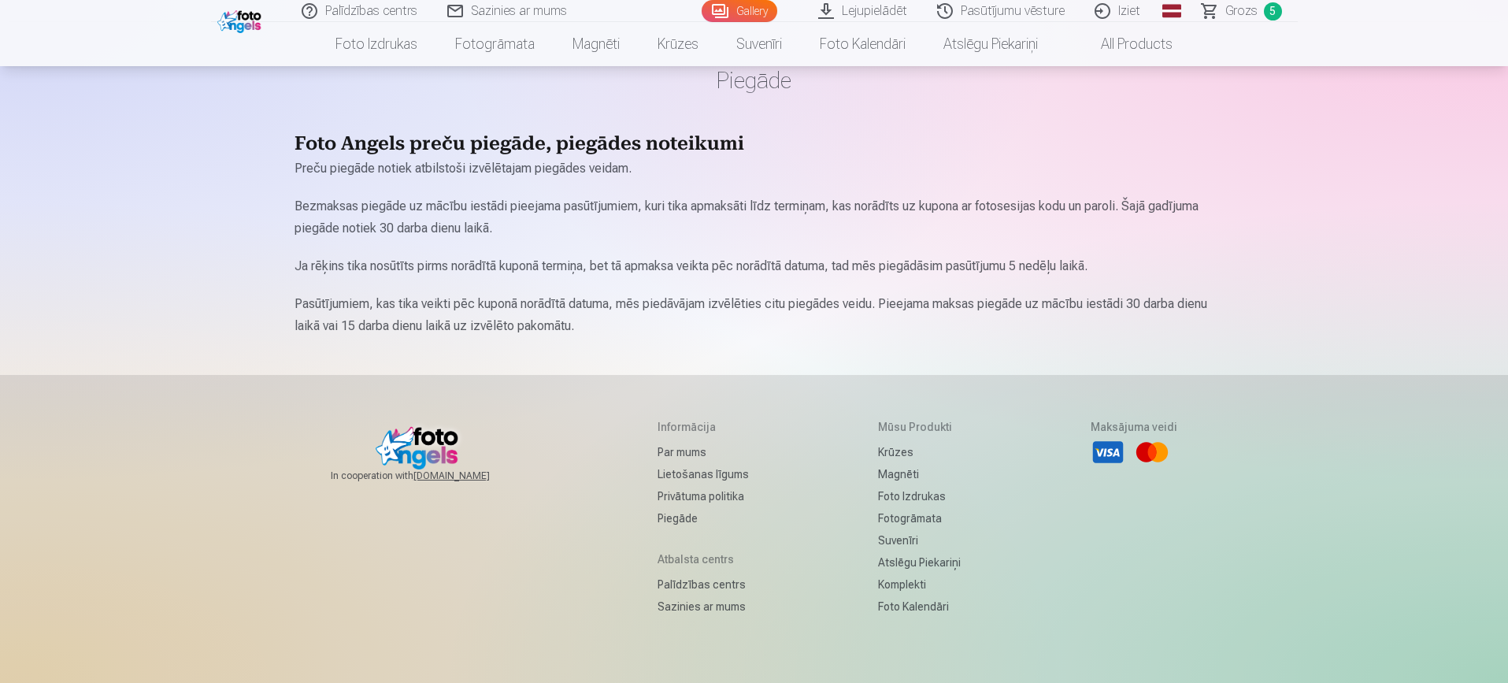
scroll to position [0, 0]
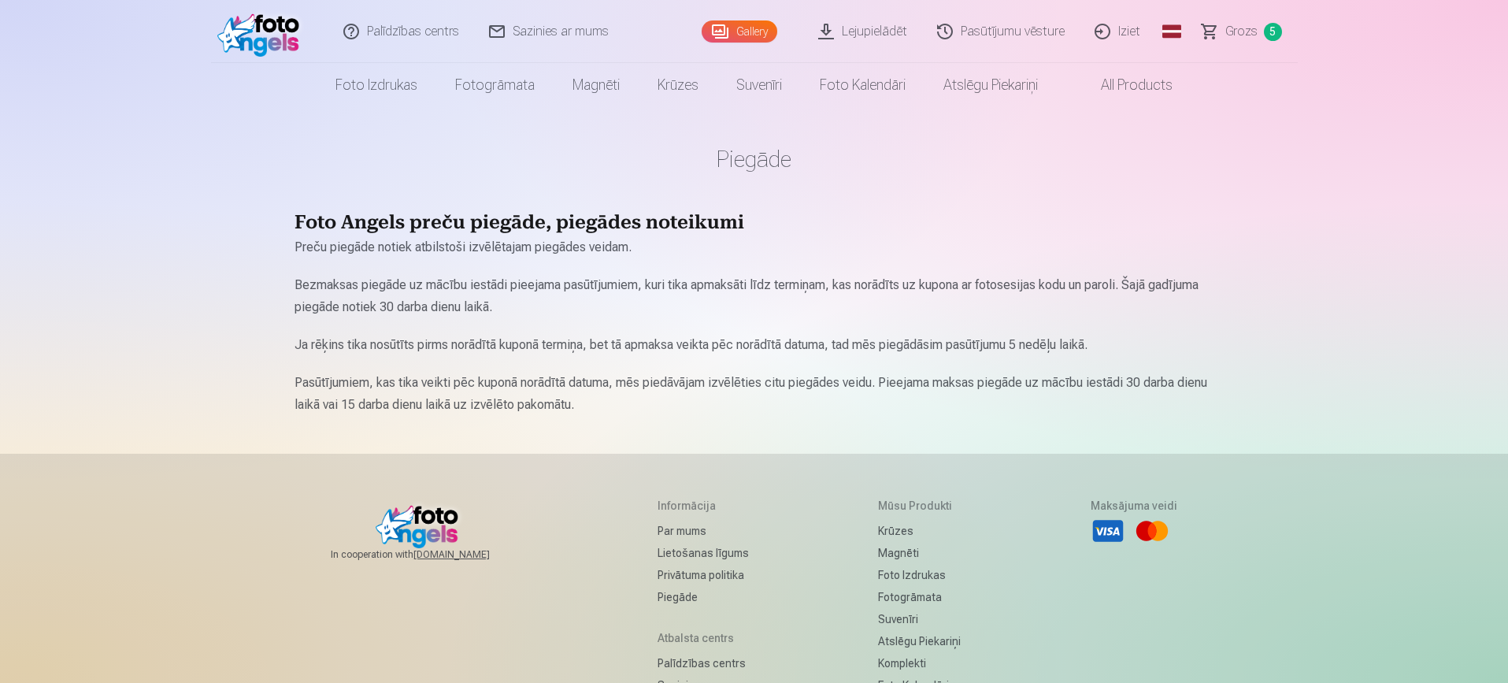
click at [1132, 33] on link "Iziet" at bounding box center [1118, 31] width 76 height 63
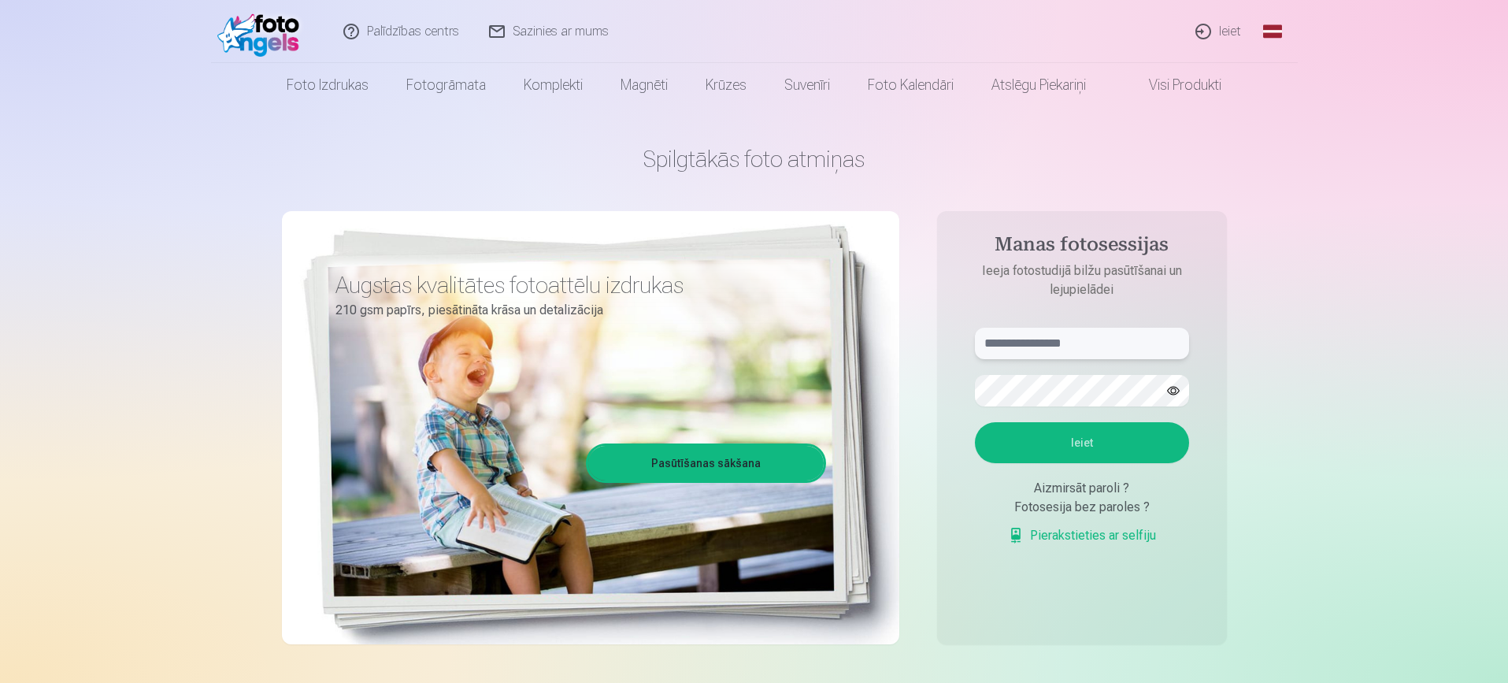
click at [1081, 336] on input "text" at bounding box center [1082, 343] width 214 height 31
type input "*"
type input "**********"
click at [1118, 444] on button "Ieiet" at bounding box center [1082, 442] width 214 height 41
